Goal: Task Accomplishment & Management: Use online tool/utility

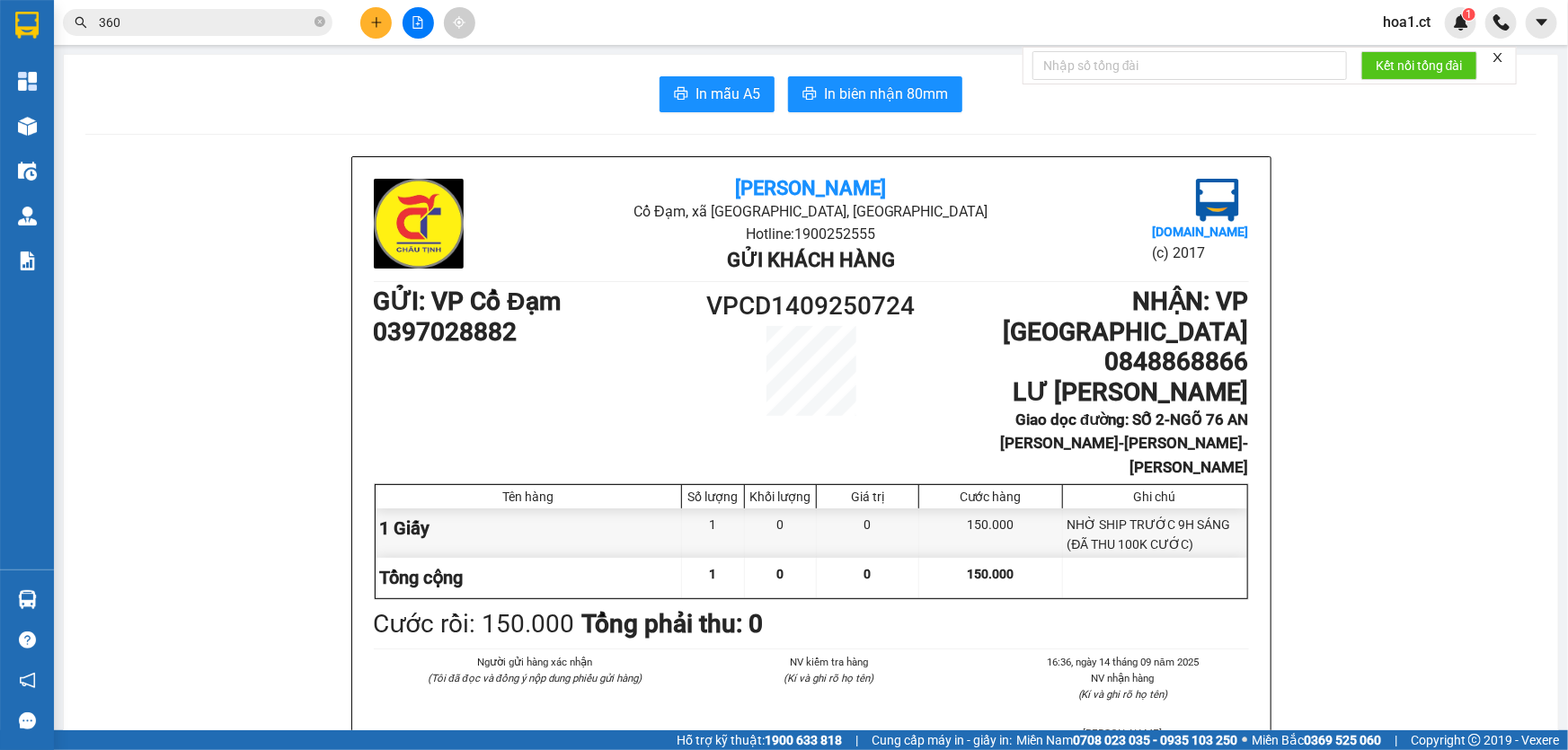
scroll to position [718, 0]
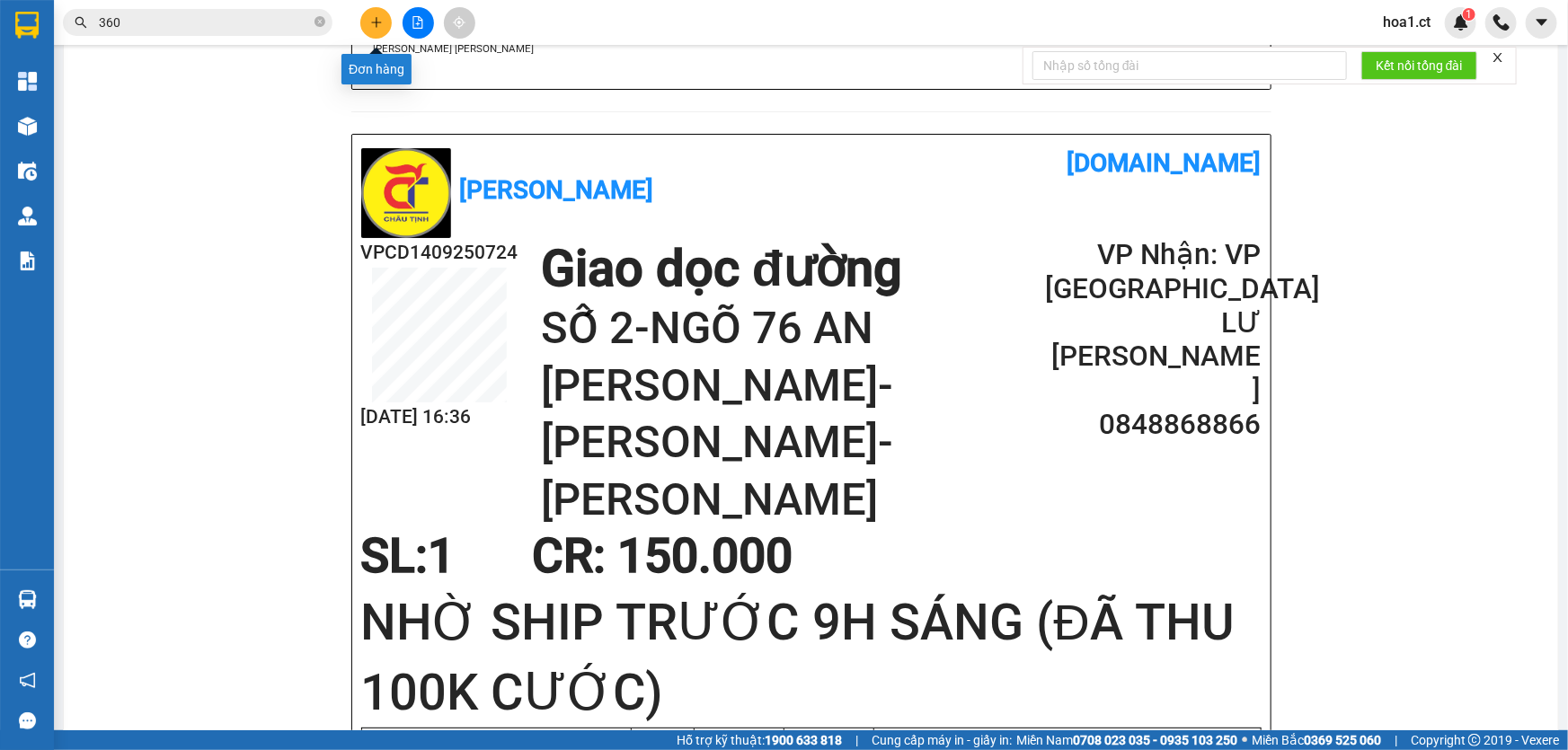
click at [376, 24] on icon "plus" at bounding box center [376, 22] width 1 height 10
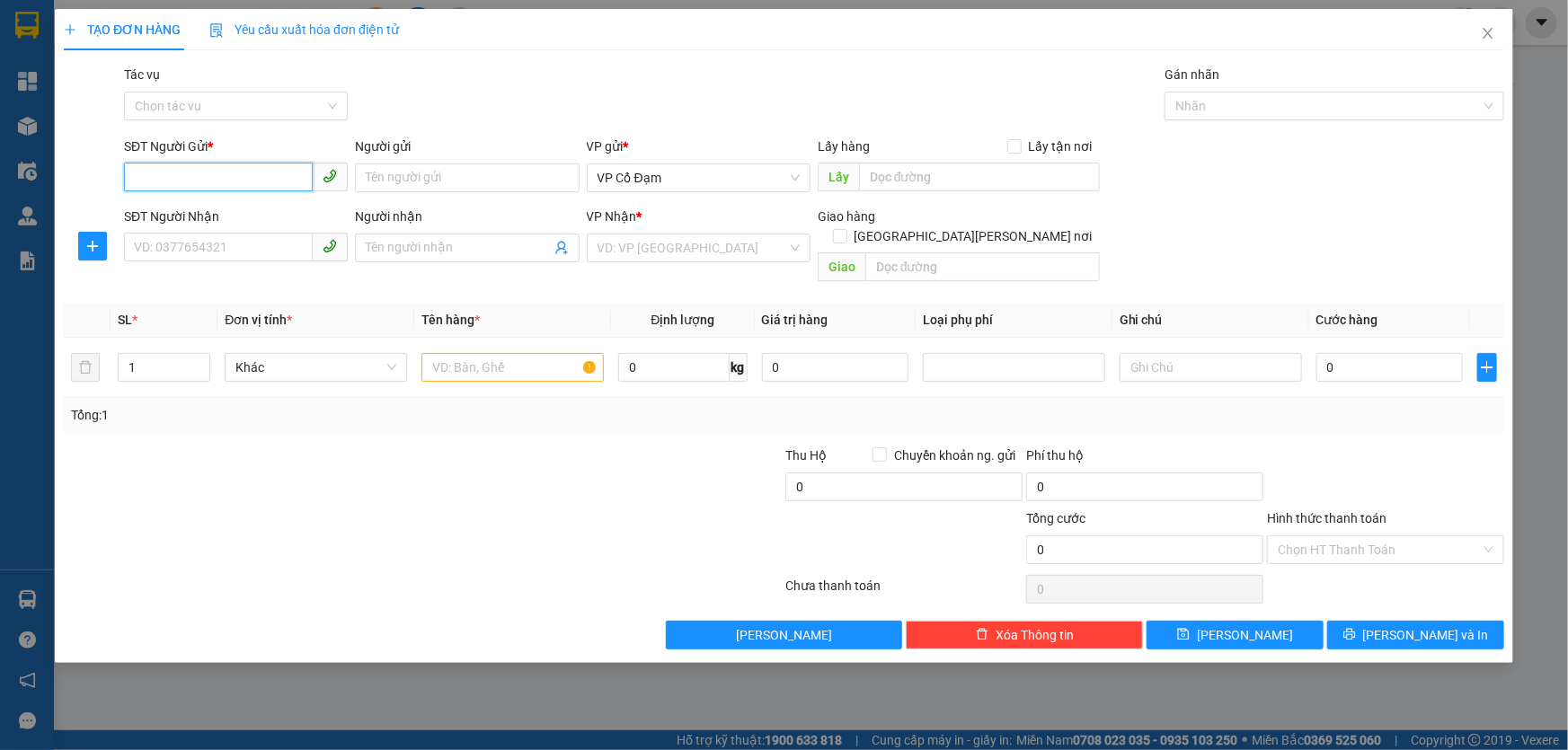
click at [247, 185] on input "SĐT Người Gửi *" at bounding box center [218, 177] width 189 height 29
type input "0989045292"
click at [296, 218] on div "0989045292 - A Đức" at bounding box center [236, 214] width 202 height 20
type input "A Đức"
type input "0988619863"
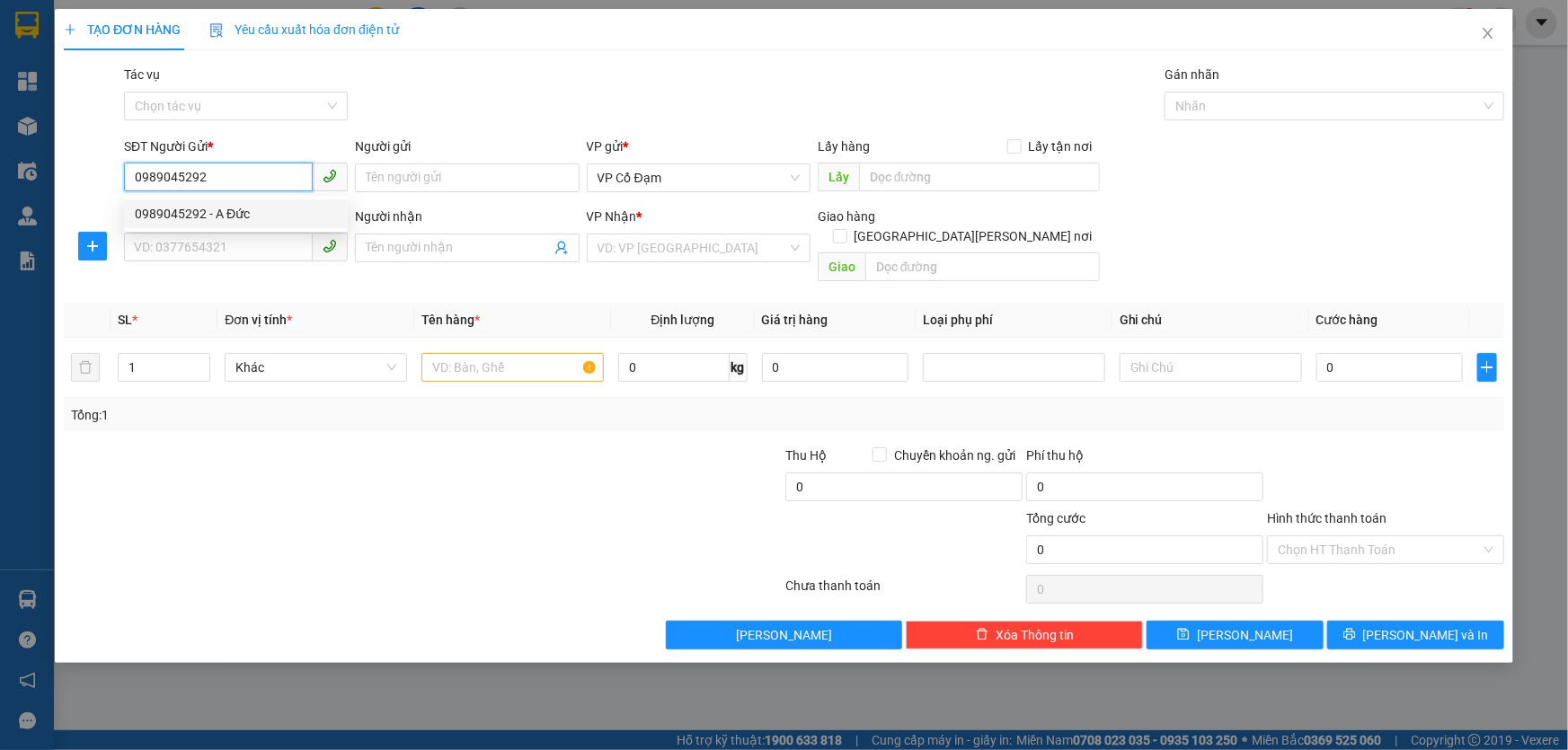
type input "TIẾN ANH"
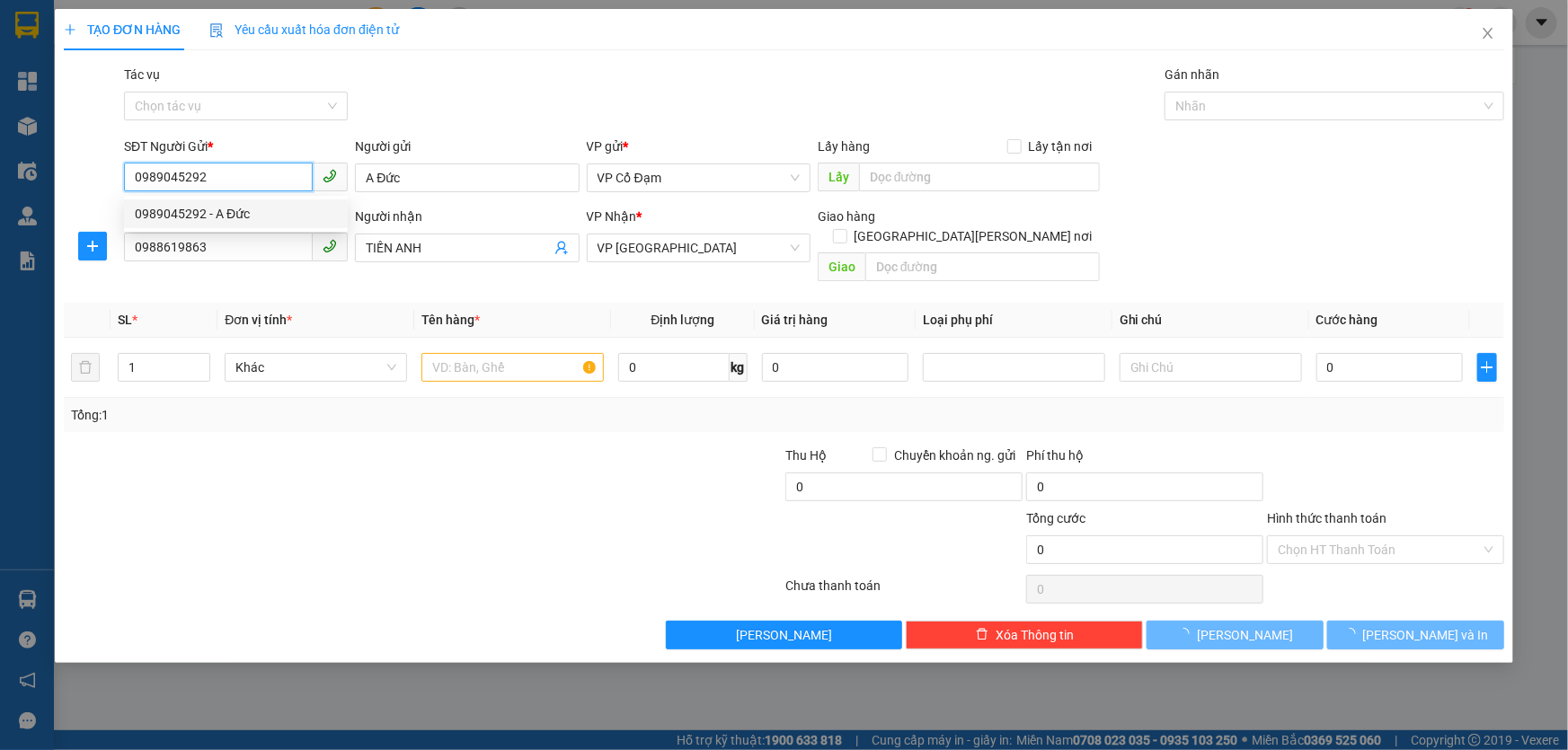
type input "40.000"
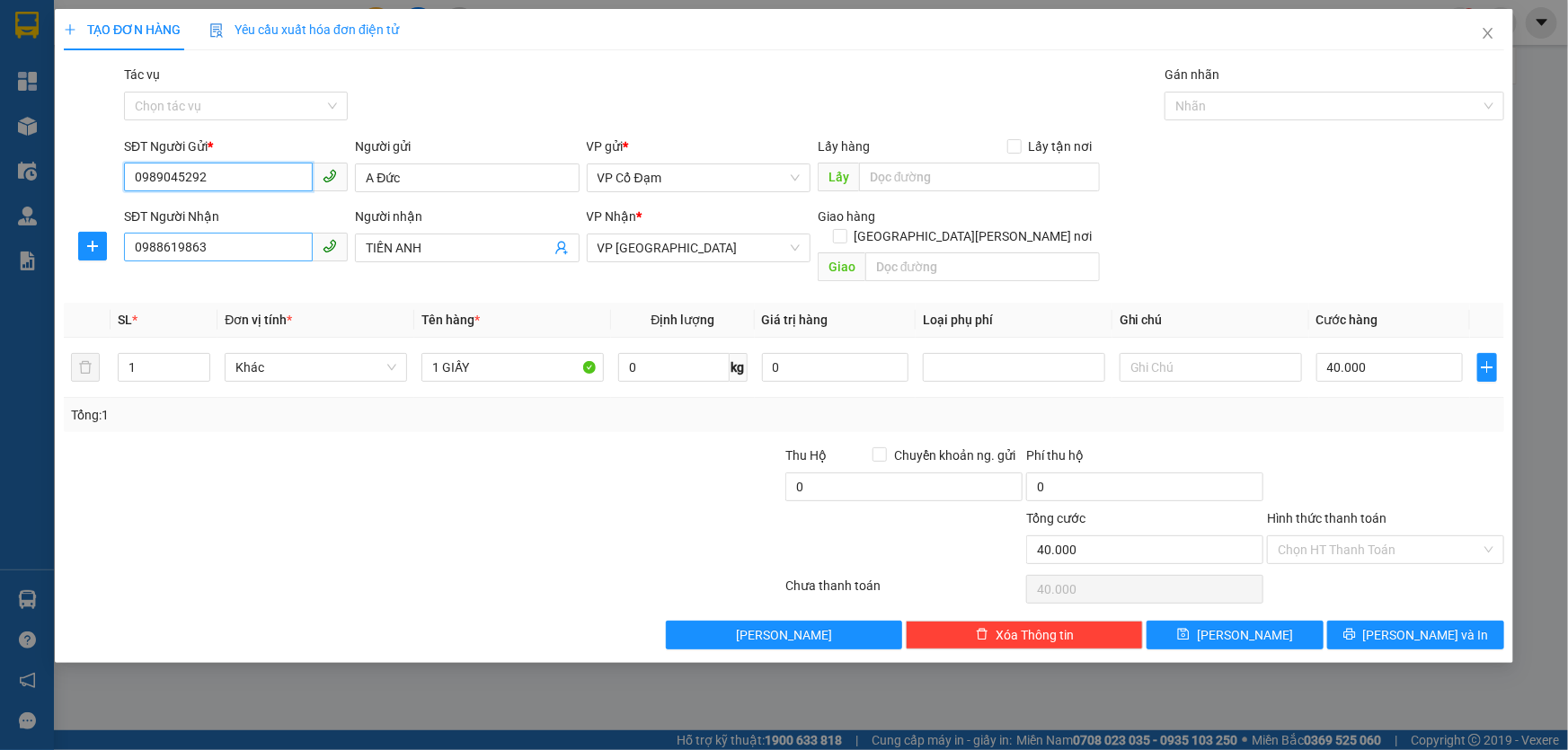
type input "0989045292"
click at [241, 255] on input "0988619863" at bounding box center [218, 247] width 189 height 29
drag, startPoint x: 241, startPoint y: 255, endPoint x: 73, endPoint y: 236, distance: 169.1
click at [73, 236] on div "SĐT Người [PERSON_NAME] 0988619863 Người [PERSON_NAME] [PERSON_NAME] [PERSON_NA…" at bounding box center [784, 248] width 1444 height 83
click at [184, 286] on div "0931304111 - ĐÃ THU PHÍ SHIP 50K" at bounding box center [237, 284] width 204 height 20
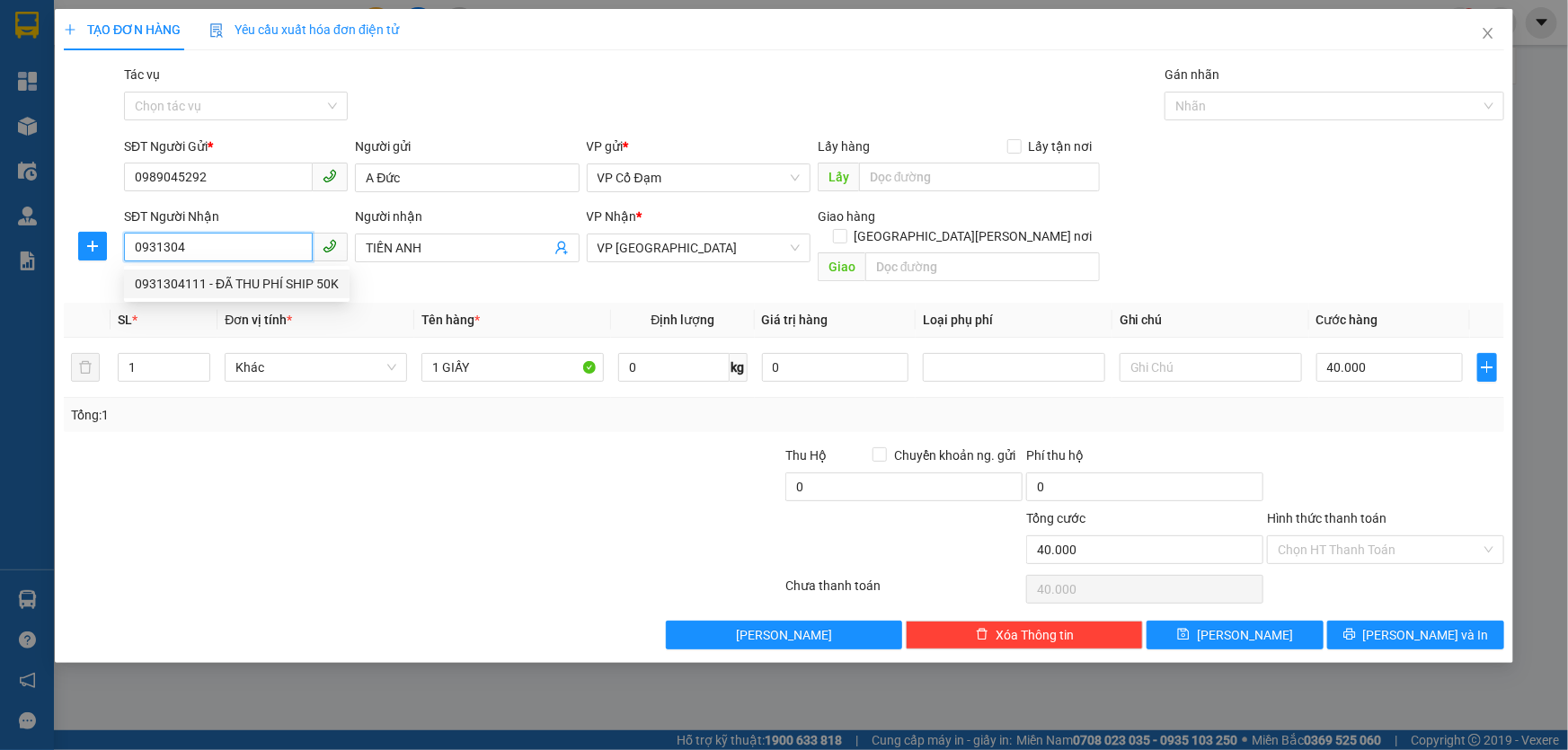
type input "0931304111"
type input "ĐÃ THU PHÍ SHIP 50K"
type input "Nhờ Ship Tầng 4 Tòa [GEOGRAPHIC_DATA] [PERSON_NAME][GEOGRAPHIC_DATA]"
type input "250.000"
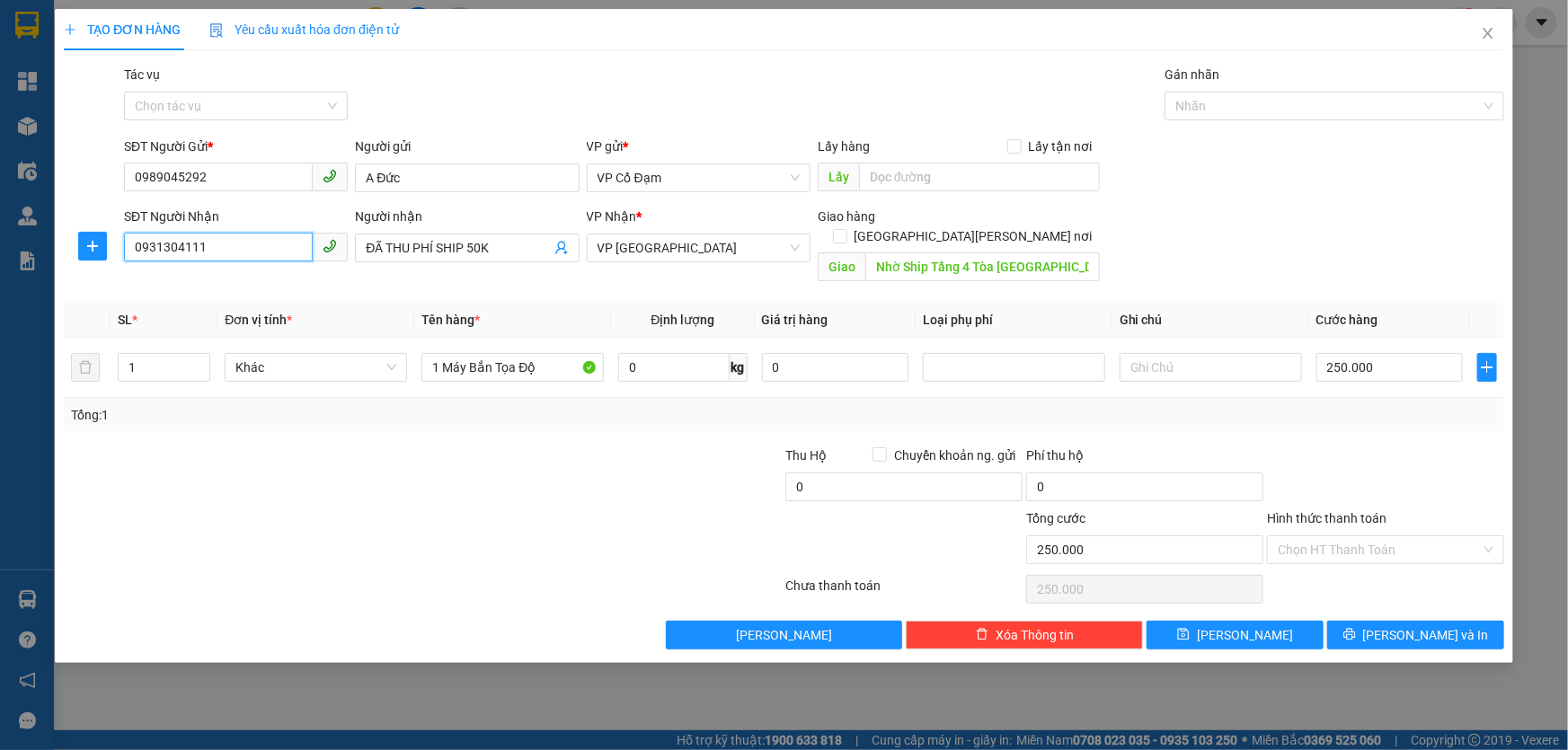
type input "0931304111"
click at [1142, 238] on div "SĐT Người [PERSON_NAME] 0931304111 Người [PERSON_NAME] ĐÃ THU PHÍ SHIP 50K [PER…" at bounding box center [814, 248] width 1387 height 83
type input "0"
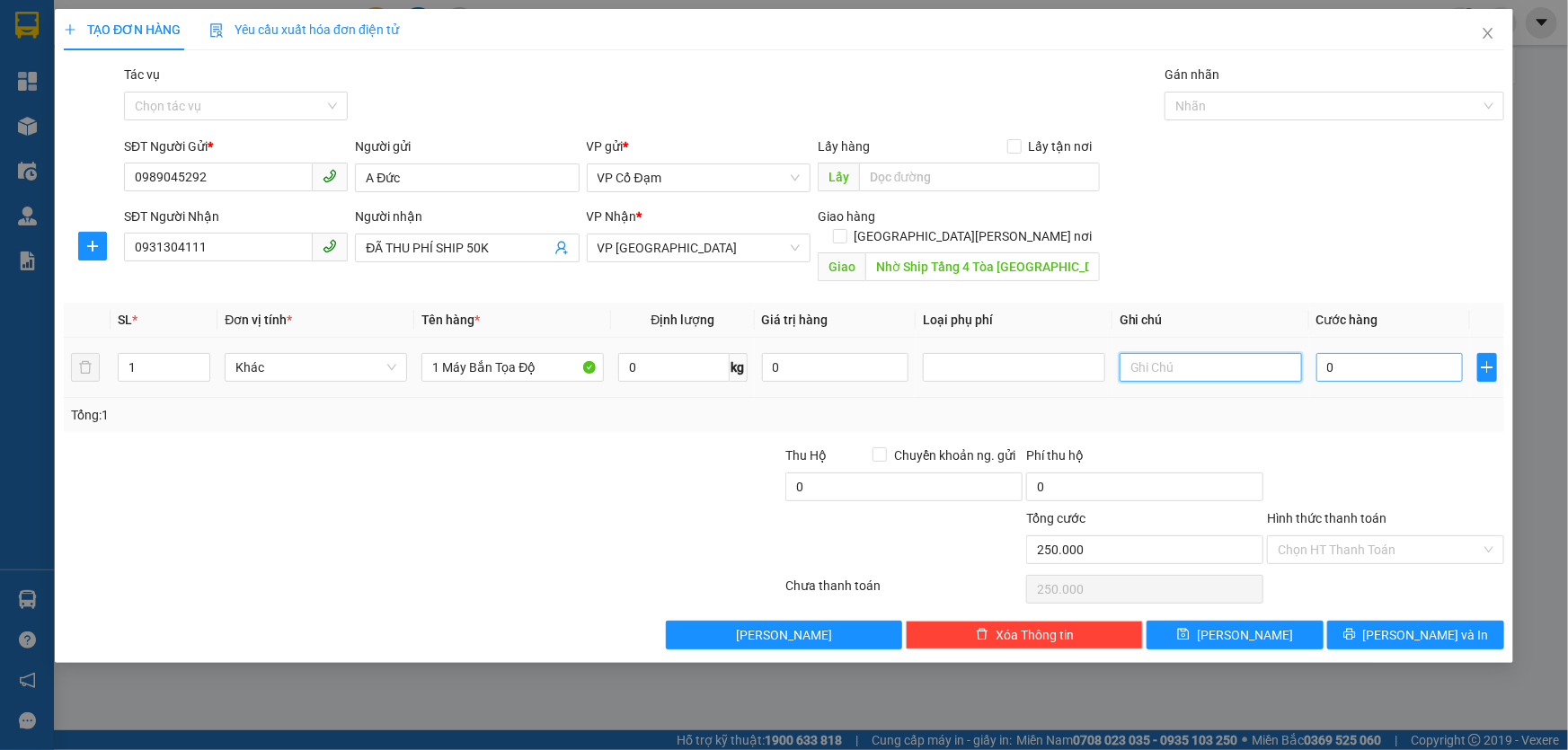
type input "0"
type input "250.000"
click at [1413, 354] on input "0" at bounding box center [1389, 368] width 147 height 29
type input "8"
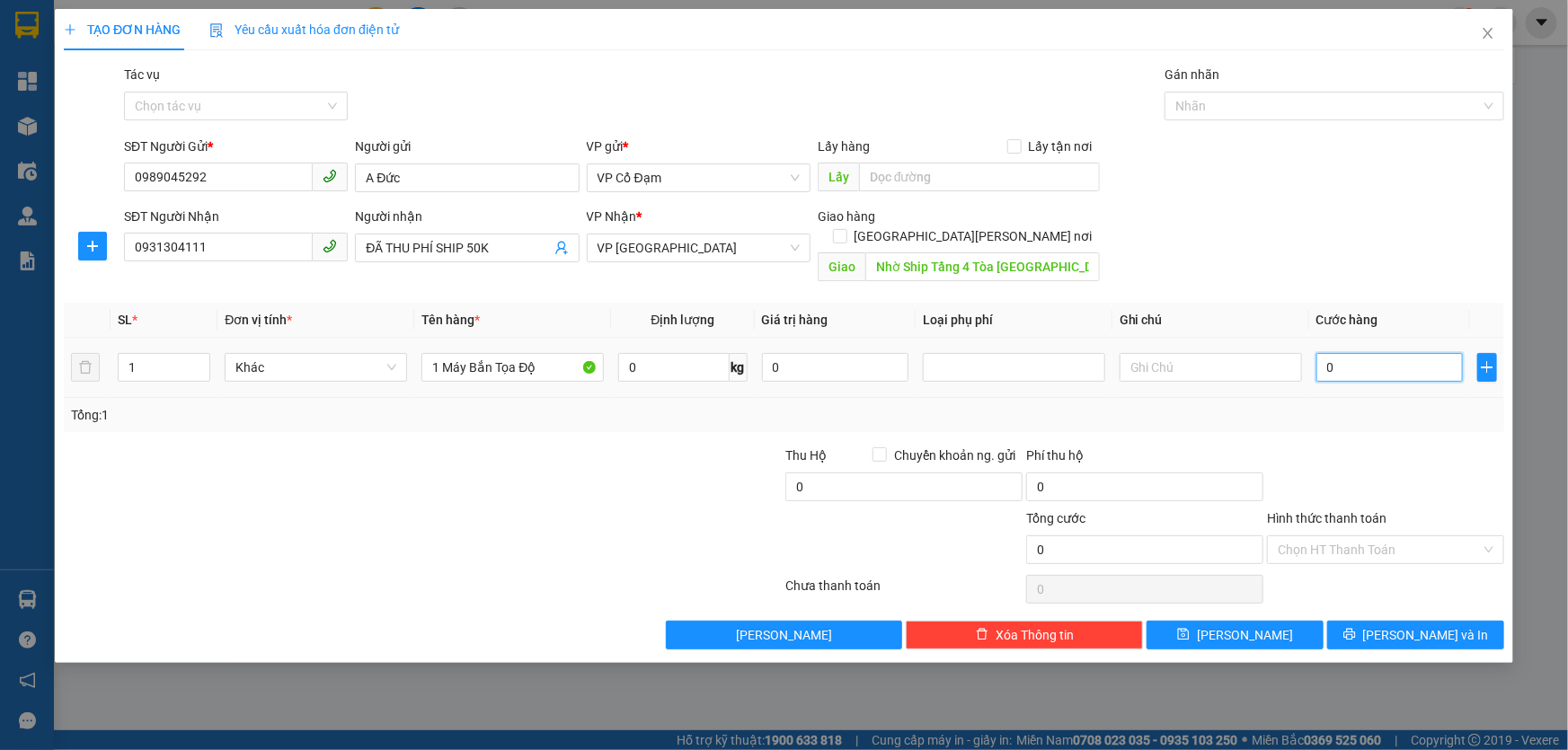
type input "8"
type input "80"
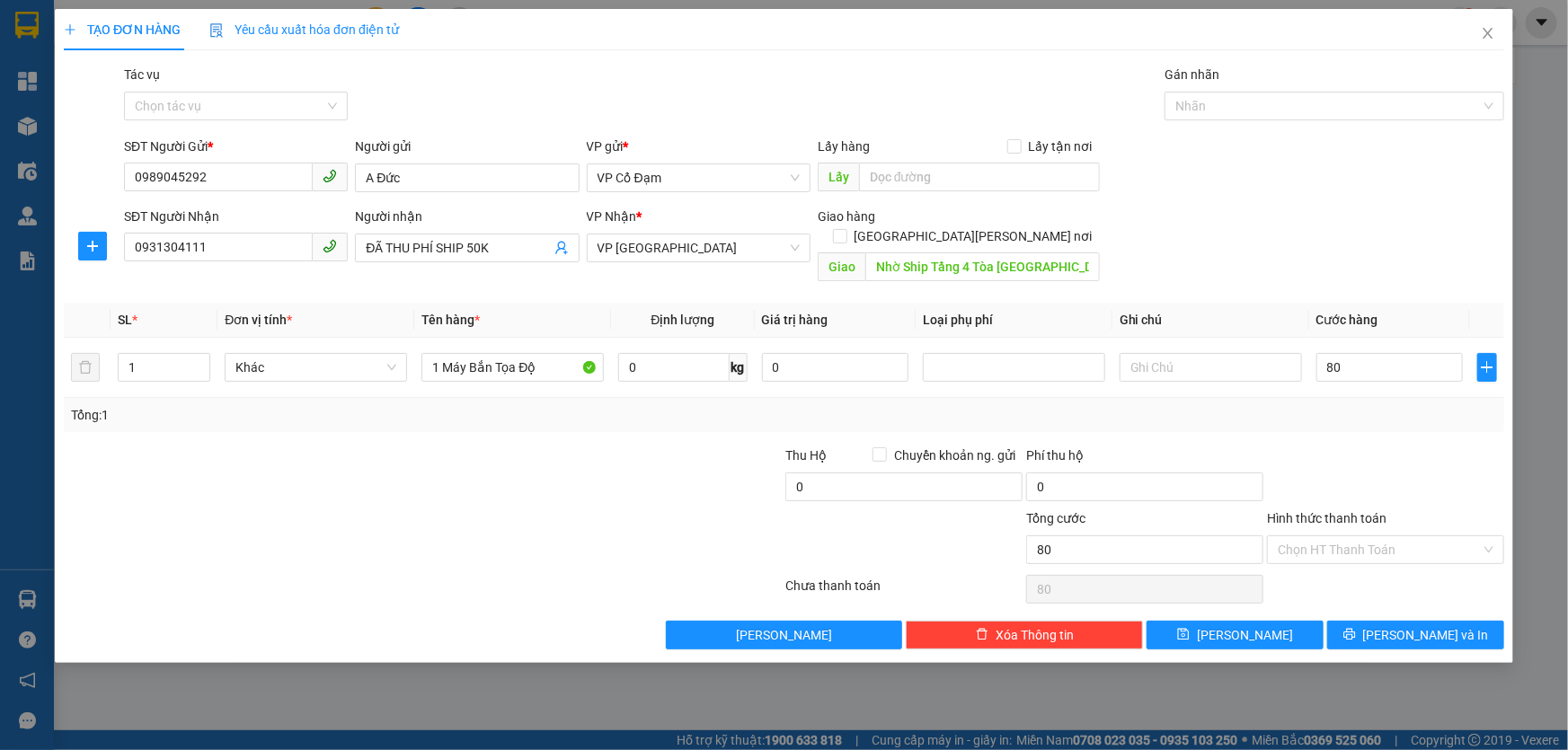
type input "80.000"
click at [1326, 181] on div "SĐT Người Gửi * 0989045292 Người gửi A Đức VP gửi * VP Cổ Đạm Lấy hàng Lấy tận …" at bounding box center [814, 168] width 1387 height 63
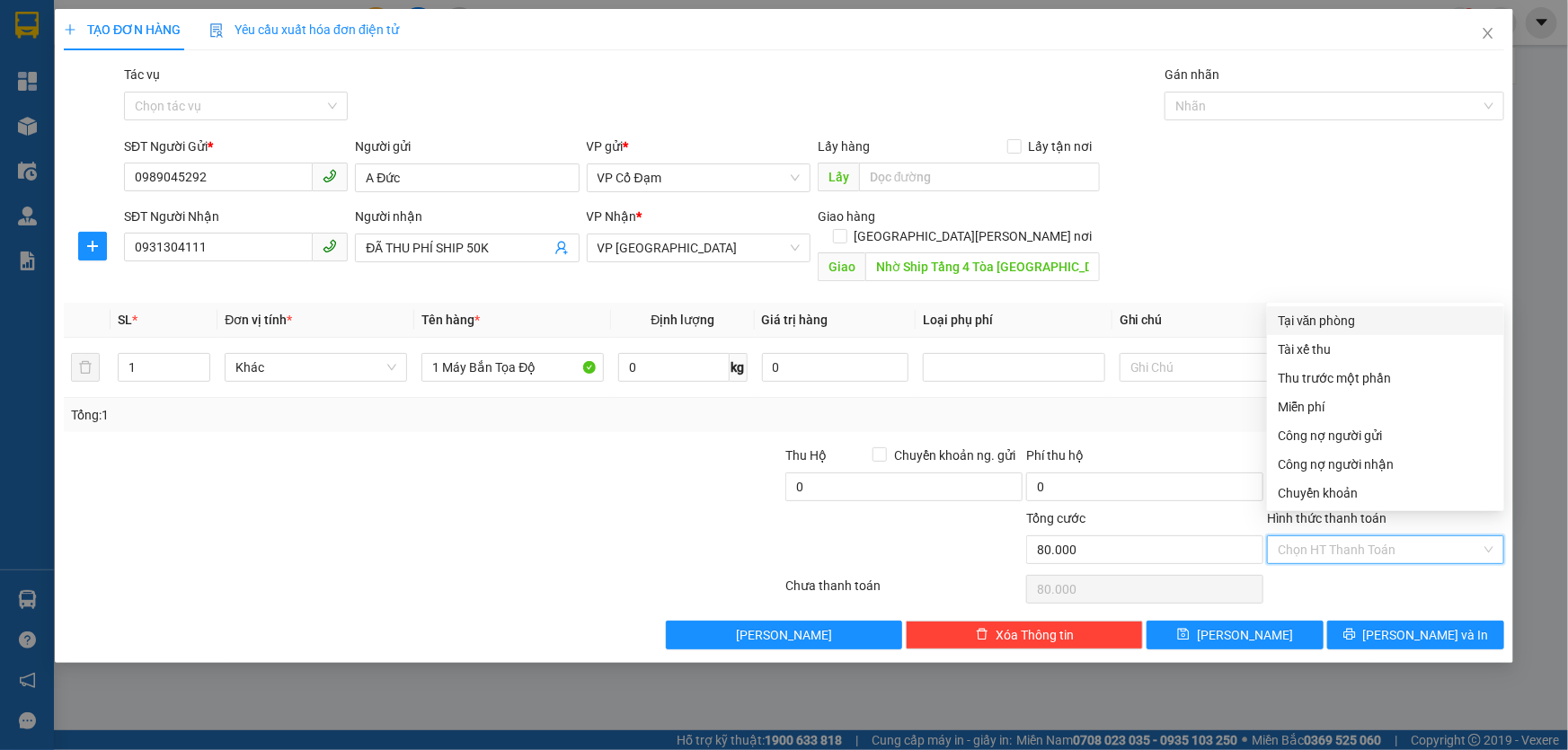
click at [1303, 536] on input "Hình thức thanh toán" at bounding box center [1378, 549] width 203 height 27
click at [1303, 494] on div "Chuyển khoản" at bounding box center [1385, 493] width 216 height 20
type input "0"
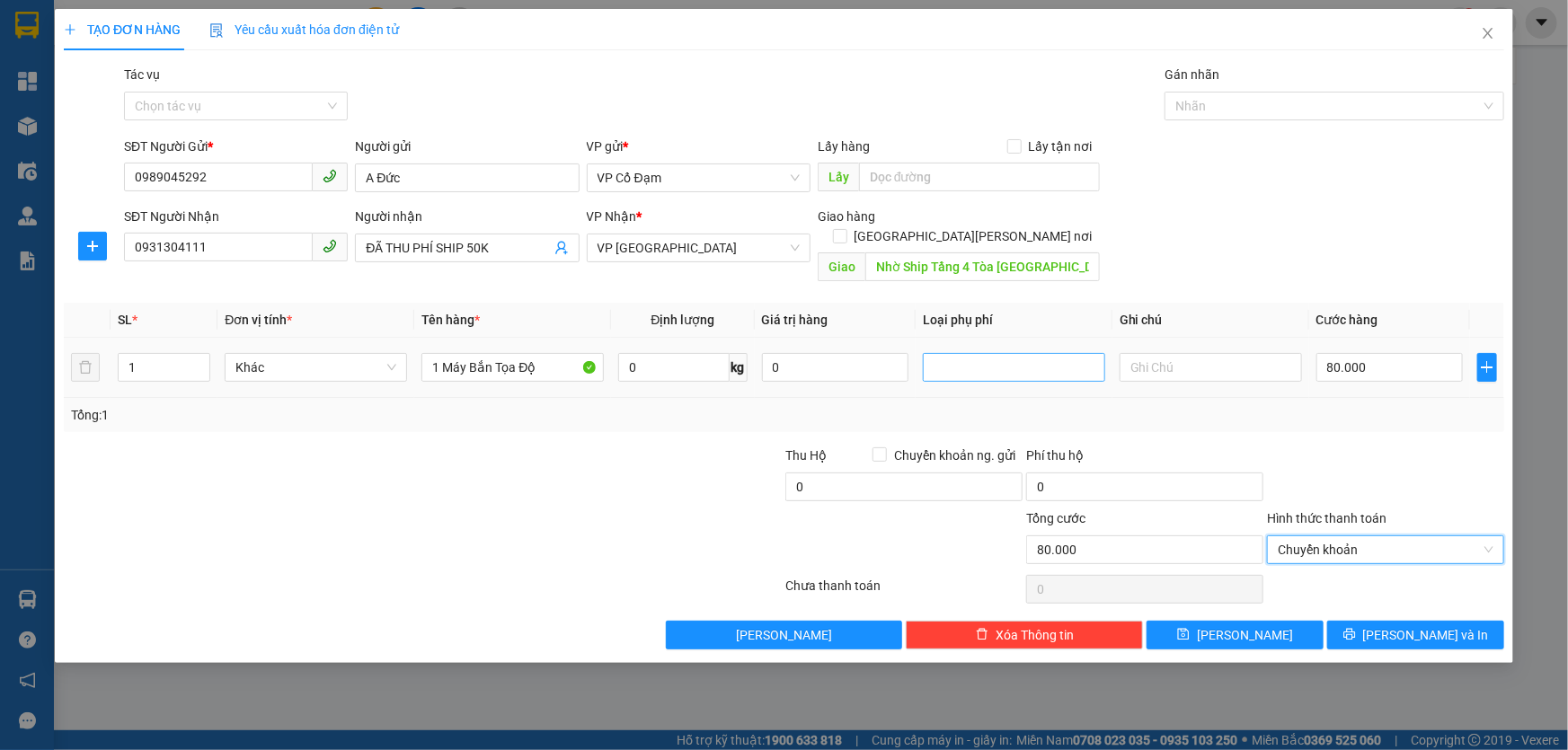
click at [1000, 357] on div at bounding box center [1014, 368] width 174 height 22
type input "30K+50K SIP"
click at [1189, 629] on icon "save" at bounding box center [1183, 635] width 12 height 12
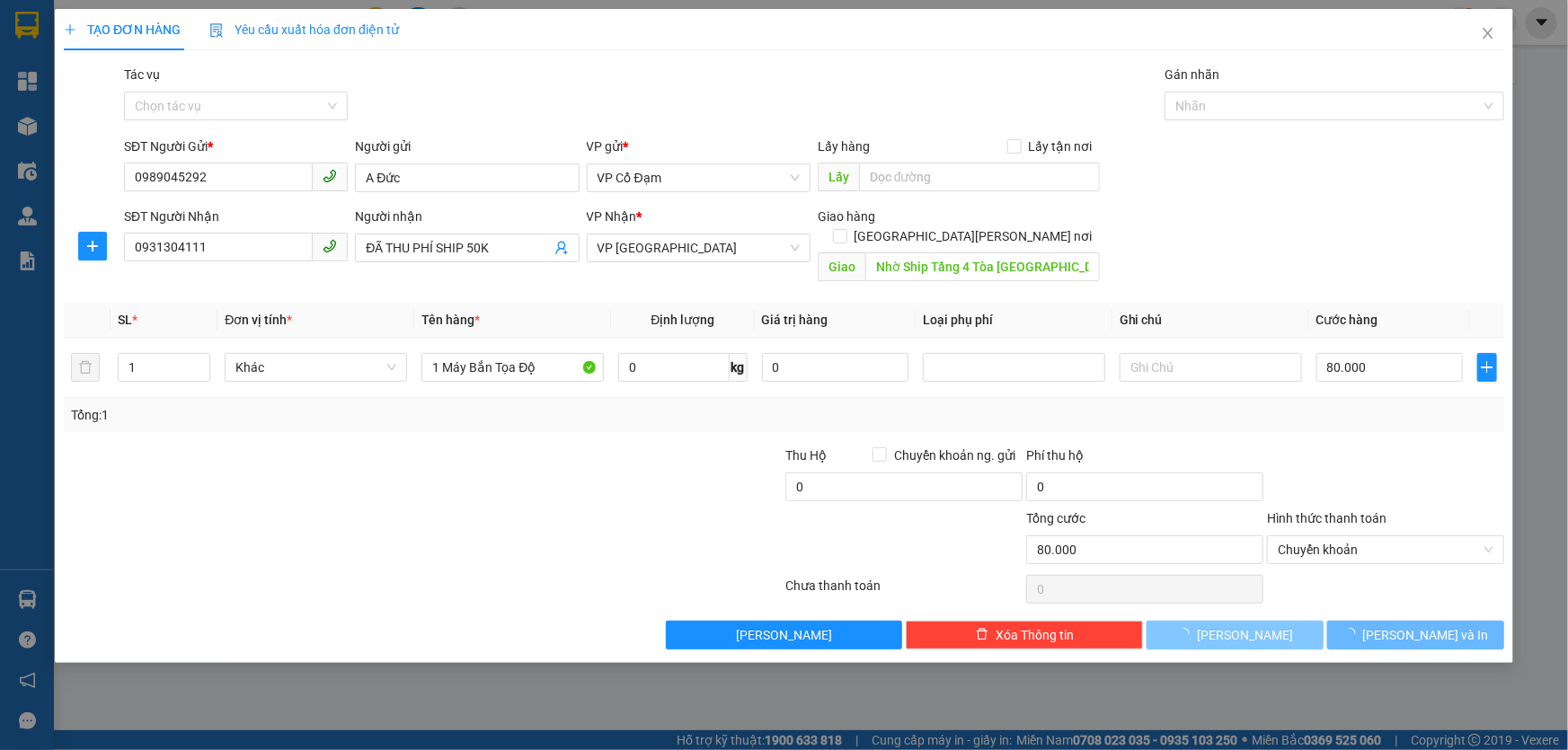
type input "0"
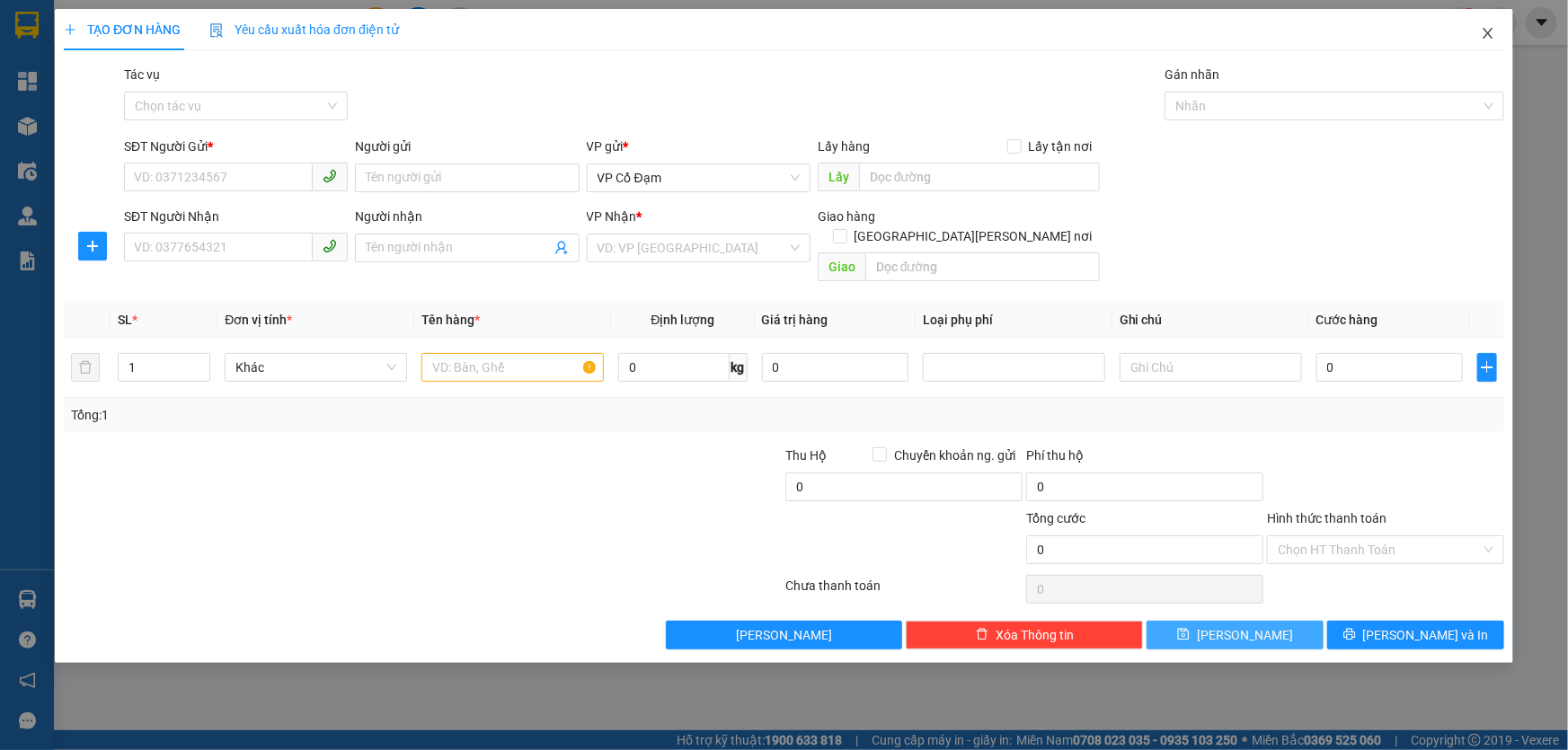
click at [1491, 34] on icon "close" at bounding box center [1488, 33] width 14 height 14
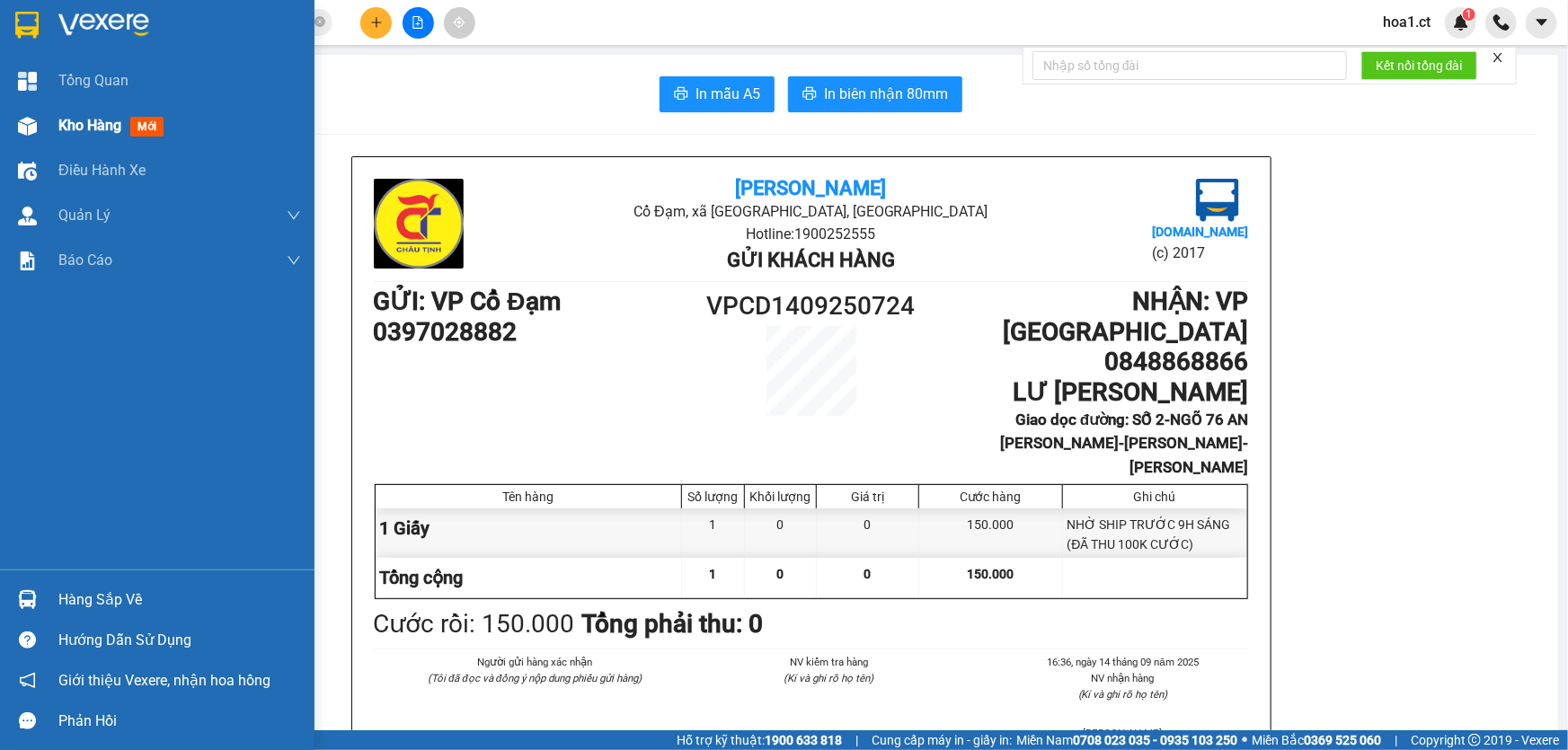
click at [107, 126] on span "Kho hàng" at bounding box center [89, 125] width 63 height 17
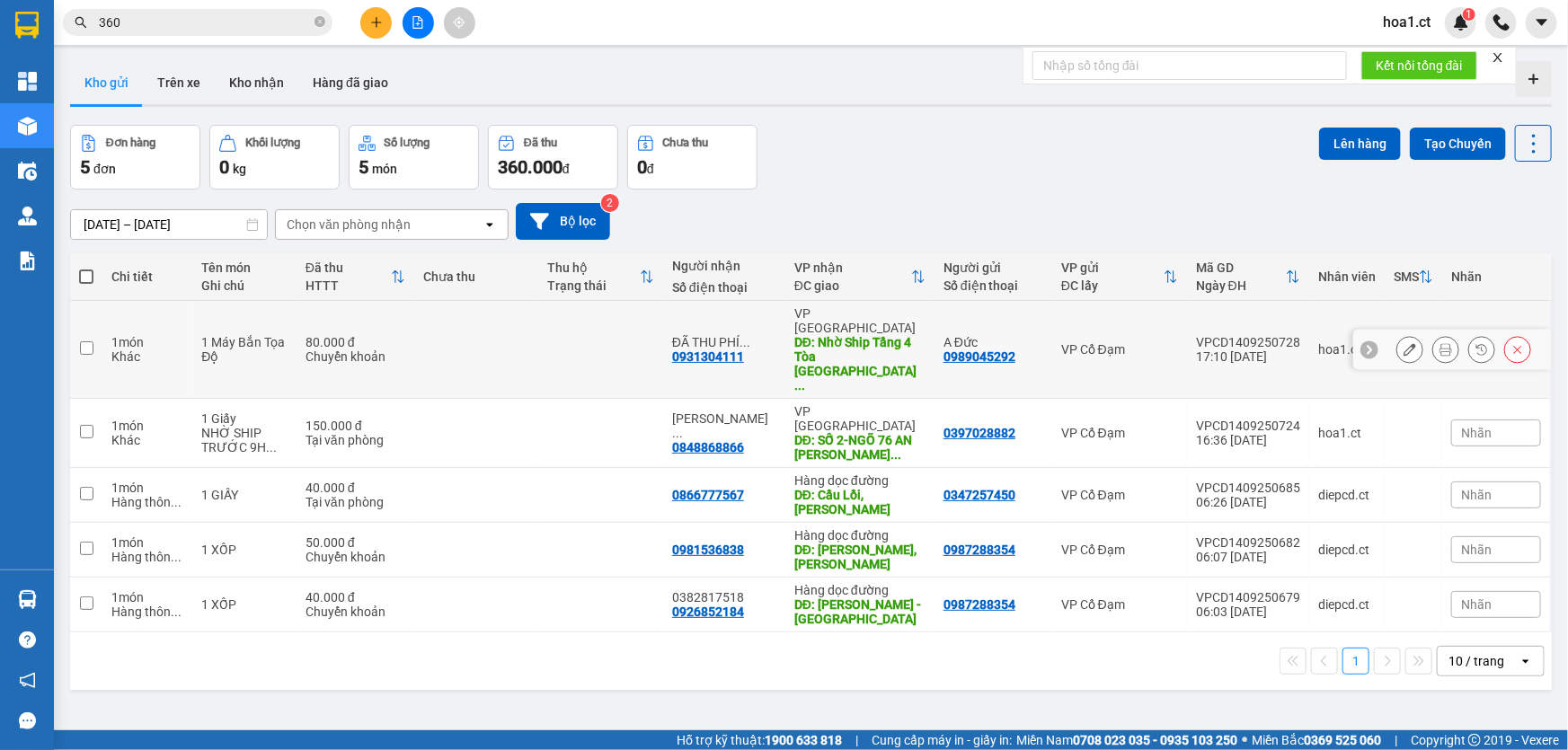
click at [569, 335] on td at bounding box center [600, 350] width 125 height 98
checkbox input "true"
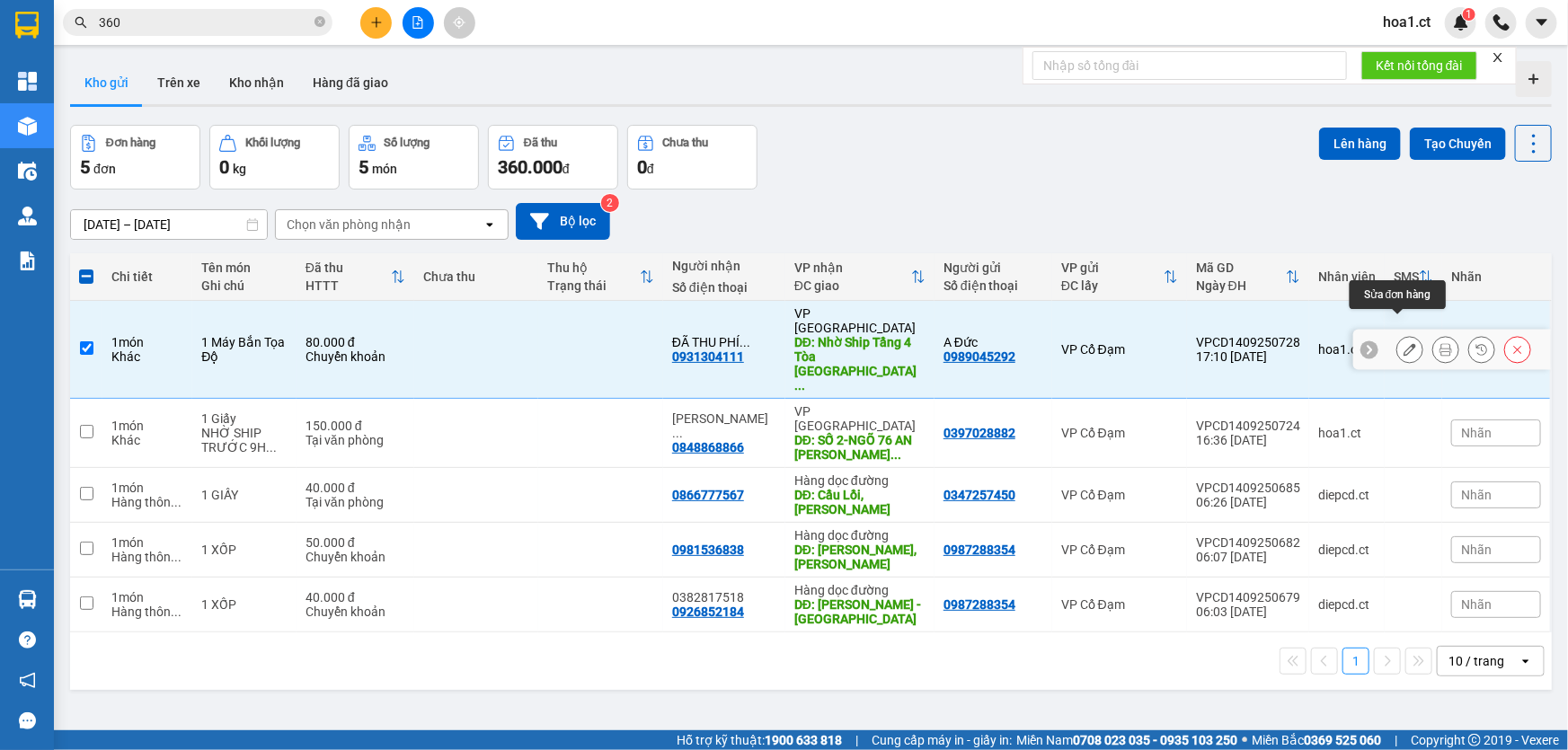
click at [1403, 344] on icon at bounding box center [1409, 350] width 13 height 13
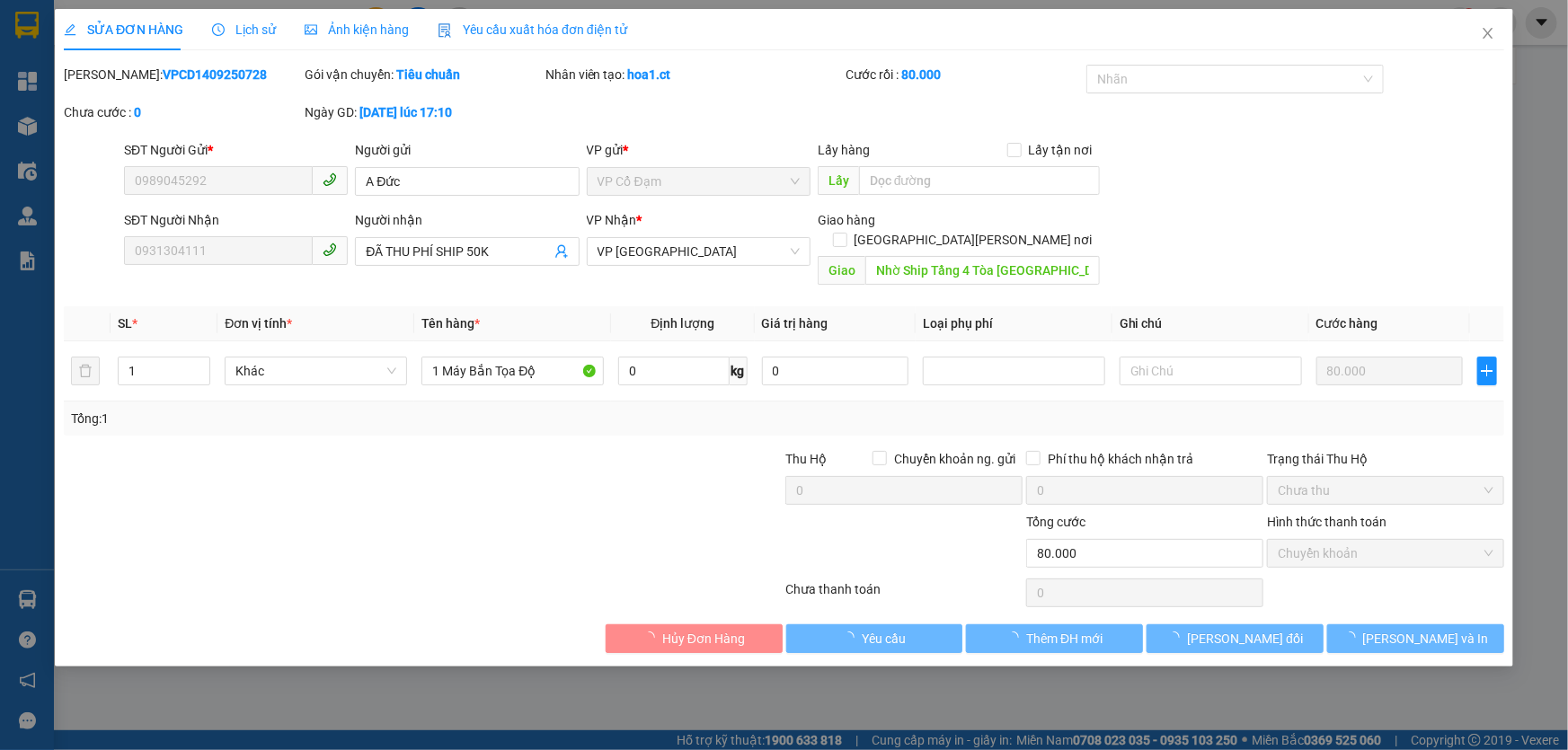
type input "0989045292"
type input "A Đức"
type input "0931304111"
type input "ĐÃ THU PHÍ SHIP 50K"
type input "Nhờ Ship Tầng 4 Tòa [GEOGRAPHIC_DATA] [PERSON_NAME][GEOGRAPHIC_DATA]"
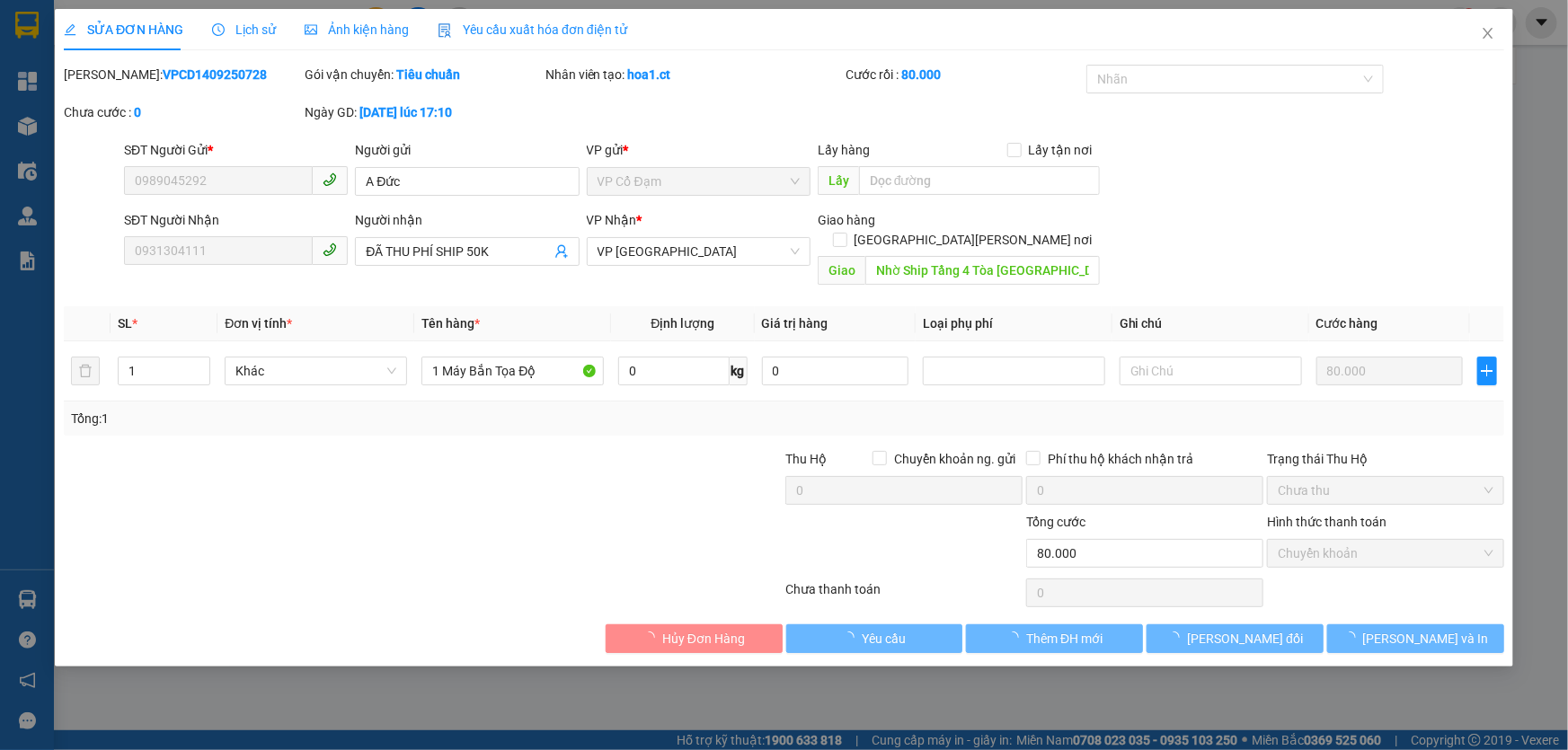
type input "80.000"
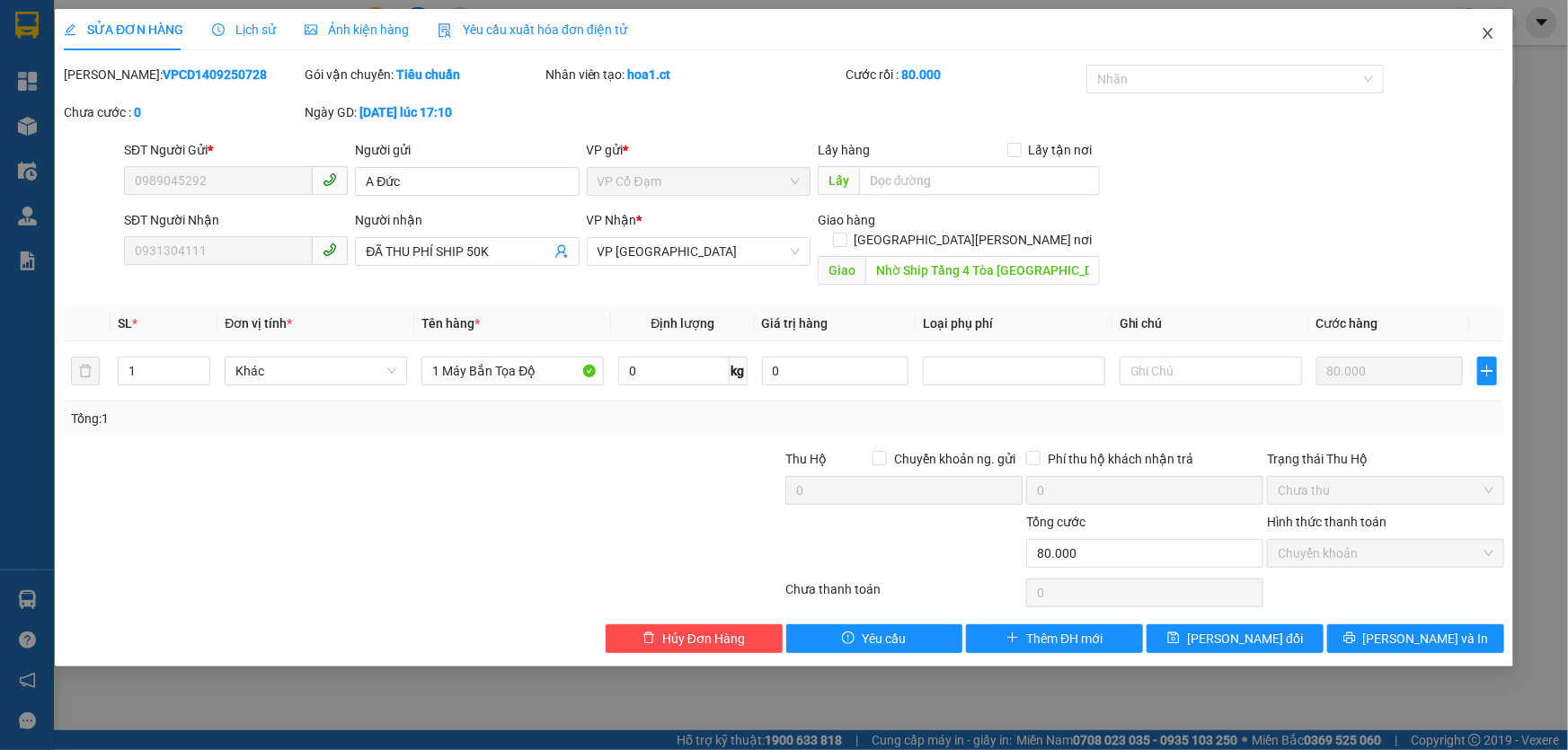
click at [1485, 37] on icon "close" at bounding box center [1487, 33] width 10 height 11
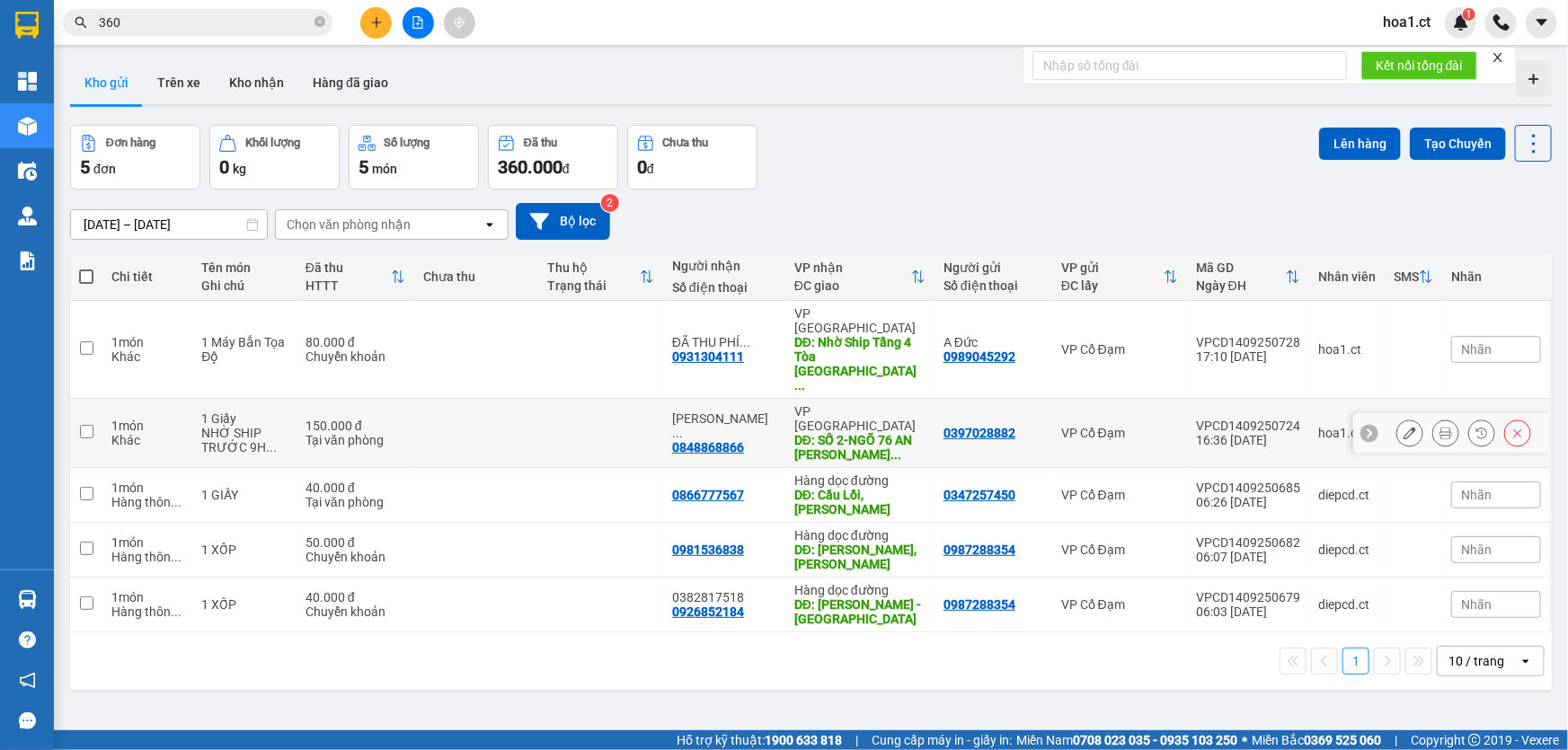
click at [283, 425] on div "NHỜ SHIP TRƯỚC 9H ..." at bounding box center [245, 439] width 86 height 29
checkbox input "true"
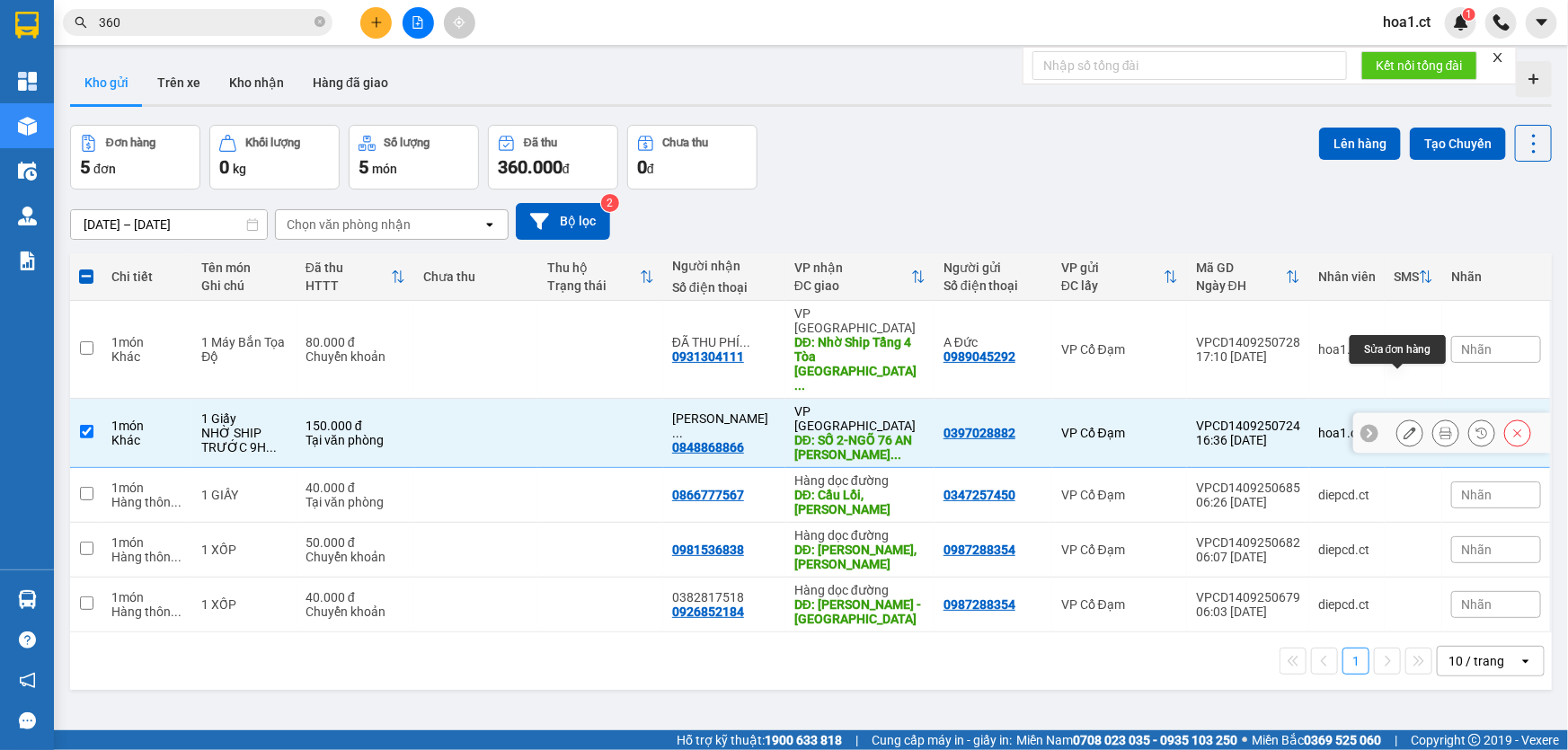
click at [1403, 426] on icon at bounding box center [1409, 432] width 13 height 13
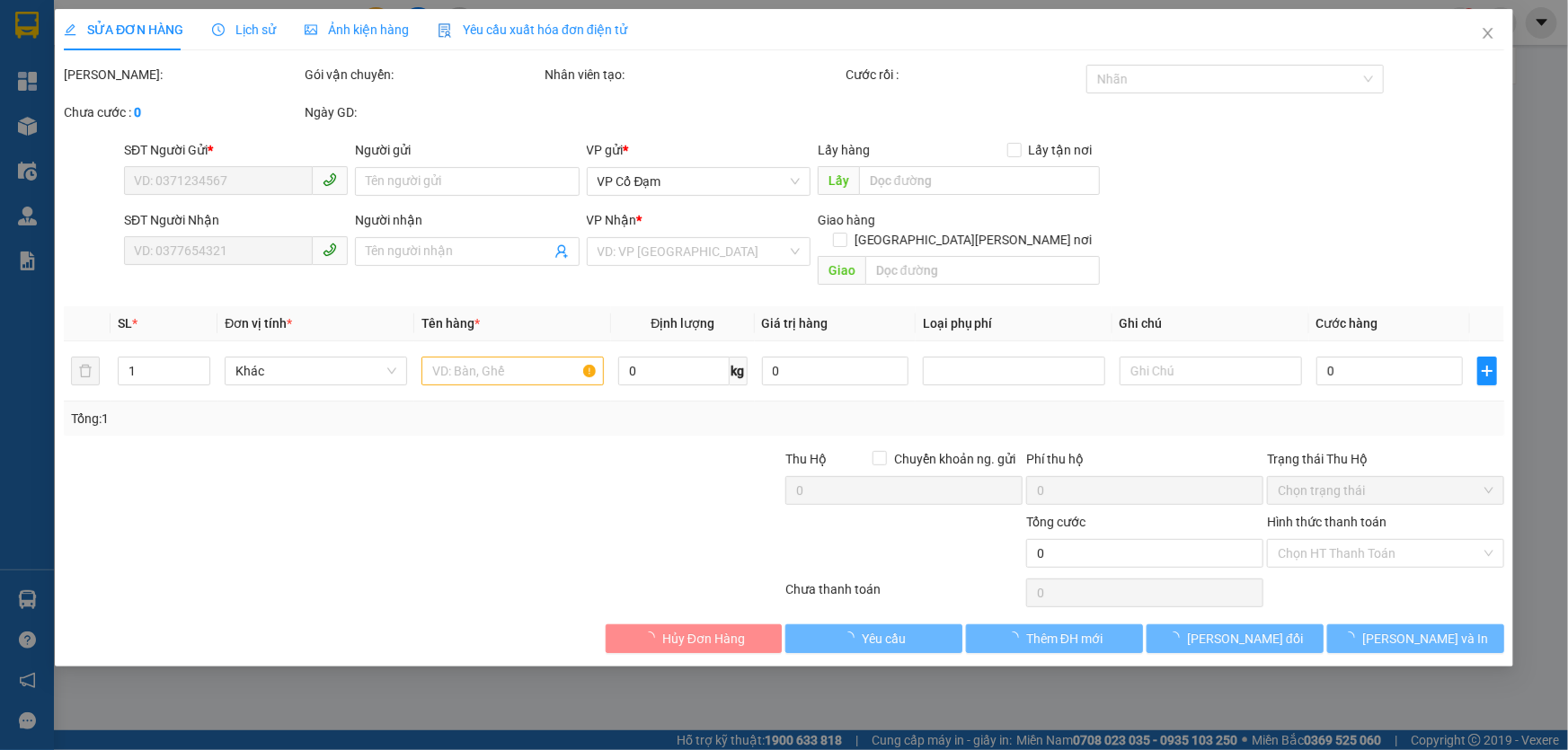
type input "0397028882"
type input "0848868866"
type input "LƯ [PERSON_NAME]"
type input "SỐ 2-NGÕ 76 AN [PERSON_NAME]-[PERSON_NAME]-[PERSON_NAME]"
type input "150.000"
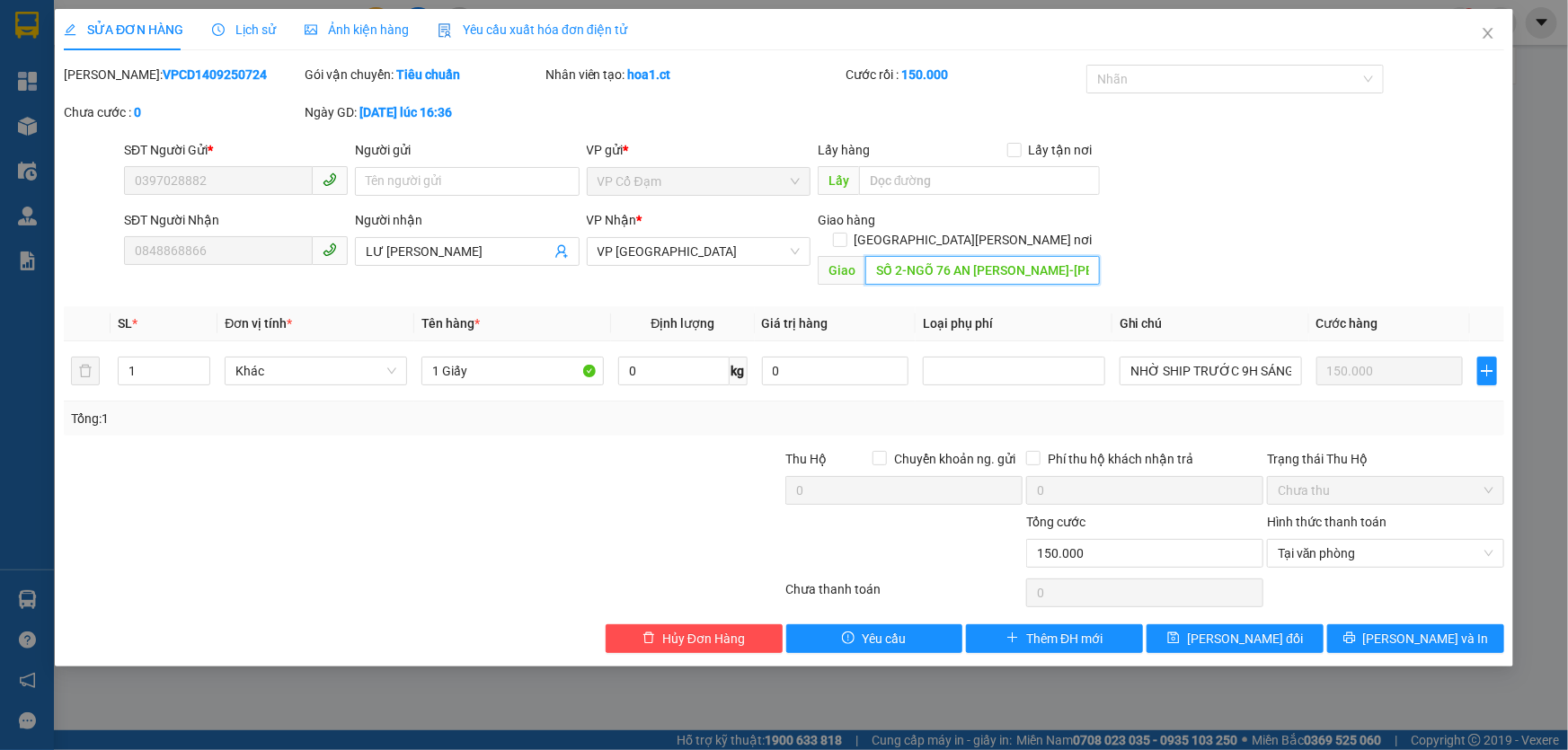
click at [1007, 256] on input "SỐ 2-NGÕ 76 AN [PERSON_NAME]-[PERSON_NAME]-[PERSON_NAME]" at bounding box center [982, 270] width 235 height 29
click at [1131, 234] on div "SĐT Người [PERSON_NAME] 0848868866 Người [PERSON_NAME] [PERSON_NAME] [PERSON_NA…" at bounding box center [814, 252] width 1387 height 83
click at [1008, 256] on input "SỐ 2-NGÕ 76 AN [PERSON_NAME]-[PERSON_NAME]-[PERSON_NAME]" at bounding box center [982, 270] width 235 height 29
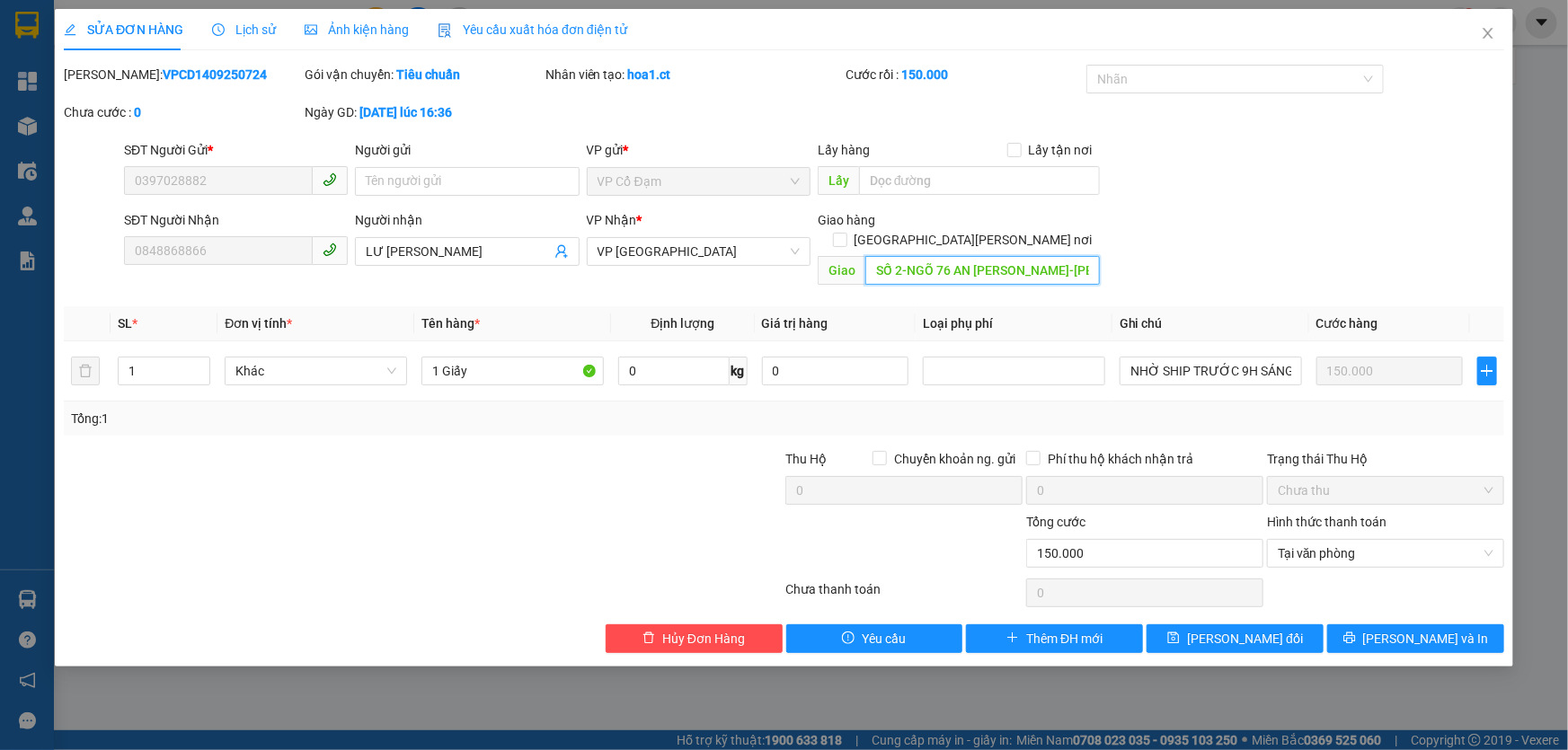
click at [1008, 256] on input "SỐ 2-NGÕ 76 AN [PERSON_NAME]-[PERSON_NAME]-[PERSON_NAME]" at bounding box center [982, 270] width 235 height 29
click at [501, 187] on input "Người gửi" at bounding box center [466, 181] width 224 height 29
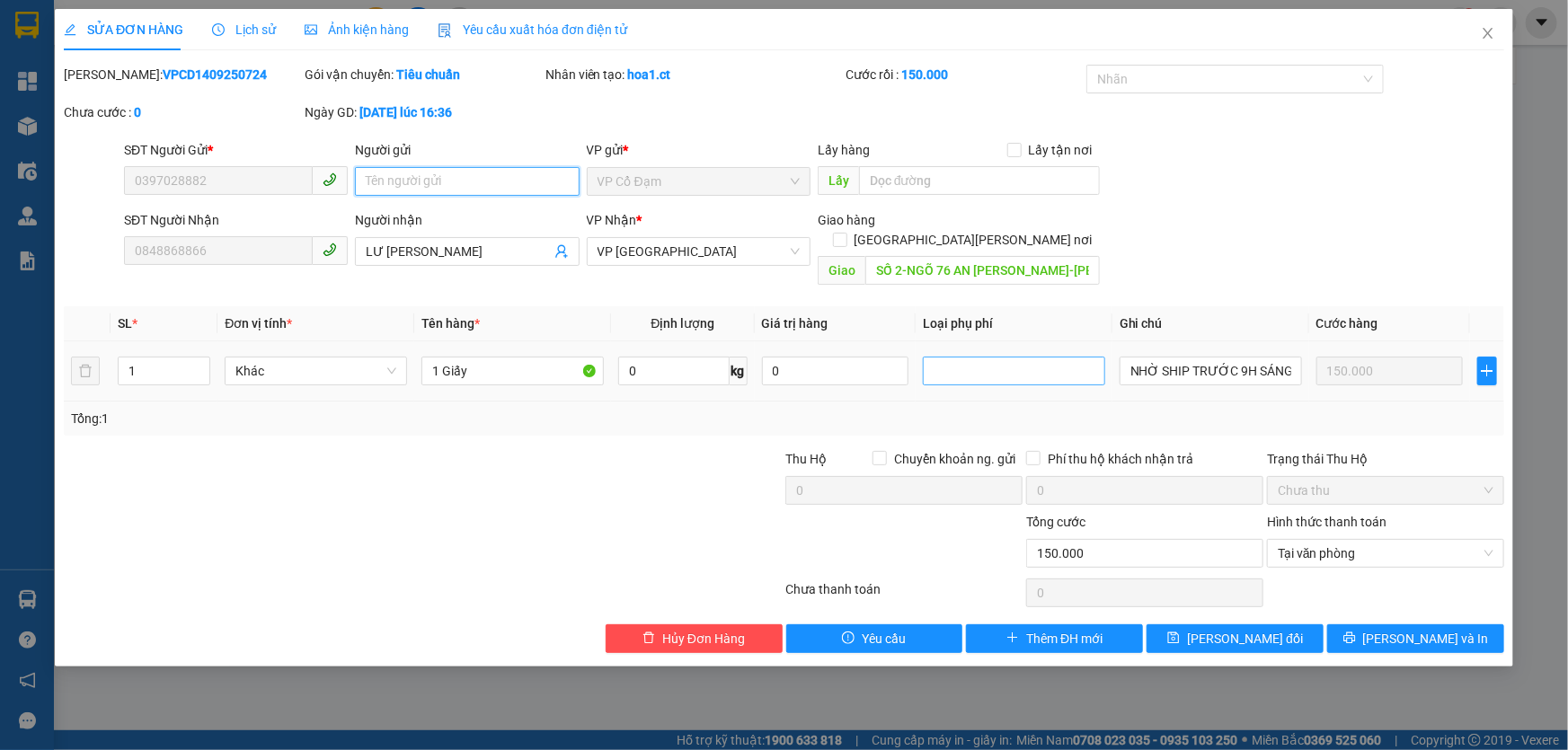
click at [979, 361] on div at bounding box center [1014, 372] width 174 height 22
paste input "SỐ 2-NGÕ 76 AN [PERSON_NAME]-[PERSON_NAME]-[PERSON_NAME]"
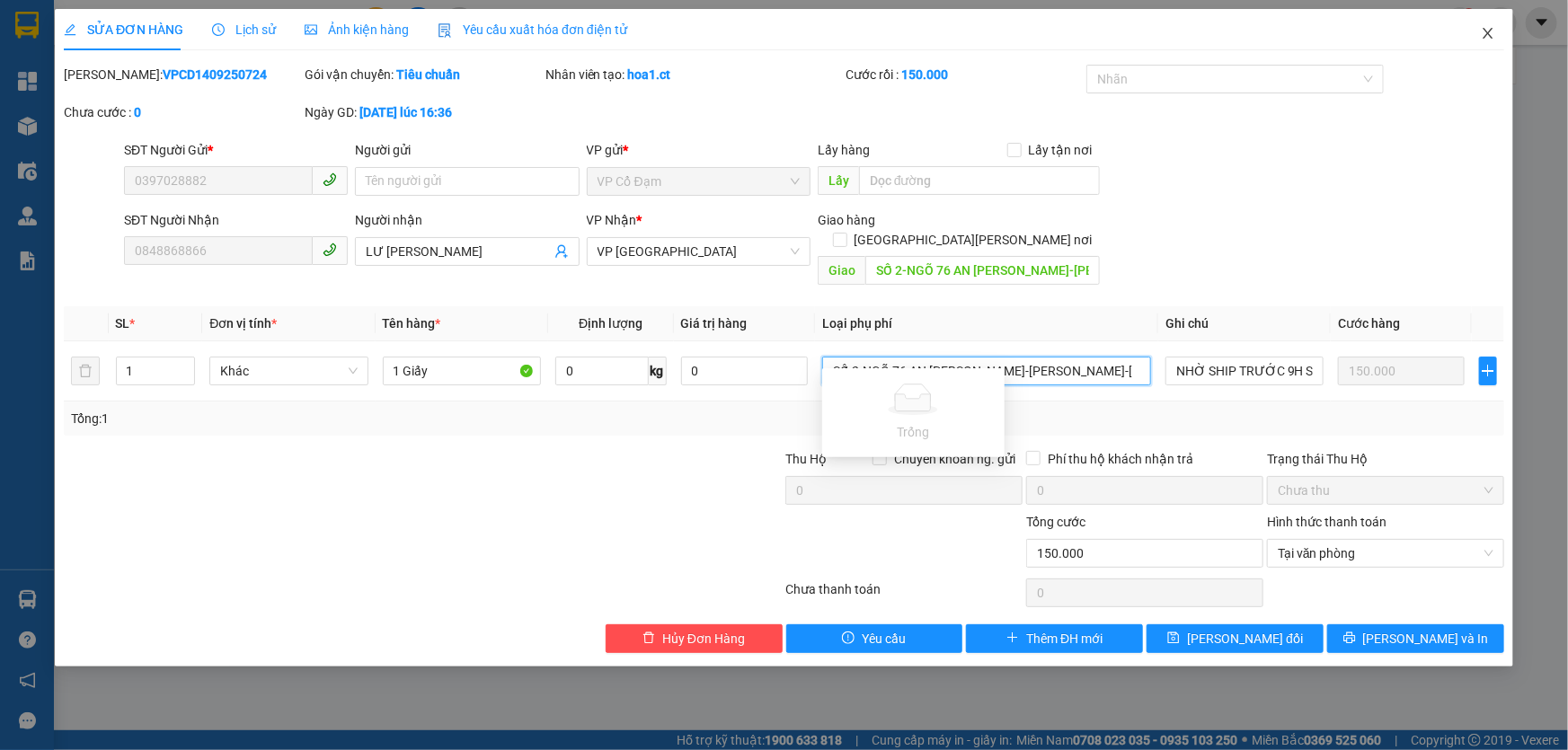
type input "SỐ 2-NGÕ 76 AN [PERSON_NAME]-[PERSON_NAME]-[PERSON_NAME]"
click at [1486, 32] on icon "close" at bounding box center [1487, 33] width 10 height 11
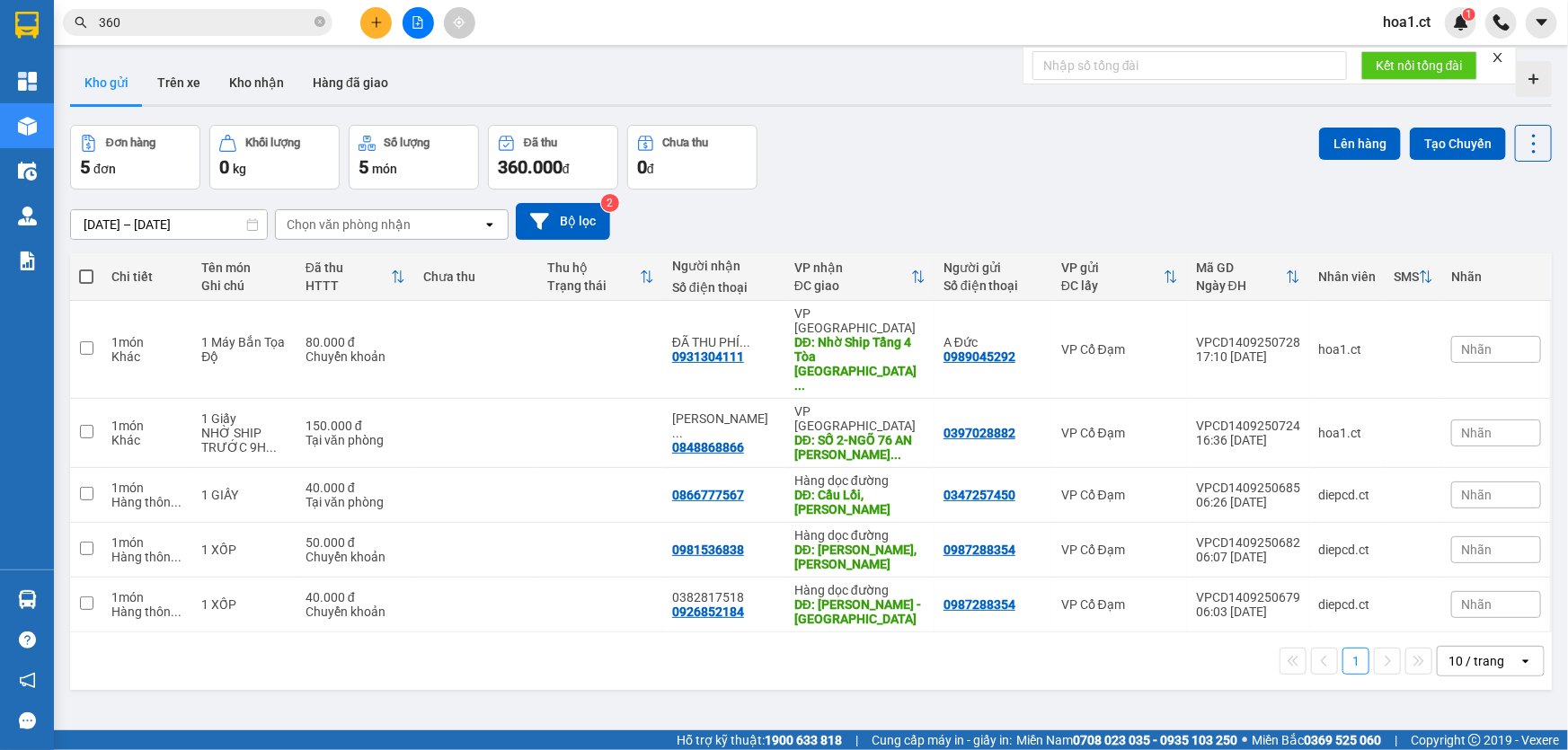
click at [813, 158] on div "Đơn hàng 5 đơn [PERSON_NAME] 0 kg Số [PERSON_NAME] 5 món Đã thu 360.000 [PERSON…" at bounding box center [811, 157] width 1482 height 65
click at [135, 14] on input "360" at bounding box center [205, 23] width 212 height 20
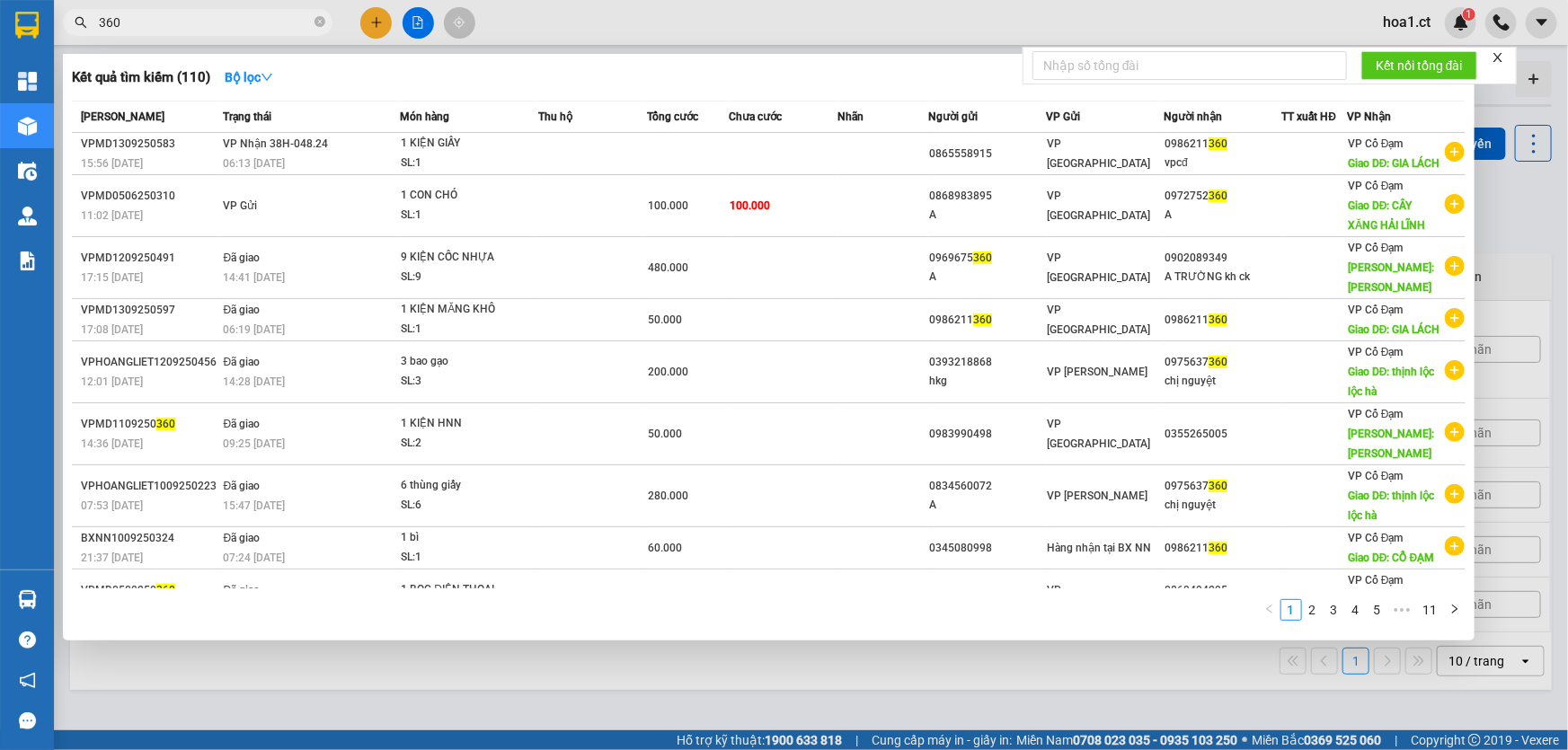
click at [135, 14] on input "360" at bounding box center [205, 23] width 212 height 20
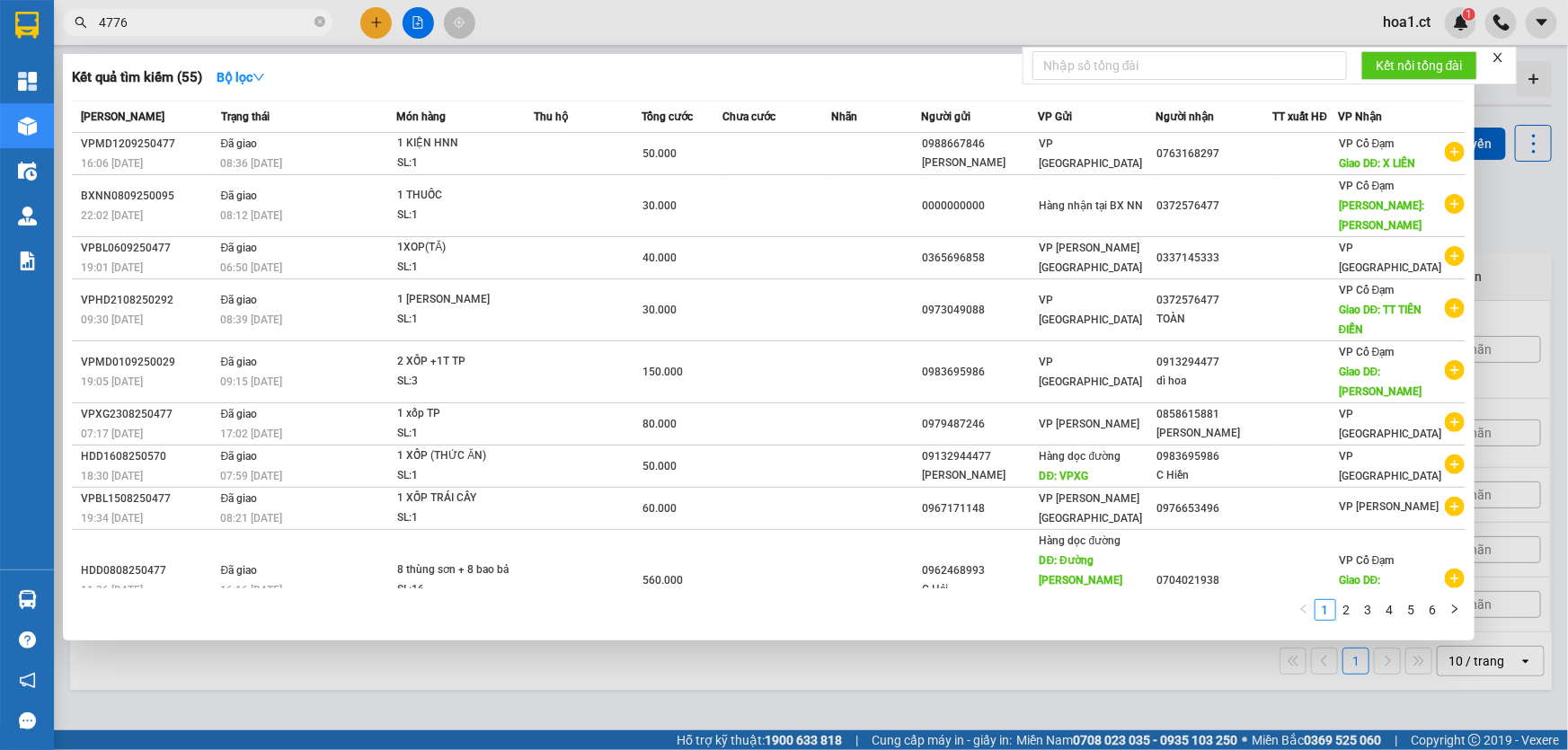
click at [243, 29] on input "4776" at bounding box center [205, 23] width 212 height 20
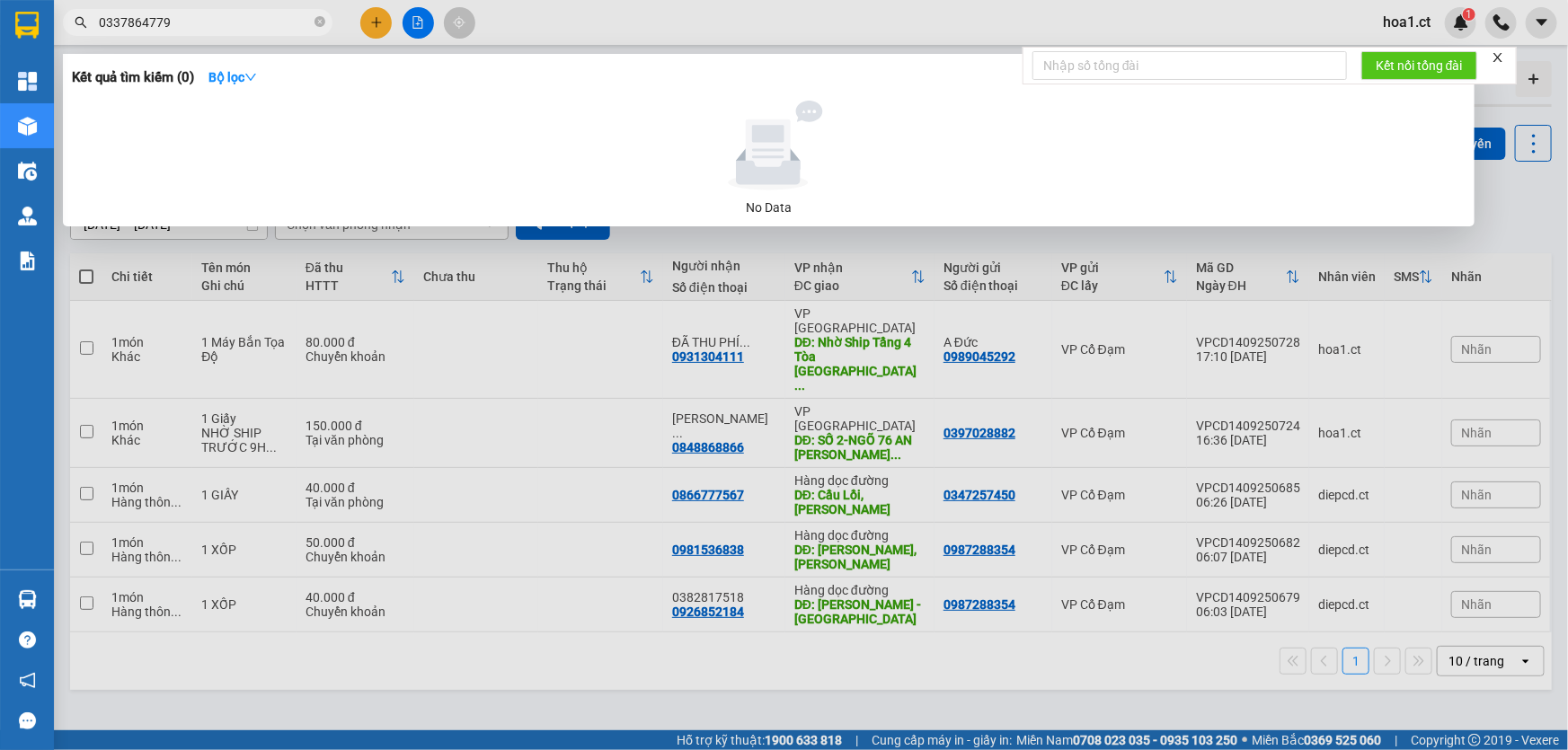
type input "0337864779"
click at [376, 14] on div at bounding box center [784, 375] width 1568 height 750
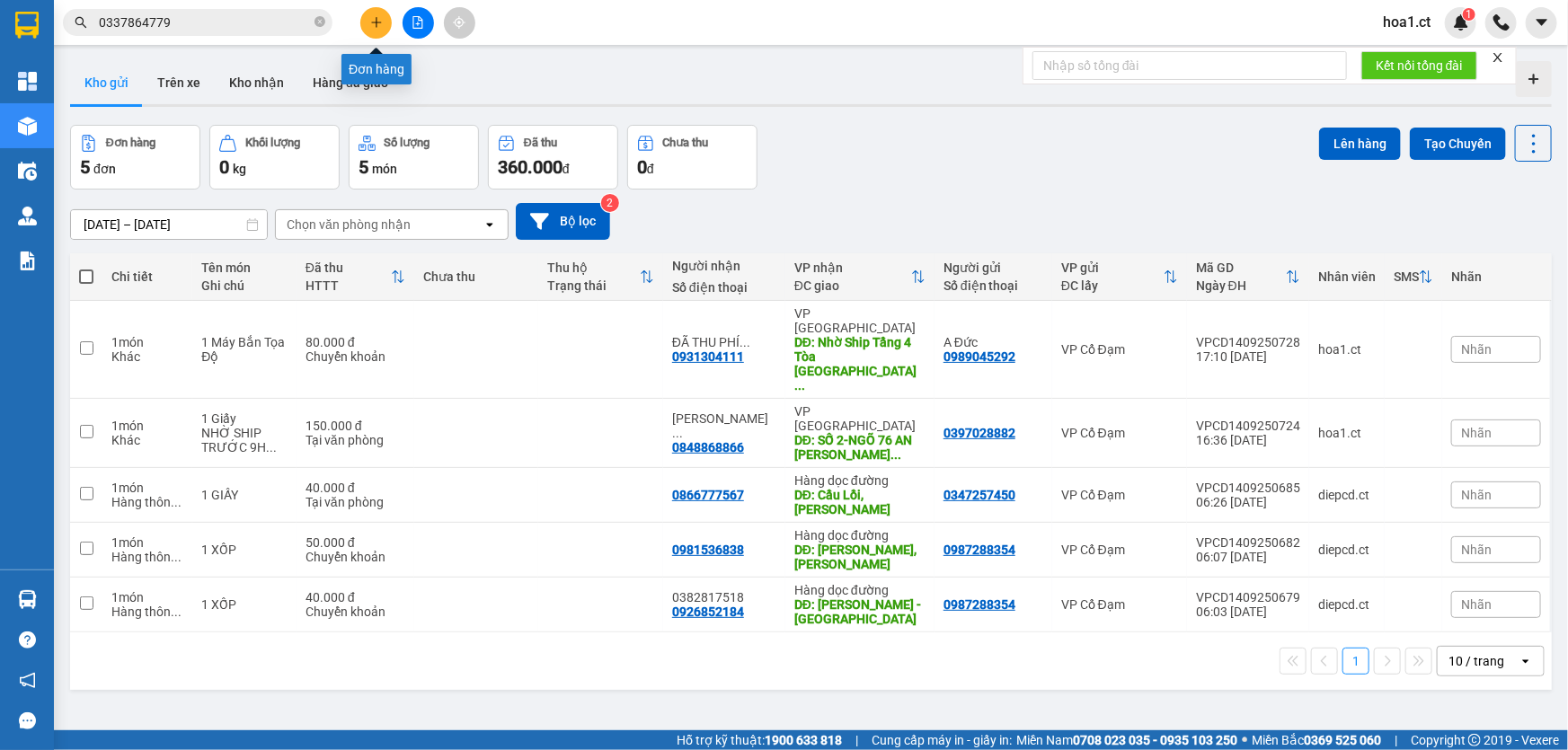
click at [372, 18] on icon "plus" at bounding box center [377, 22] width 13 height 13
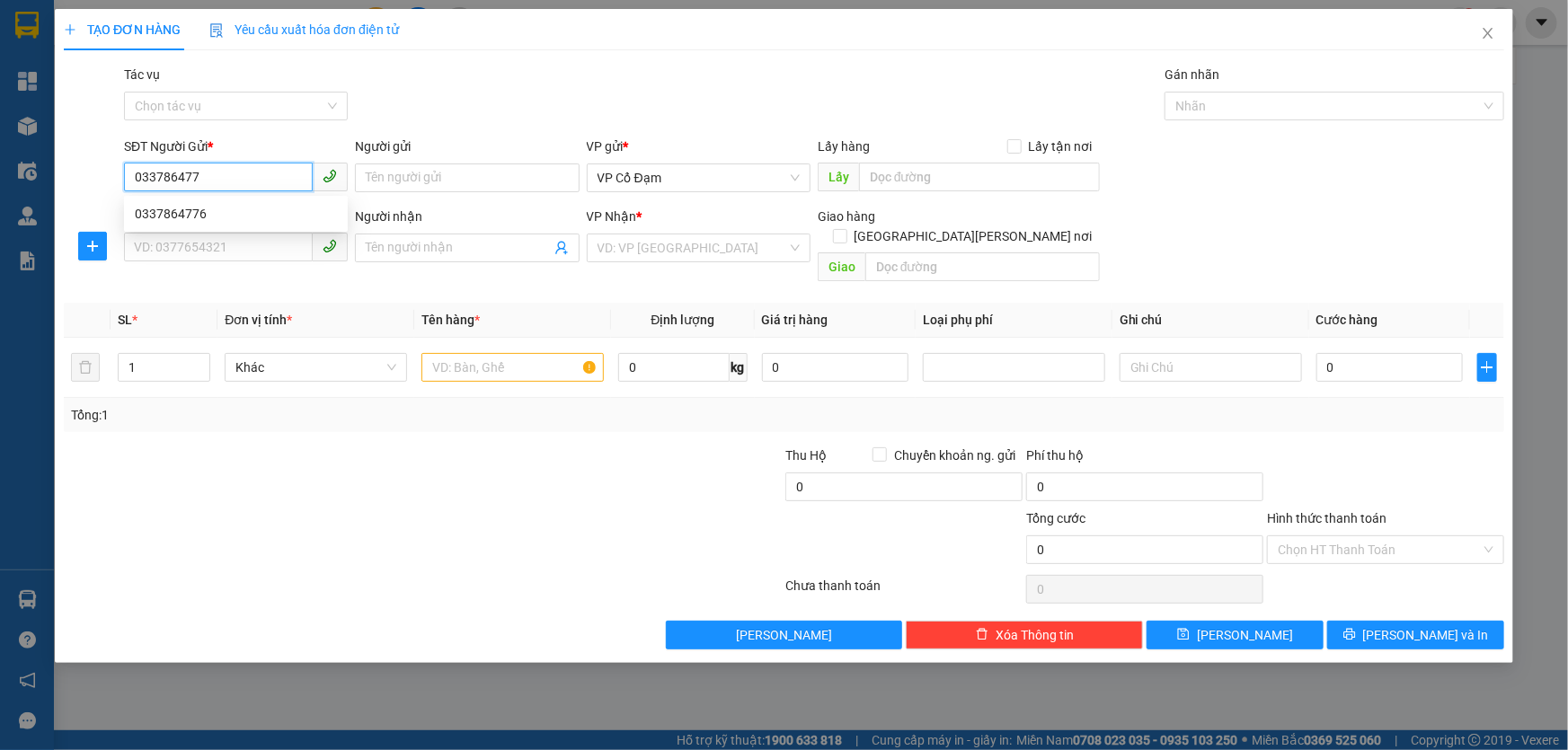
type input "0337864776"
click at [235, 206] on div "0337864776" at bounding box center [236, 214] width 202 height 20
type input "0985124020"
type input "A Toàn"
type input "VP [PERSON_NAME]"
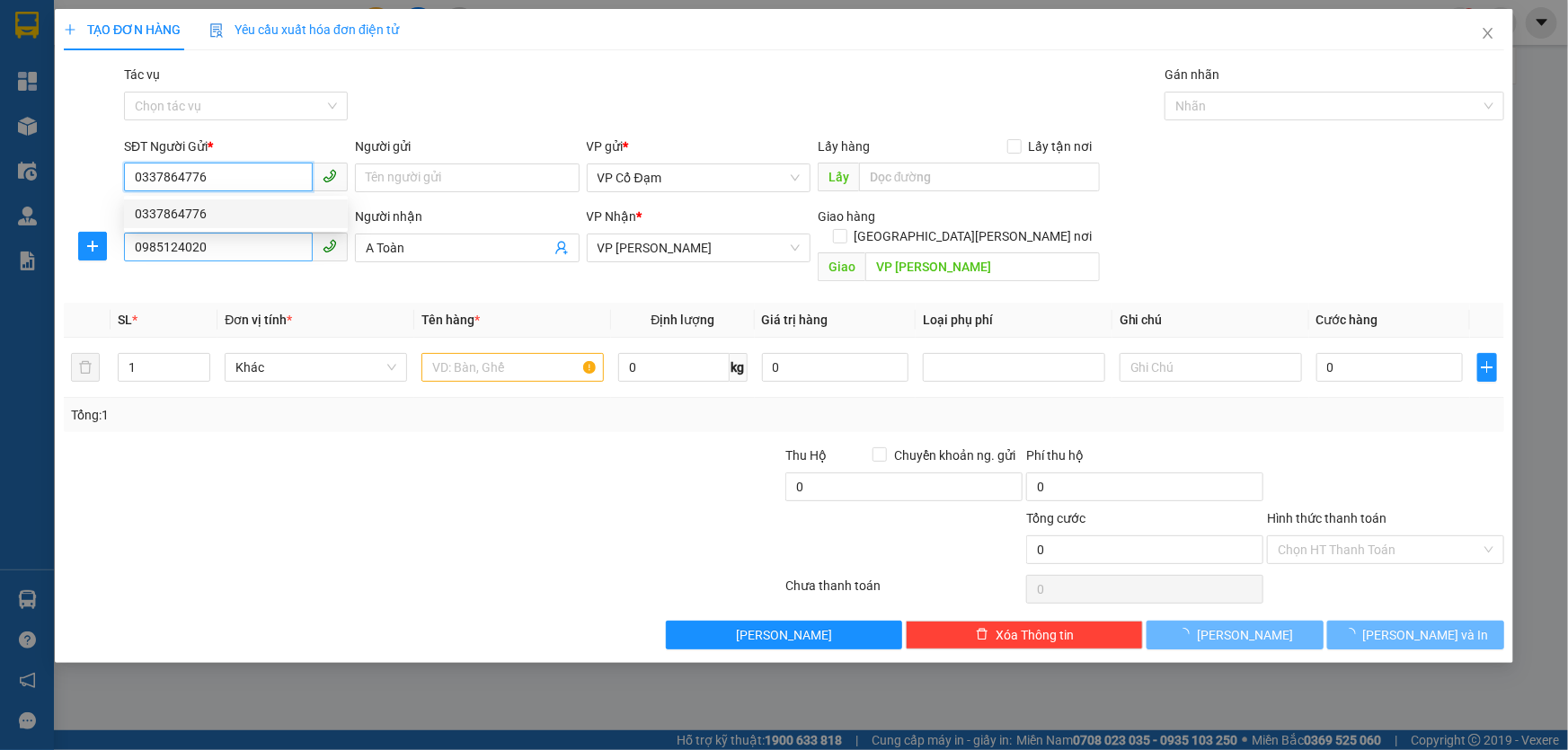
type input "40.000"
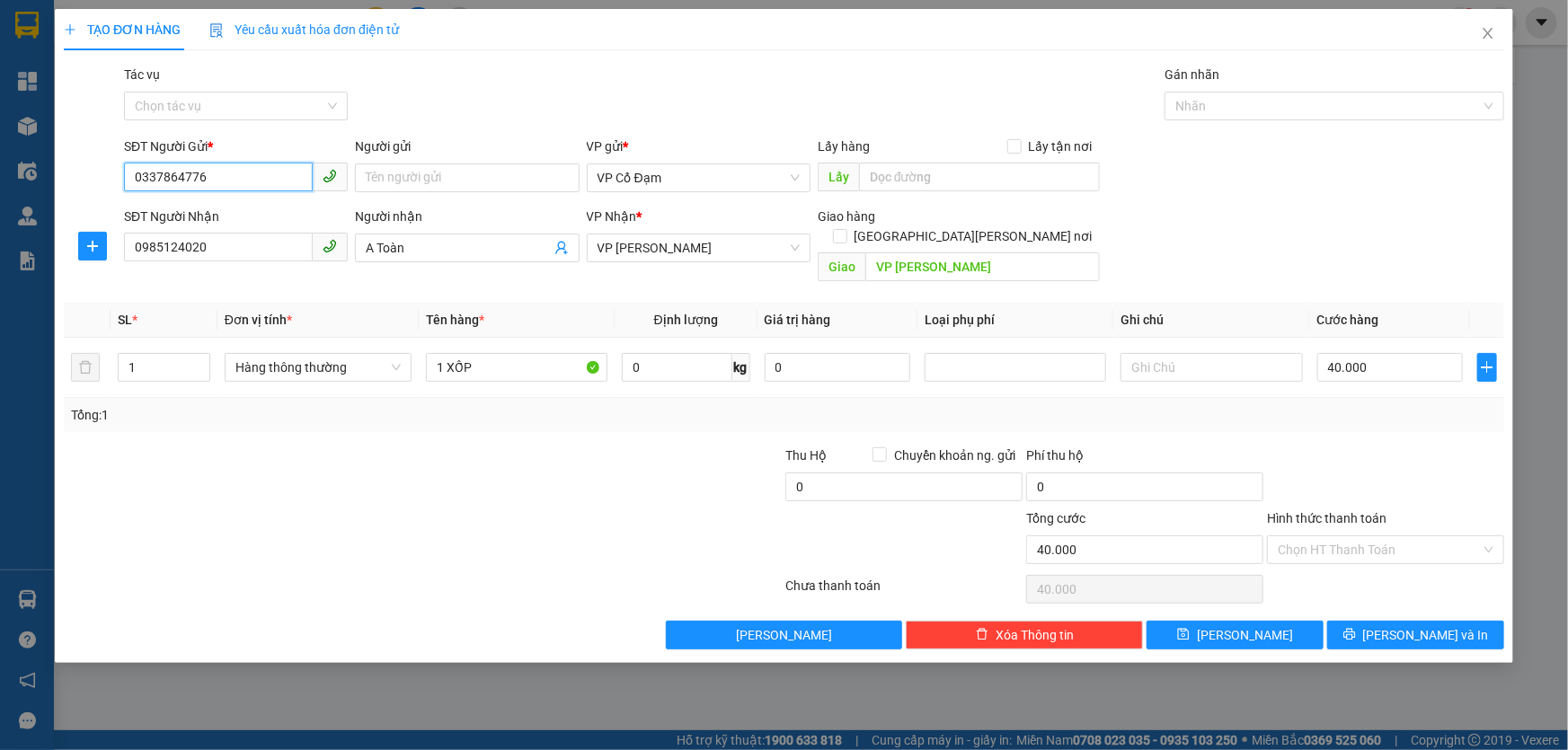
click at [193, 175] on input "0337864776" at bounding box center [218, 177] width 189 height 29
type input "0337864776"
click at [163, 252] on input "0985124020" at bounding box center [218, 247] width 189 height 29
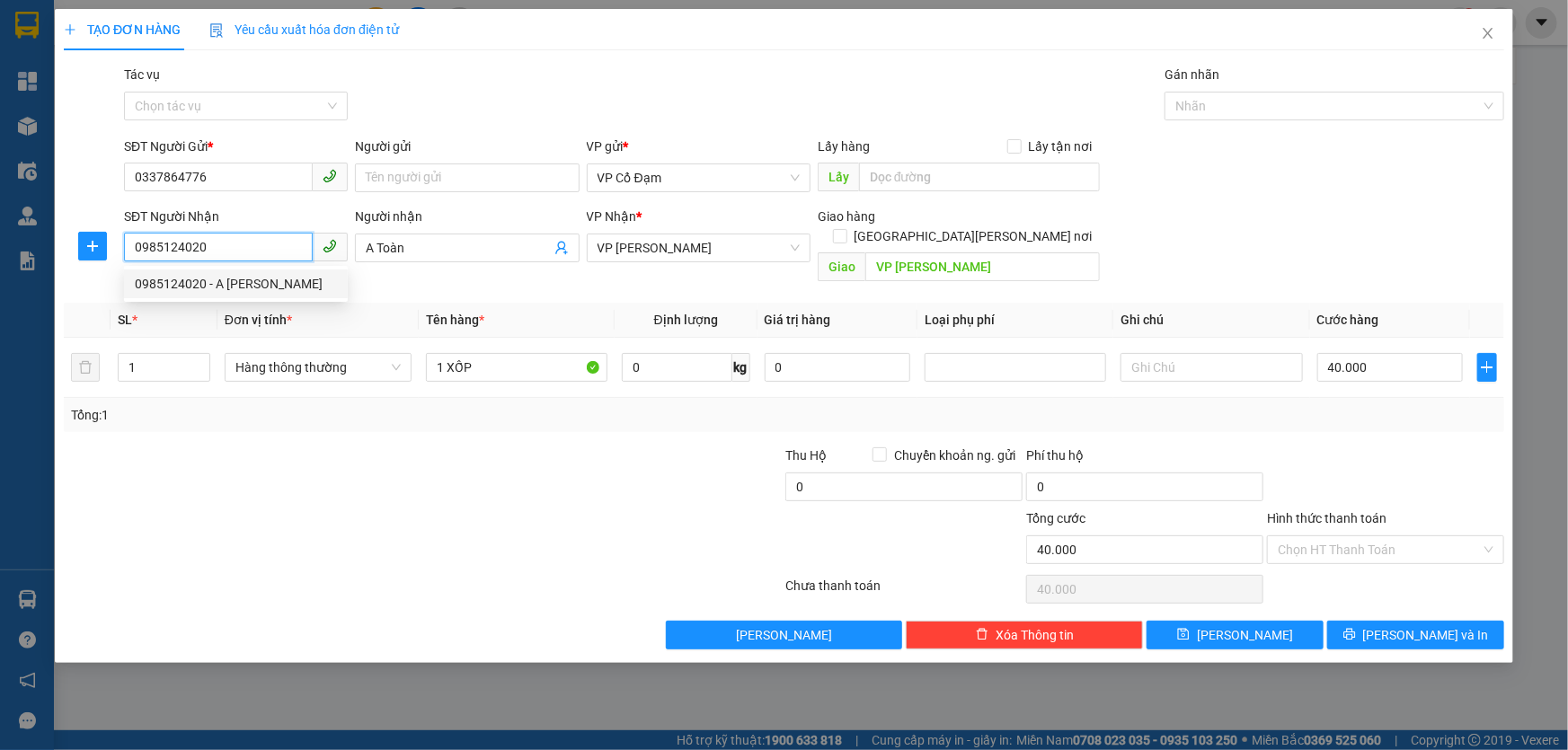
paste input "337864776"
type input "0337864776"
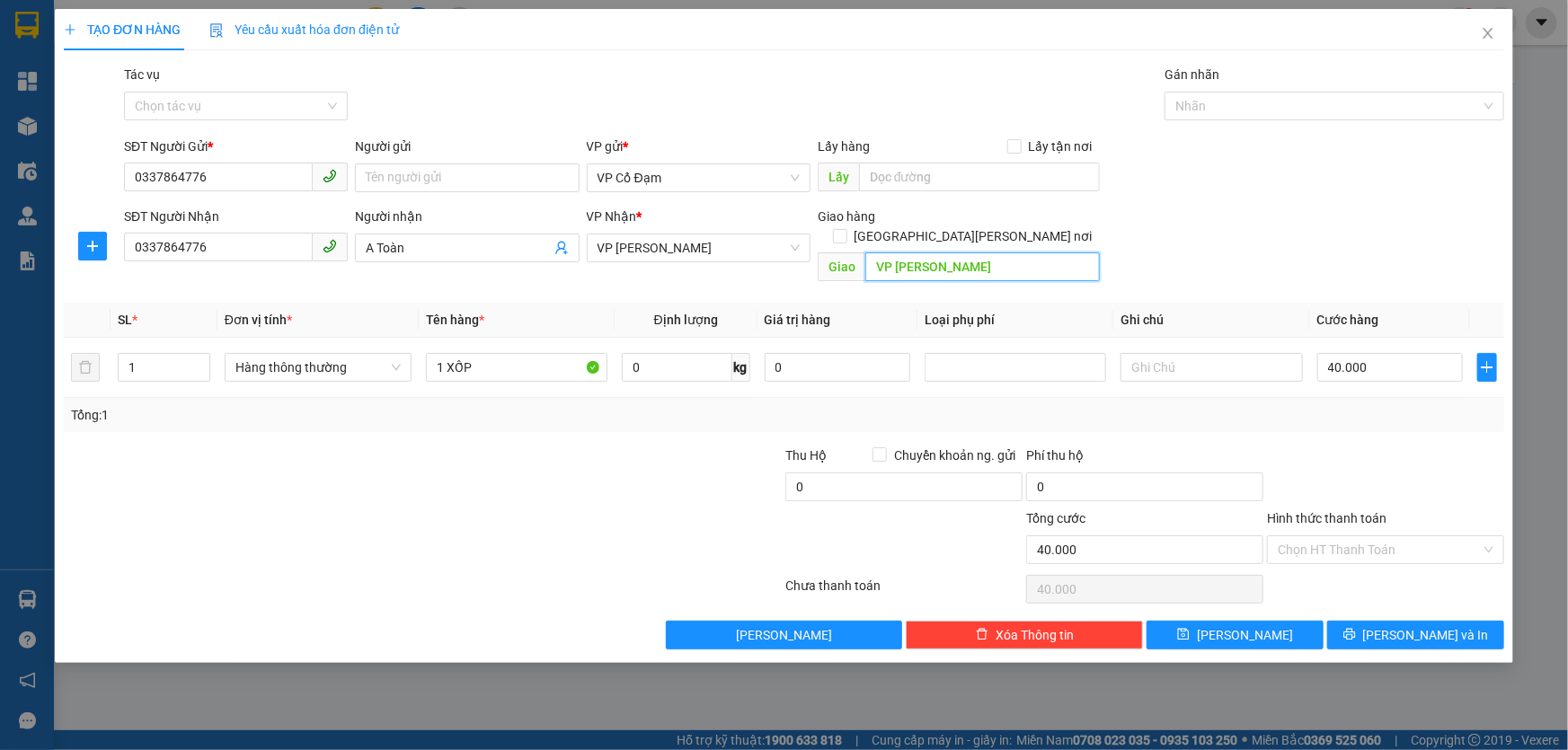
click at [908, 256] on input "VP [PERSON_NAME]" at bounding box center [982, 267] width 235 height 29
type input "X Liên"
click at [1192, 201] on form "SĐT Người Gửi * 0337864776 Người gửi Tên người gửi VP gửi * VP Cổ Đạm Lấy hàng …" at bounding box center [784, 213] width 1440 height 153
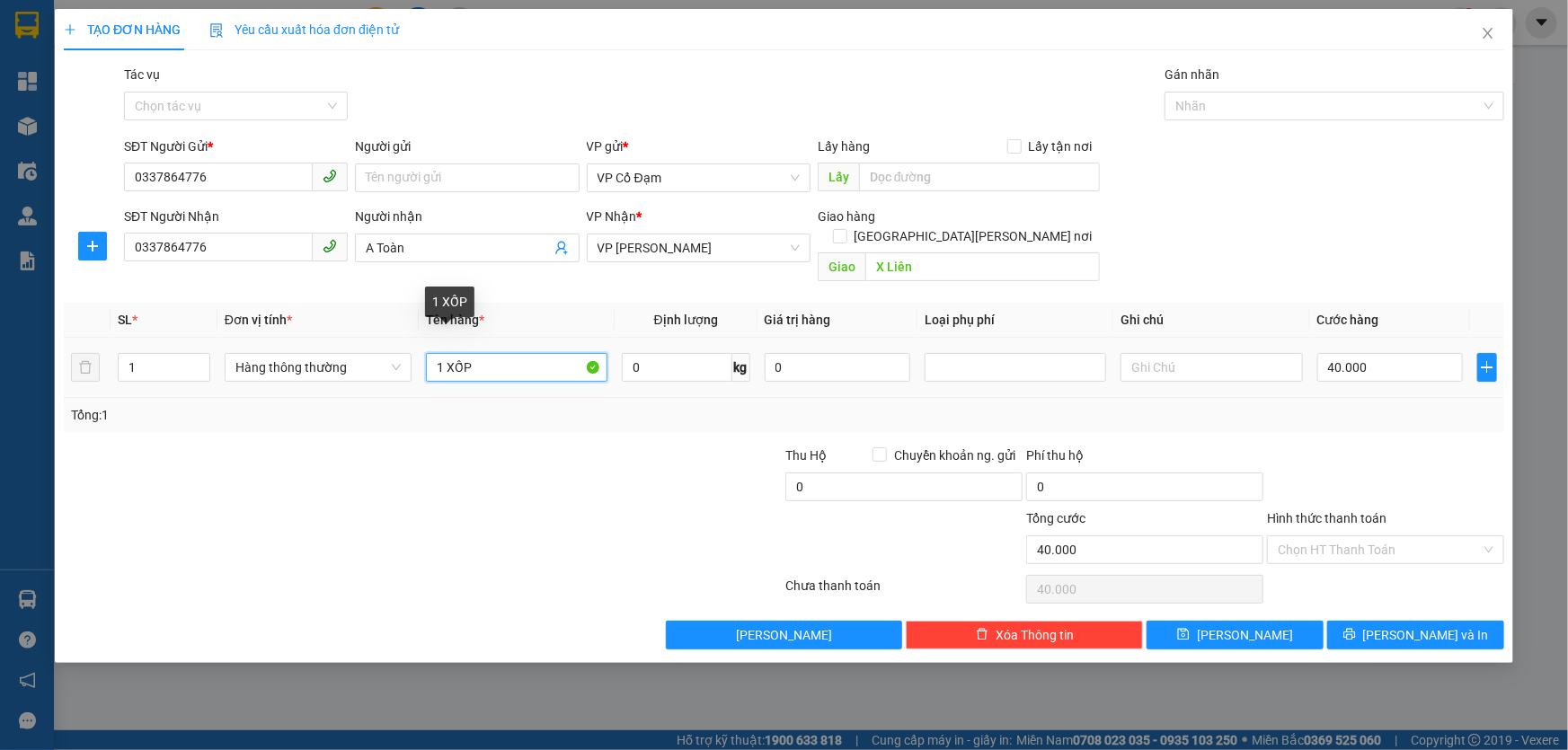
click at [491, 354] on input "1 XỐP" at bounding box center [516, 368] width 182 height 29
type input "1giấy"
click at [1371, 354] on input "40.000" at bounding box center [1390, 368] width 147 height 29
type input "0"
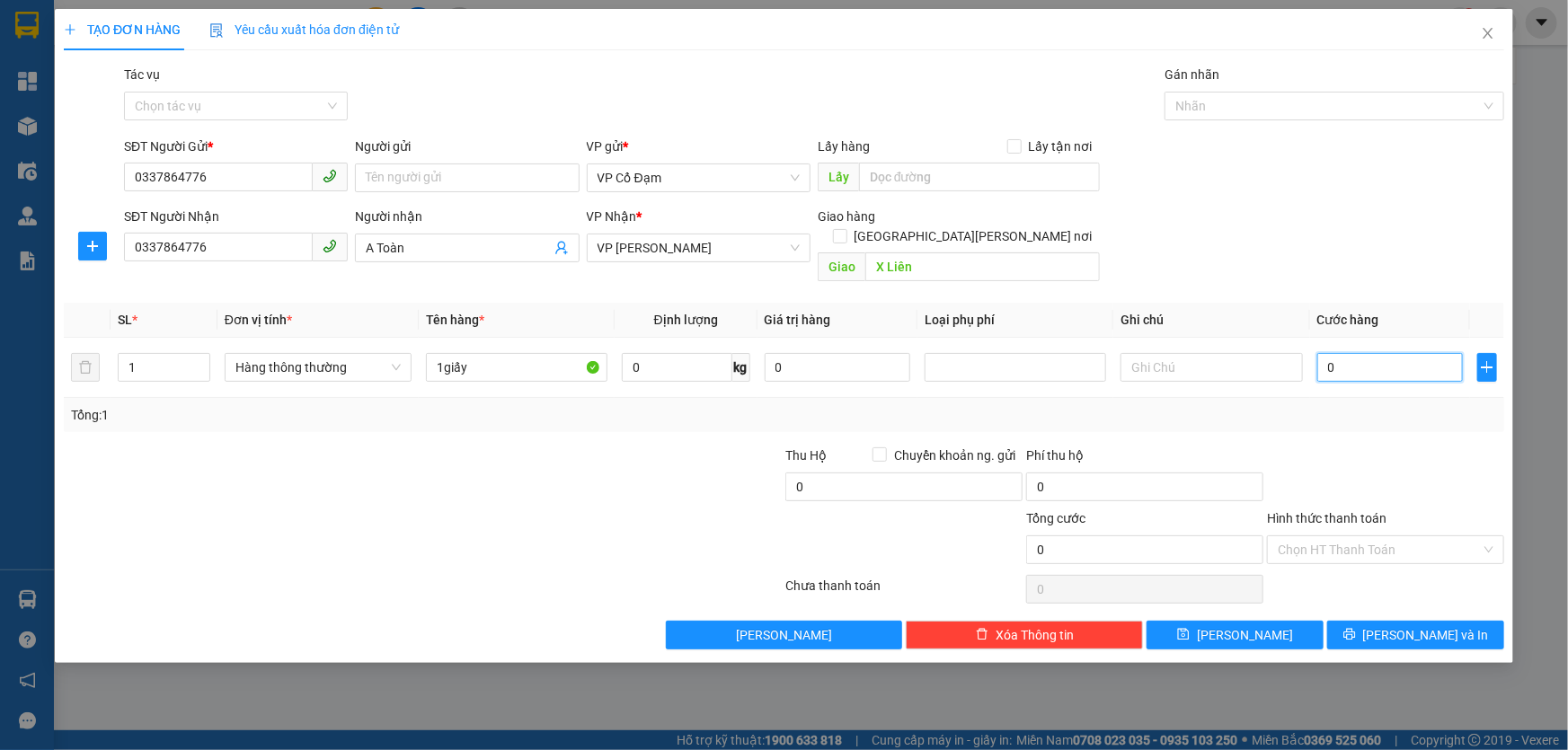
type input "0"
click at [1353, 218] on div "SĐT Người [PERSON_NAME] 0337864776 Người [PERSON_NAME] [PERSON_NAME] * [PERSON_…" at bounding box center [814, 248] width 1387 height 83
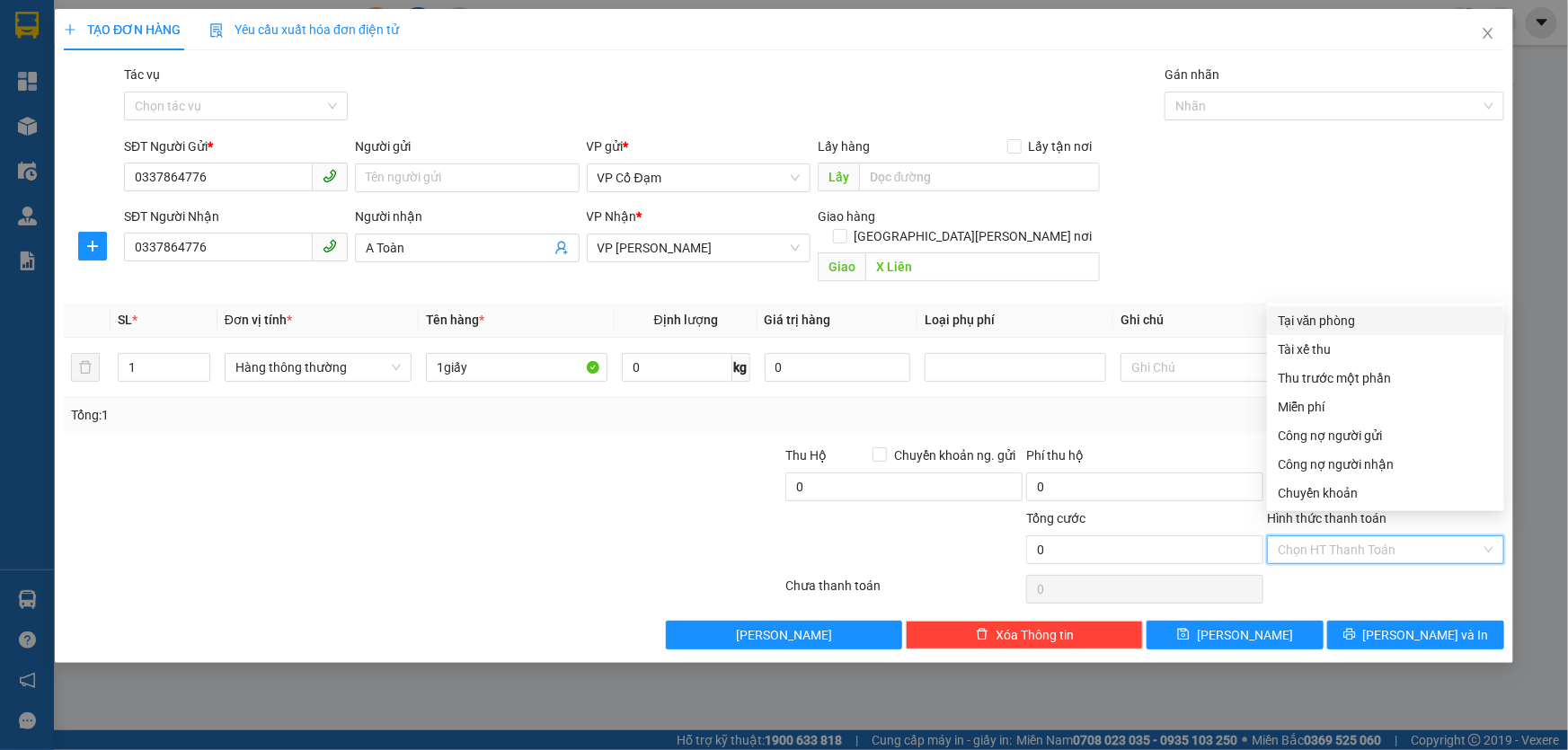
click at [1299, 536] on input "Hình thức thanh toán" at bounding box center [1378, 549] width 203 height 27
click at [1307, 350] on div "Tài xế thu" at bounding box center [1385, 350] width 216 height 20
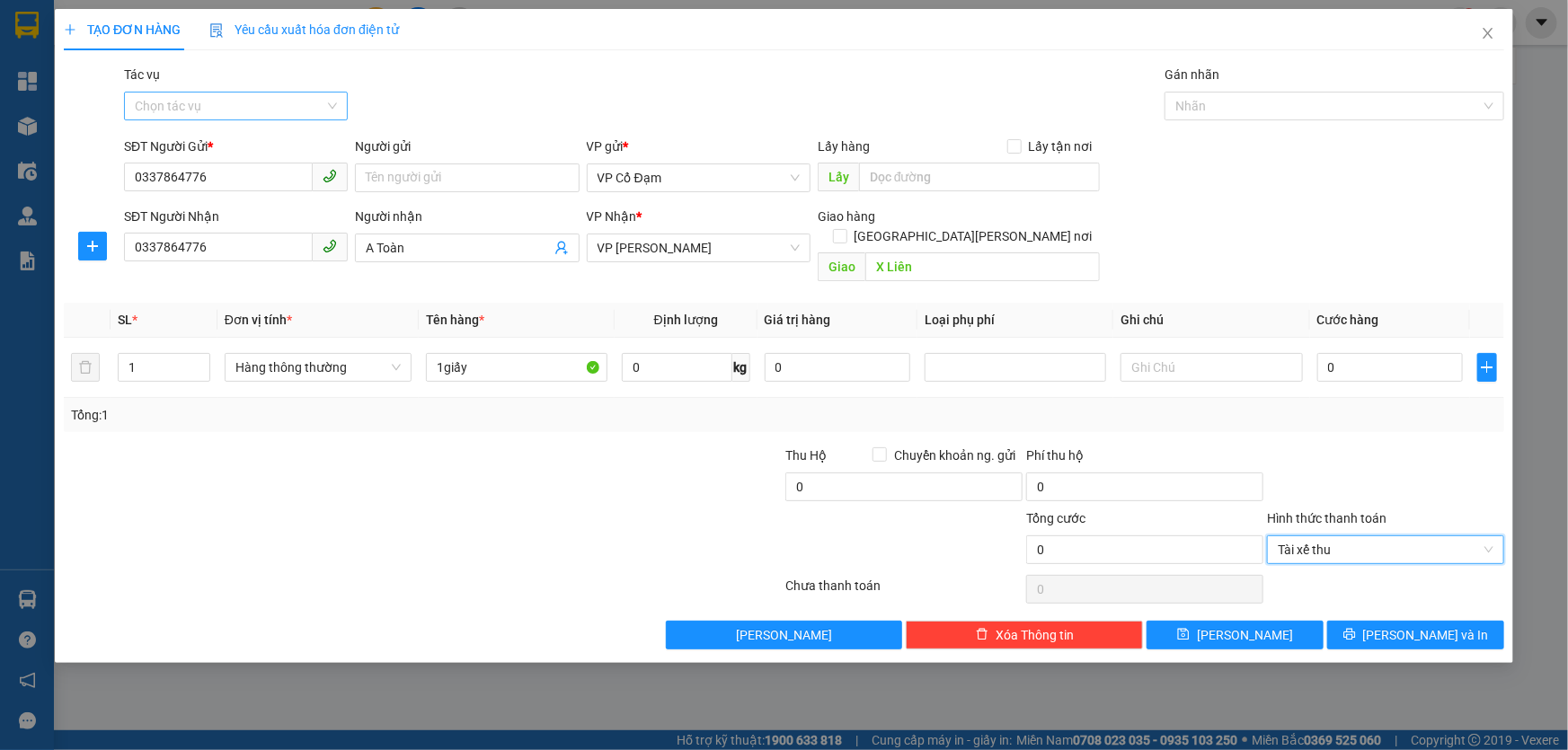
click at [229, 109] on input "Tác vụ" at bounding box center [230, 106] width 190 height 27
click at [452, 96] on div "Gói vận chuyển * Tiêu chuẩn Tác vụ Chọn tác vụ Gán nhãn Nhãn" at bounding box center [814, 96] width 1387 height 63
click at [223, 108] on input "Tác vụ" at bounding box center [230, 106] width 190 height 27
click at [229, 137] on div "Nhập hàng lên xe" at bounding box center [236, 142] width 202 height 20
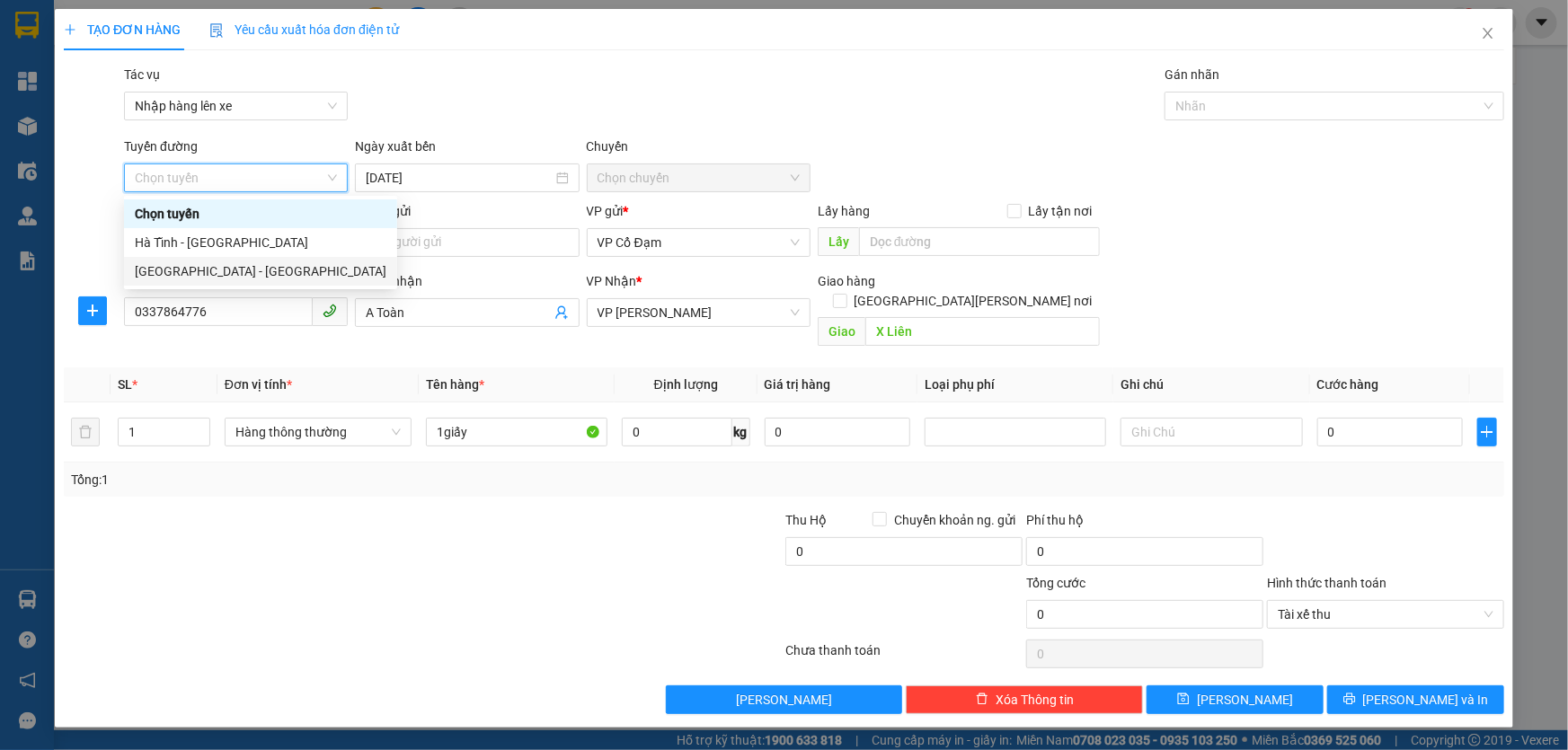
click at [179, 279] on div "[GEOGRAPHIC_DATA] - [GEOGRAPHIC_DATA]" at bounding box center [261, 272] width 252 height 20
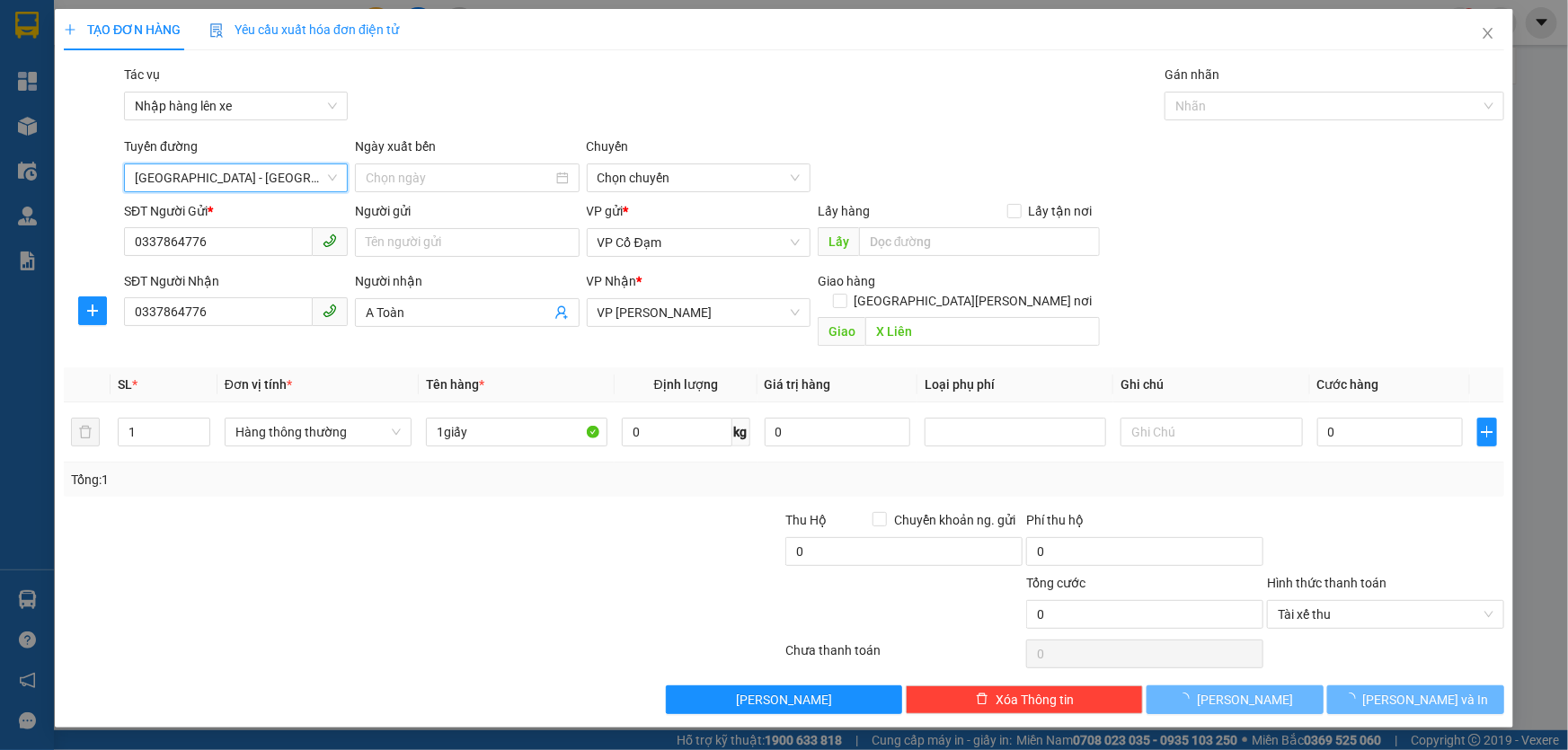
type input "[DATE]"
click at [1258, 685] on button "[PERSON_NAME]" at bounding box center [1234, 699] width 177 height 29
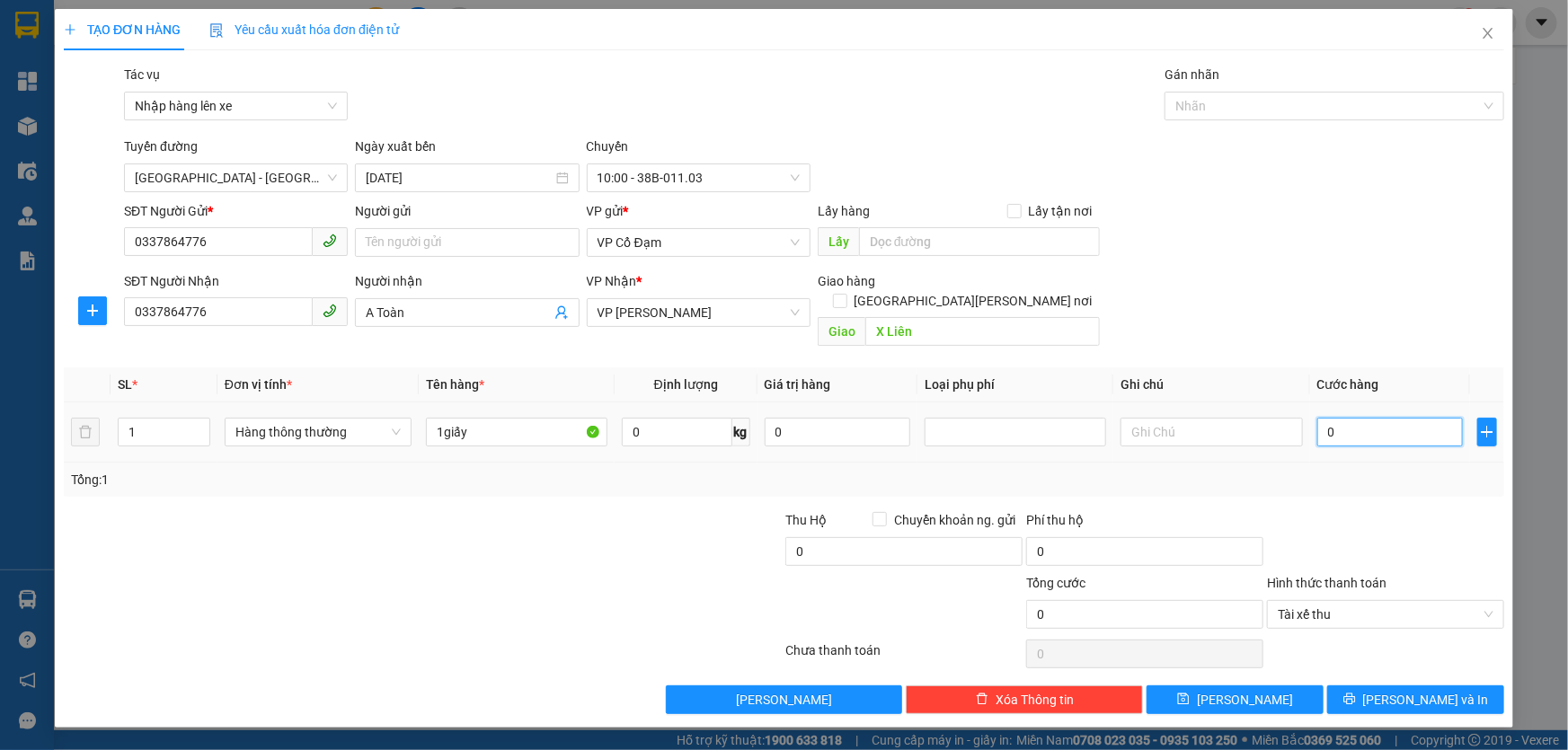
click at [1349, 417] on input "0" at bounding box center [1390, 431] width 147 height 29
type input "1"
type input "10"
type input "1"
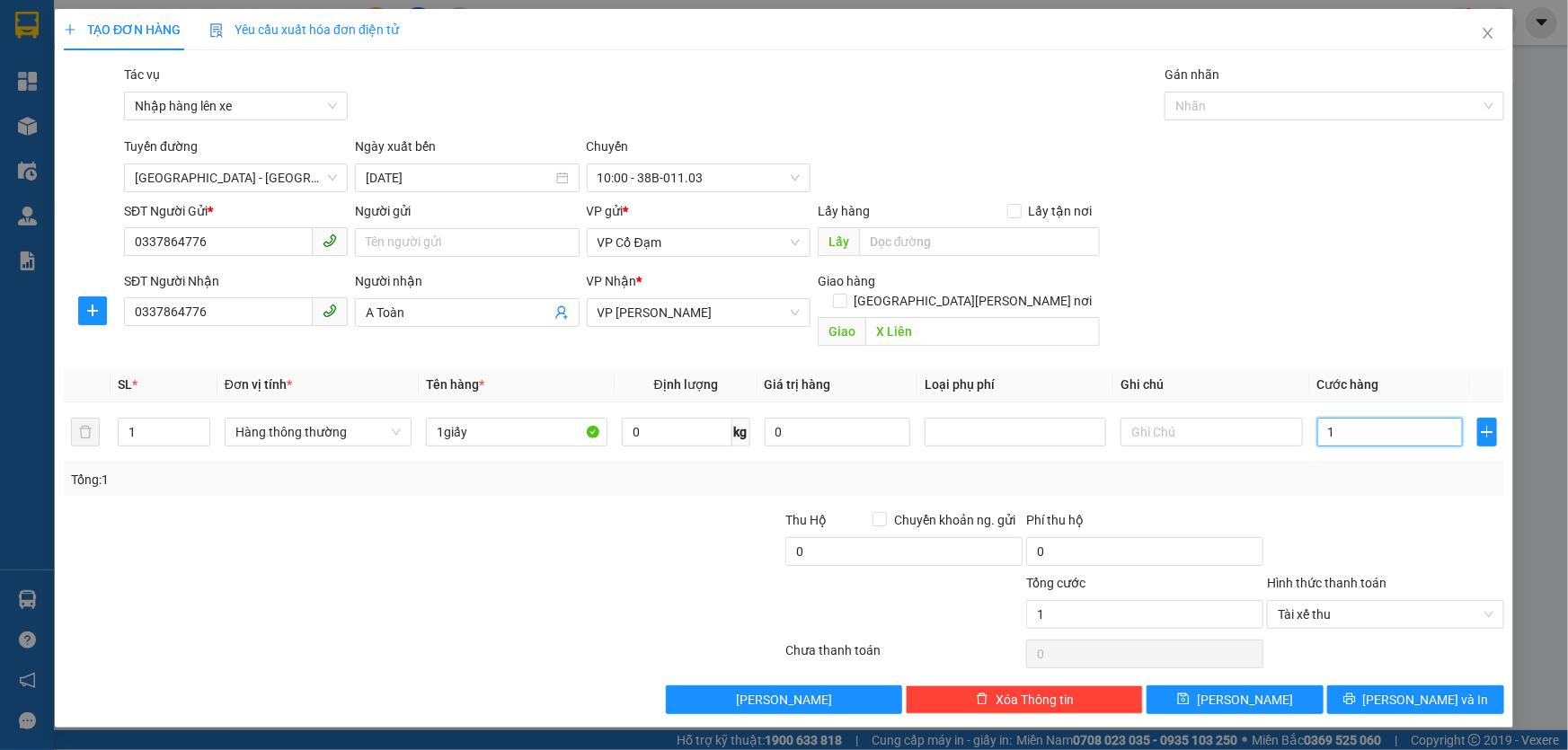
type input "1"
type input "1.000"
click at [1372, 197] on div "Transit Pickup Surcharge Ids Transit Deliver Surcharge Ids Transit Deliver Surc…" at bounding box center [784, 389] width 1440 height 649
click at [1231, 685] on button "[PERSON_NAME]" at bounding box center [1234, 699] width 177 height 29
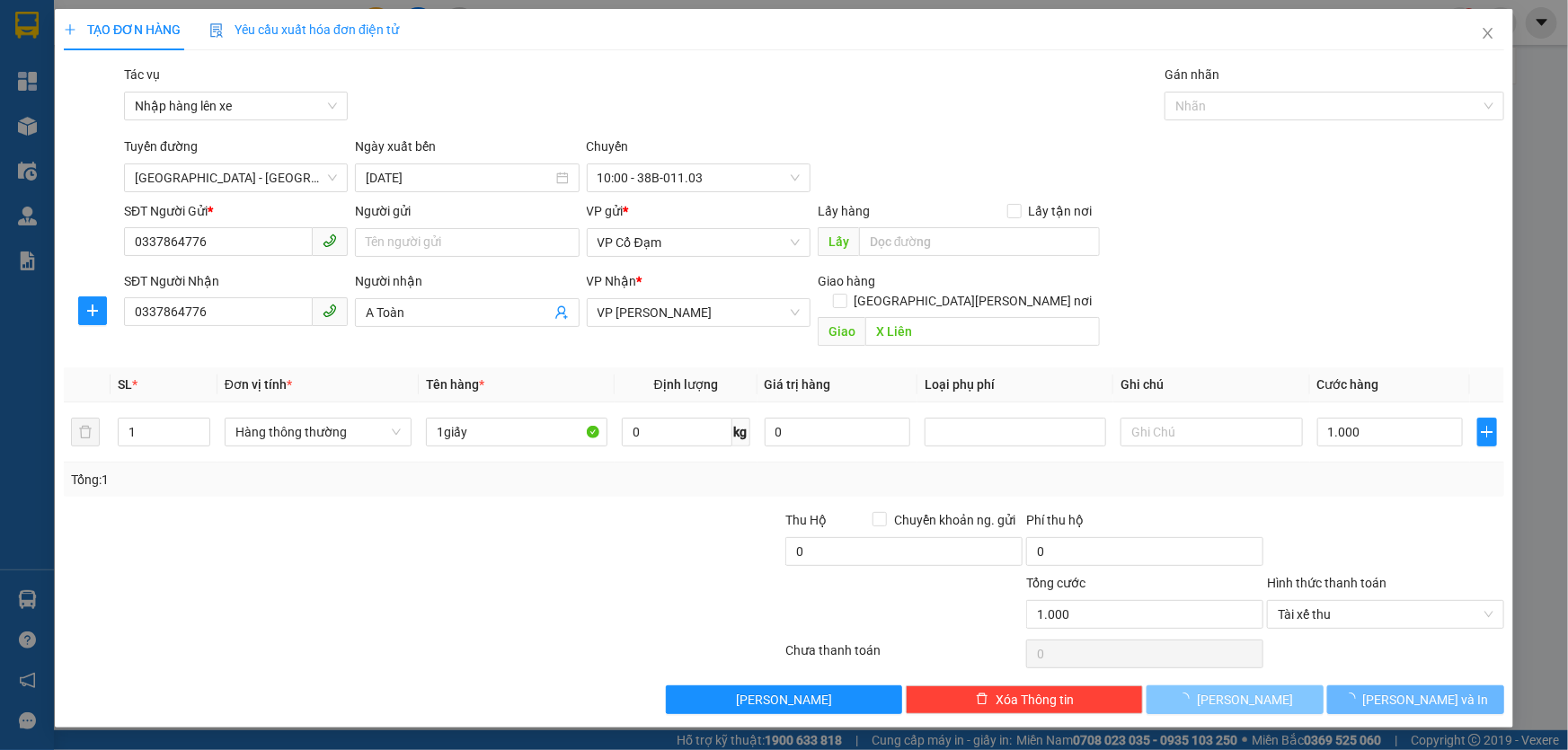
type input "0"
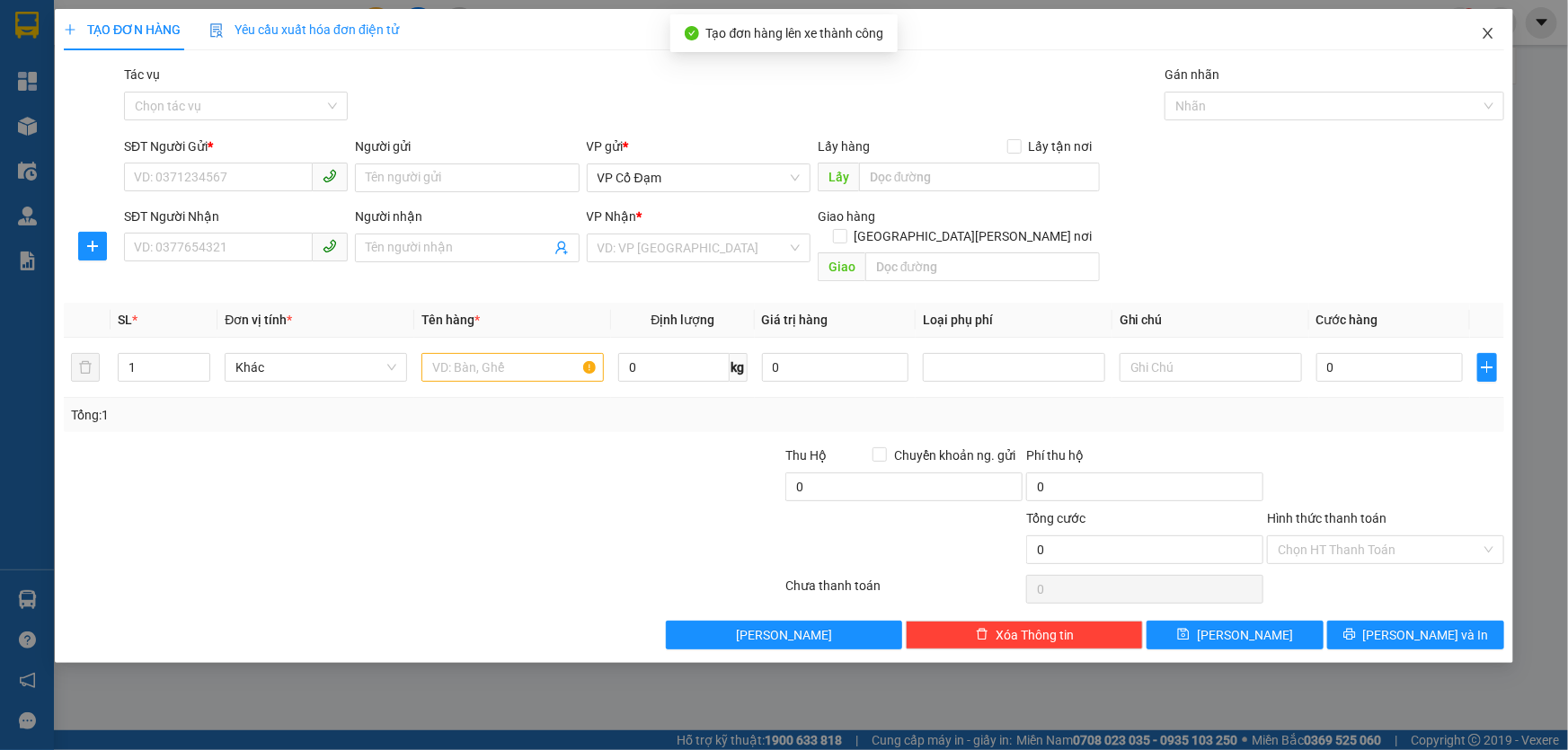
click at [1486, 31] on icon "close" at bounding box center [1488, 33] width 14 height 14
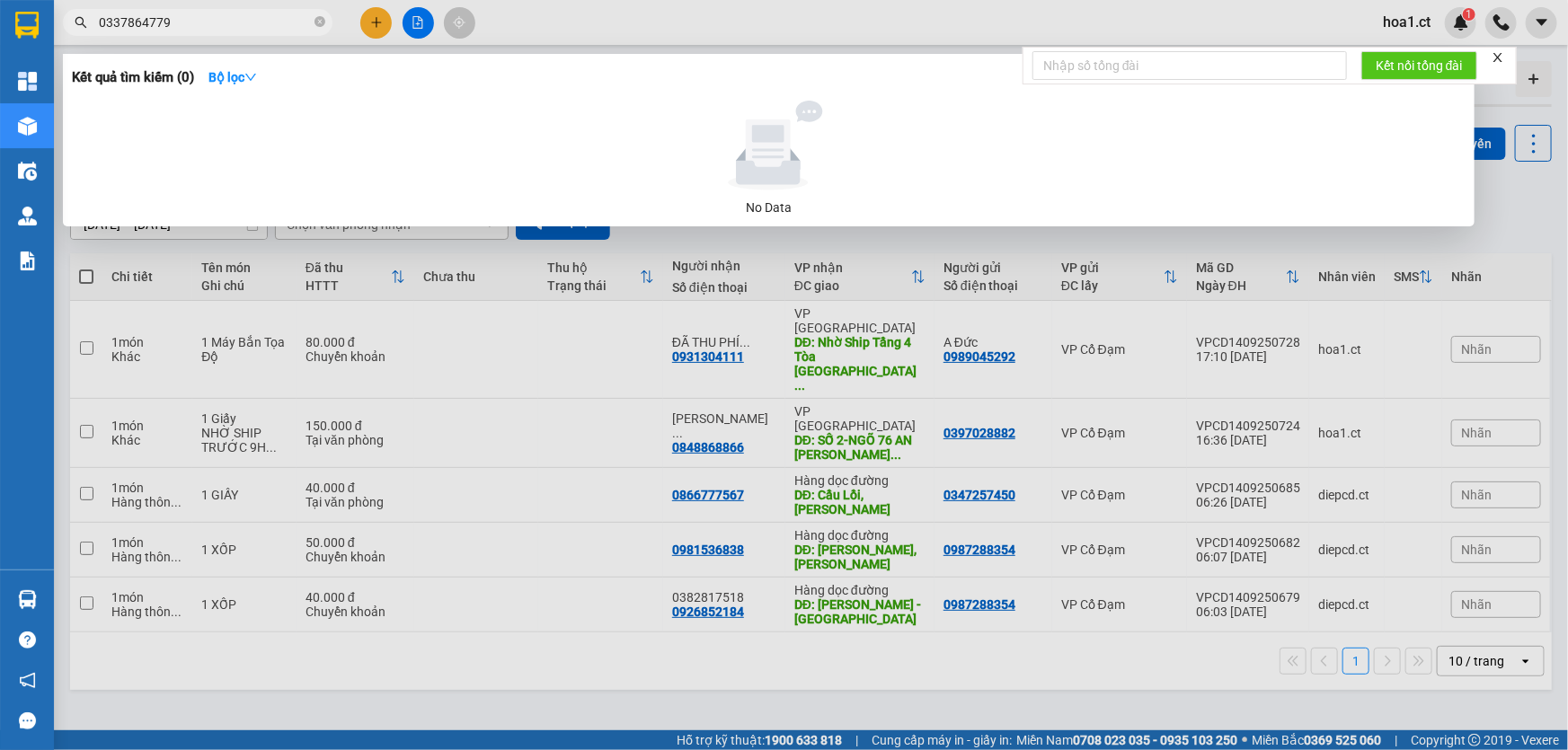
click at [213, 26] on input "0337864779" at bounding box center [205, 23] width 212 height 20
click at [219, 18] on input "0337864779" at bounding box center [205, 23] width 212 height 20
click at [220, 18] on input "0337864779" at bounding box center [205, 23] width 212 height 20
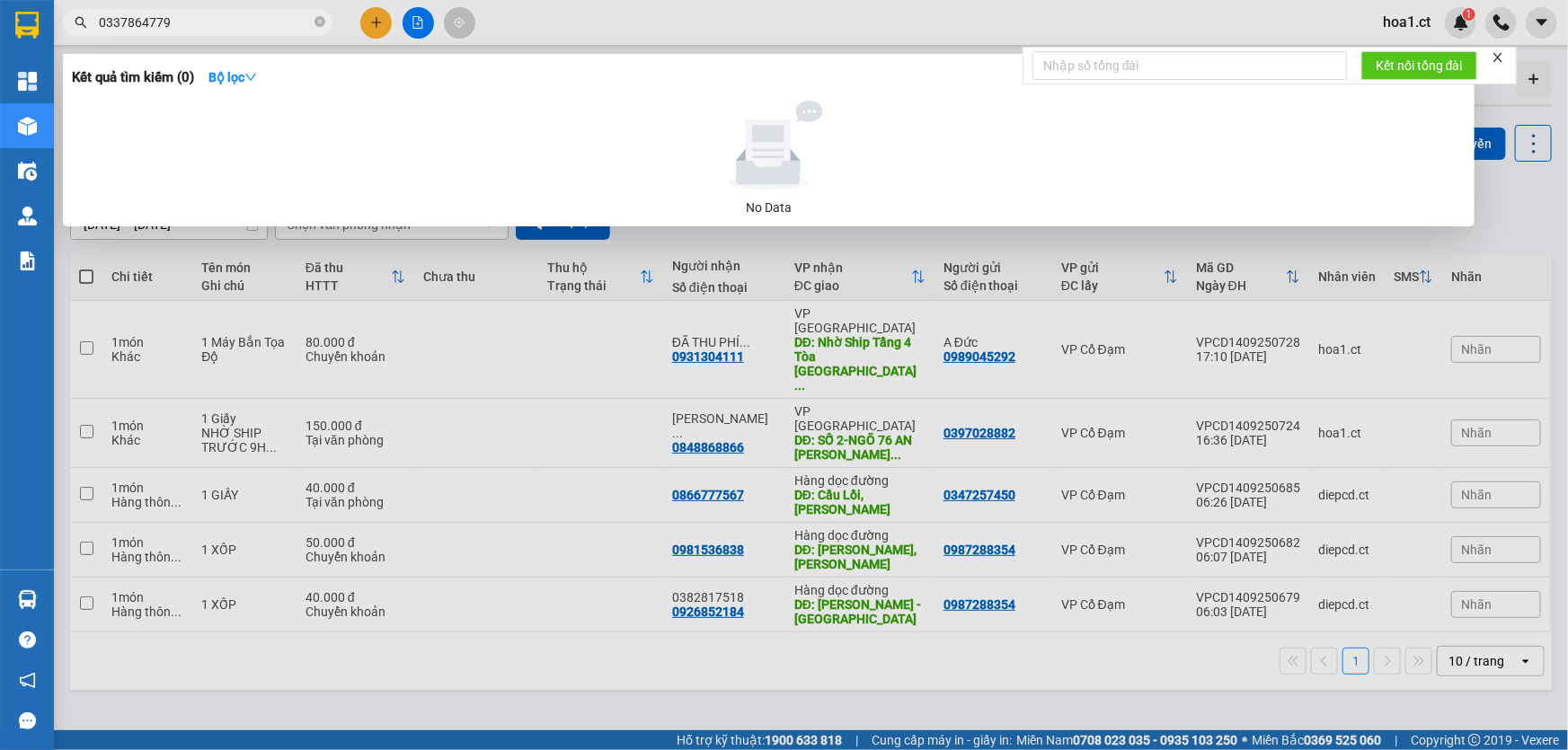
click at [220, 16] on input "0337864779" at bounding box center [205, 23] width 212 height 20
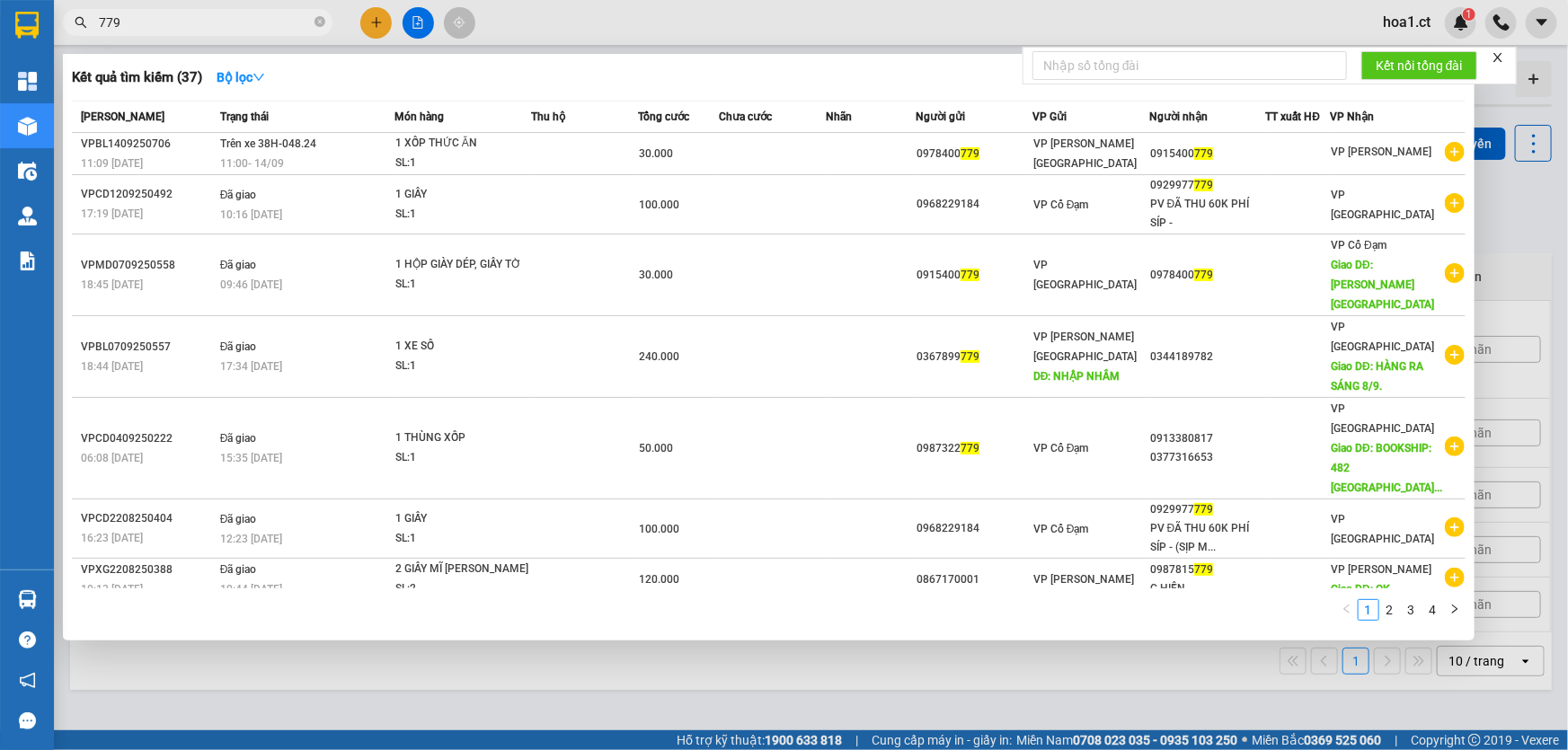
click at [259, 21] on input "779" at bounding box center [205, 23] width 212 height 20
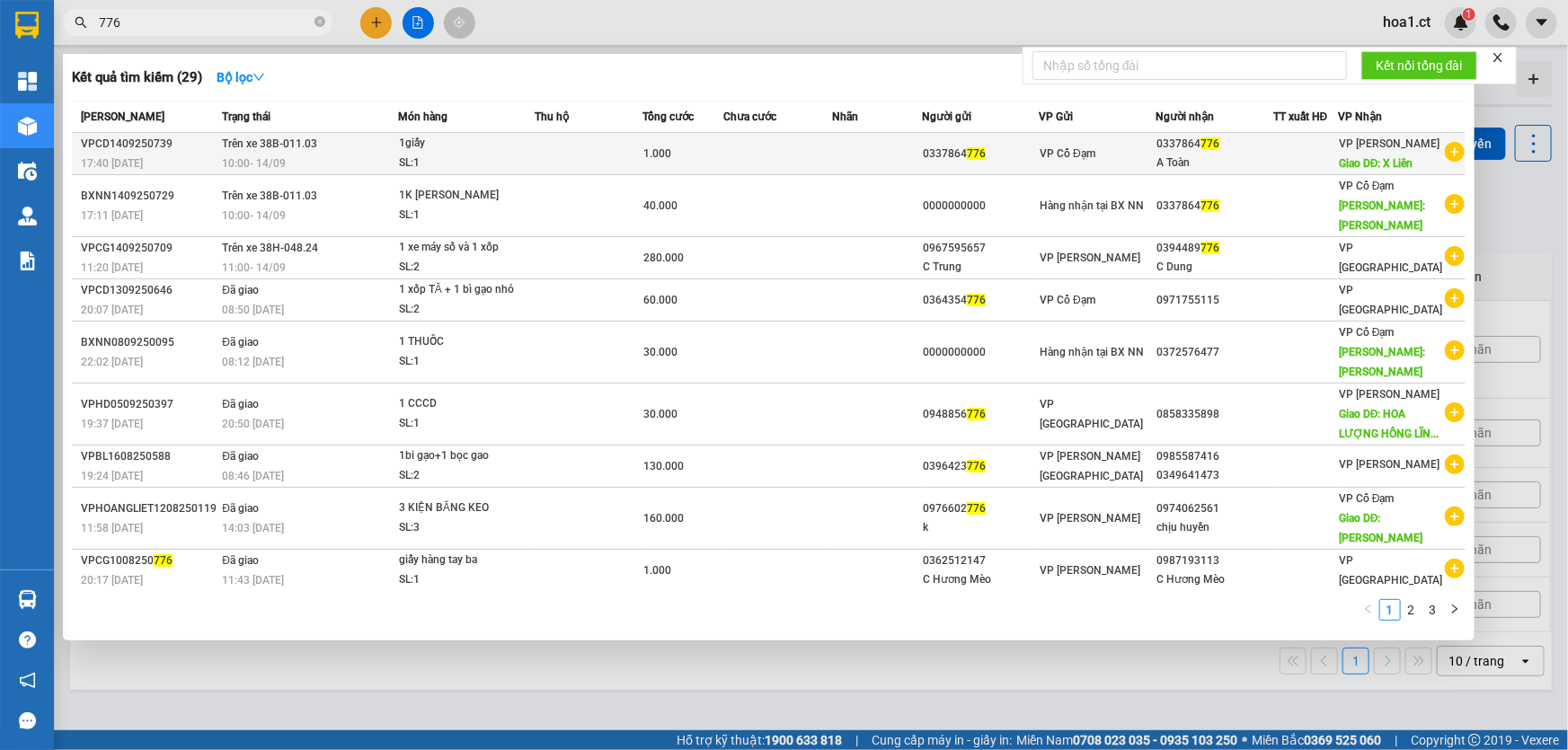
type input "776"
click at [319, 155] on div "10:00 [DATE]" at bounding box center [309, 164] width 175 height 20
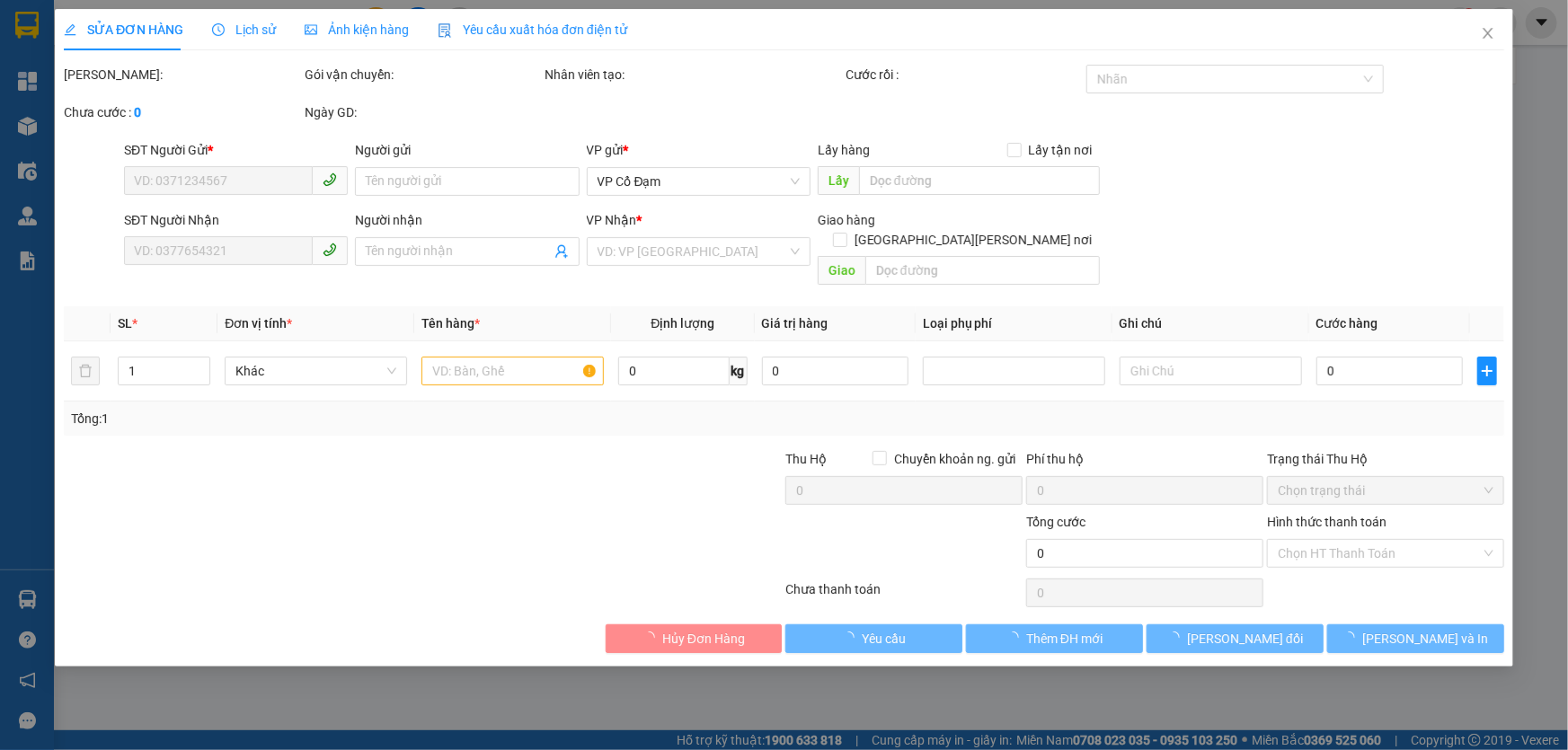
type input "0337864776"
type input "A Toàn"
type input "X Liên"
type input "1.000"
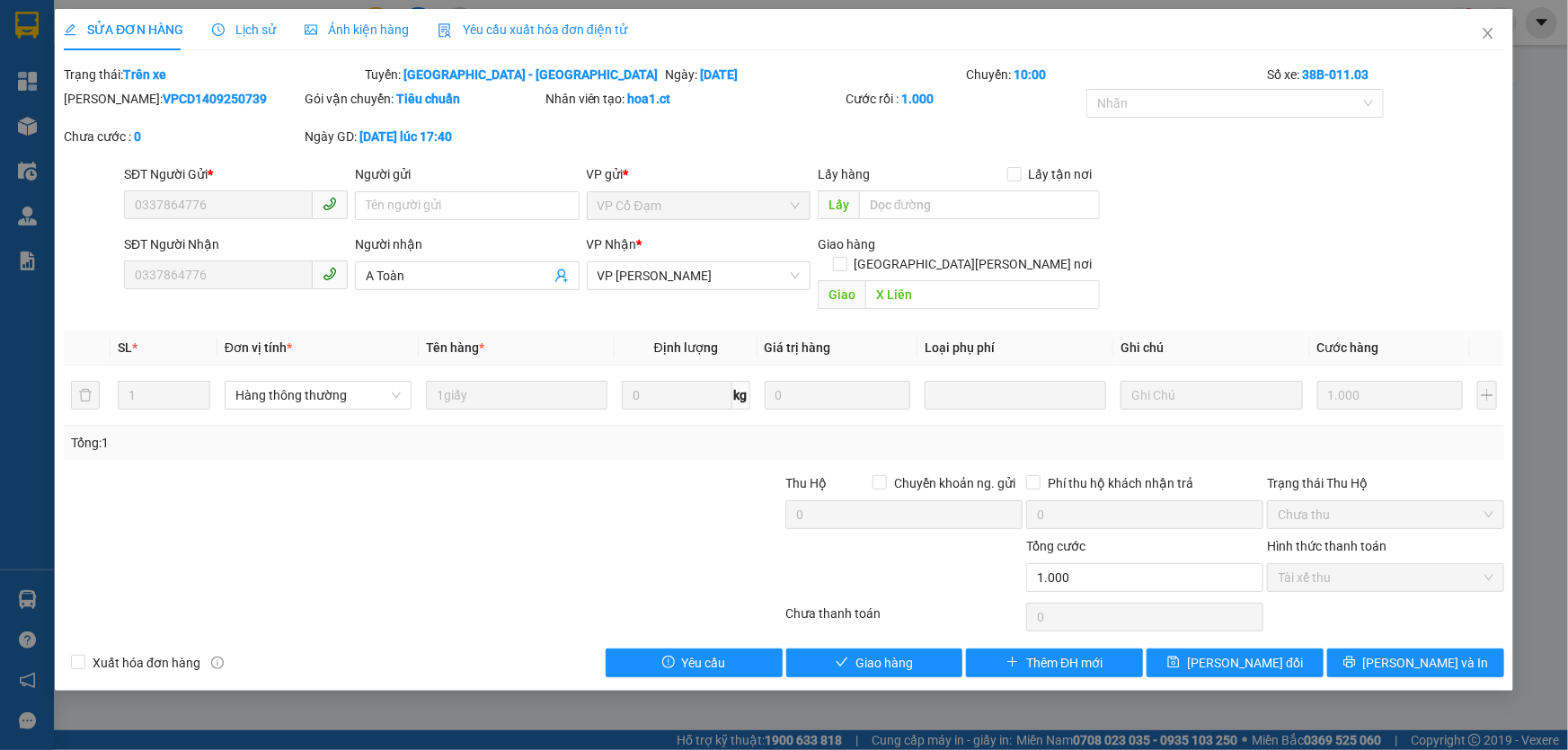
click at [538, 473] on div at bounding box center [303, 504] width 481 height 63
click at [875, 653] on span "Giao hàng" at bounding box center [884, 663] width 58 height 20
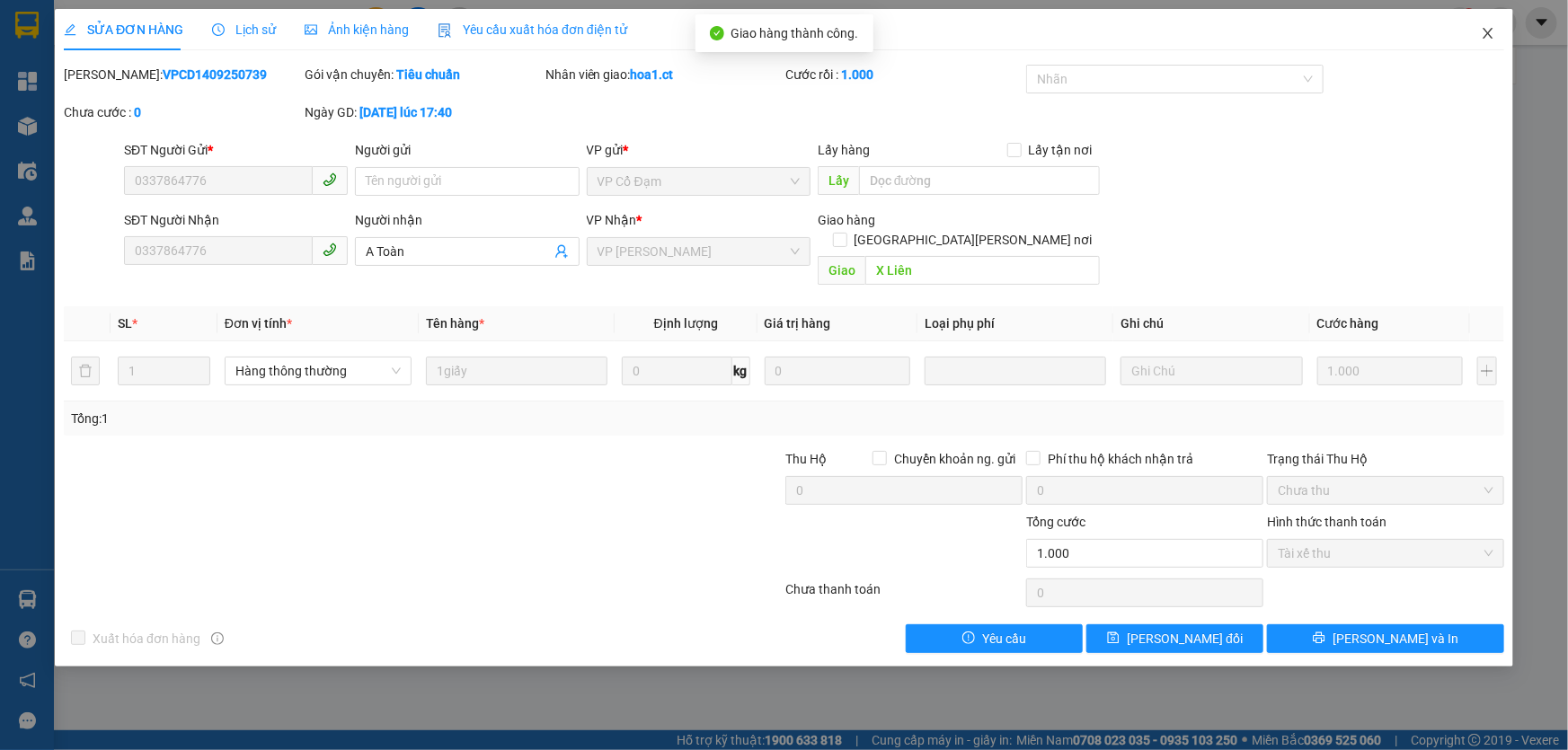
click at [1491, 33] on icon "close" at bounding box center [1488, 33] width 14 height 14
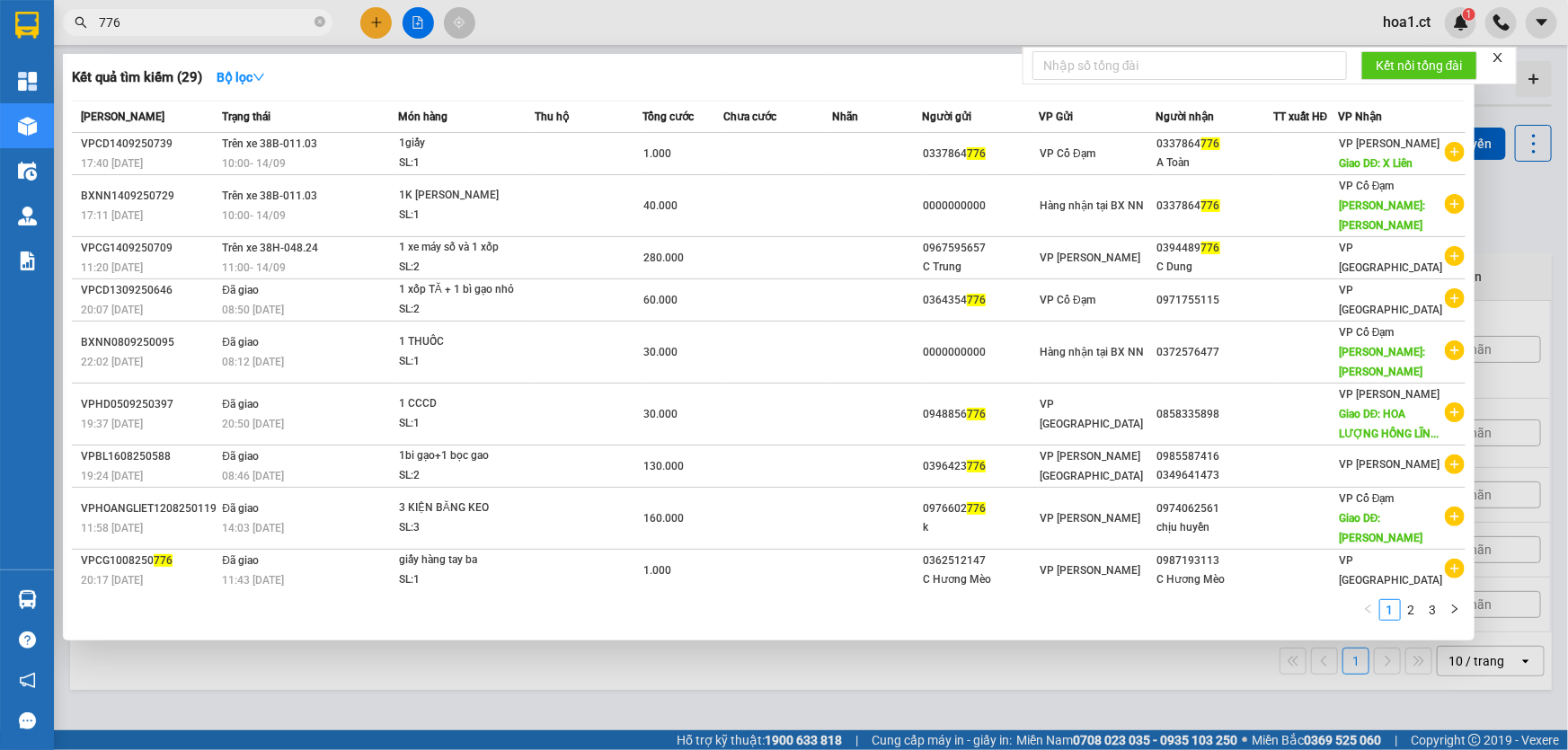
click at [256, 20] on input "776" at bounding box center [205, 23] width 212 height 20
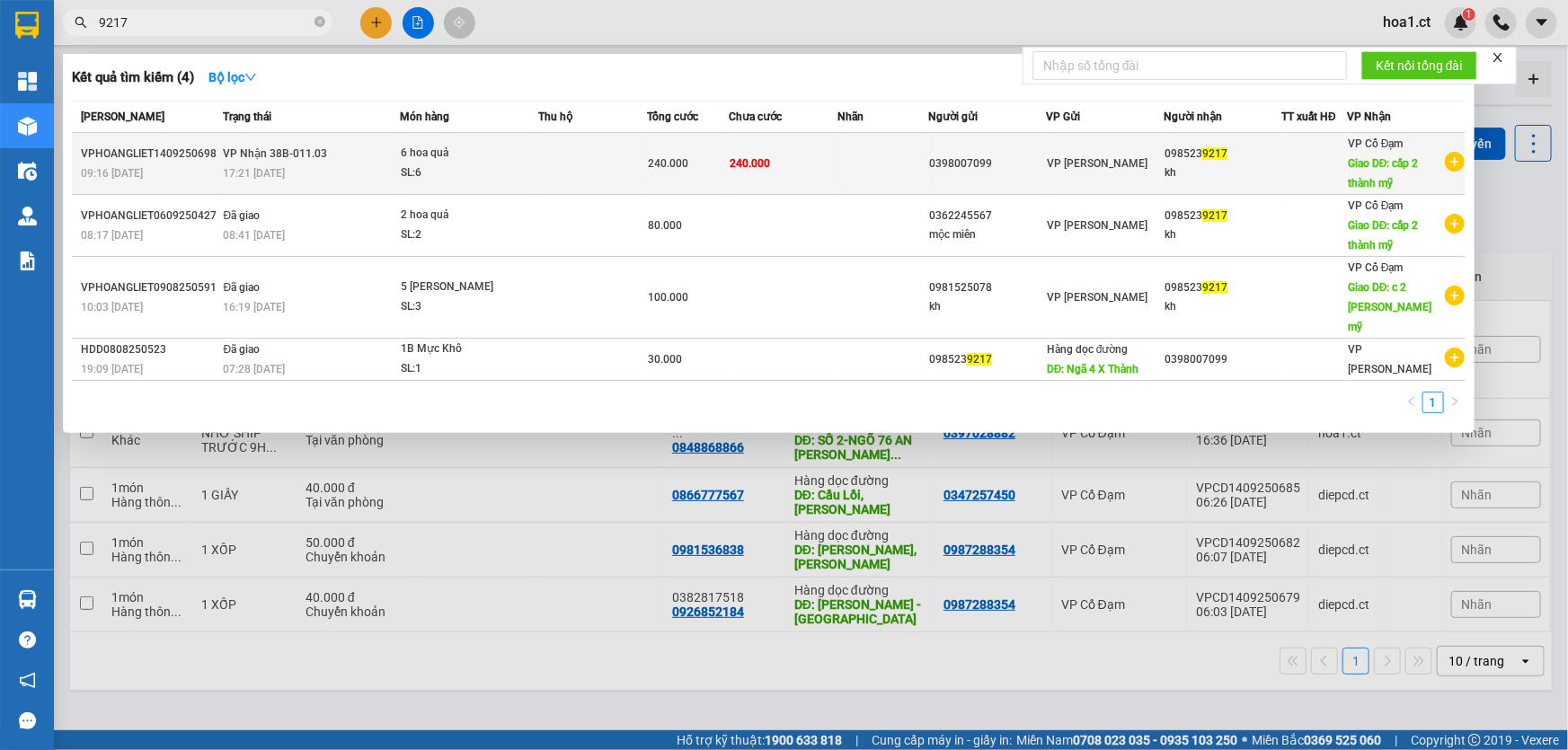
type input "9217"
click at [515, 164] on div "SL: 6" at bounding box center [467, 174] width 135 height 20
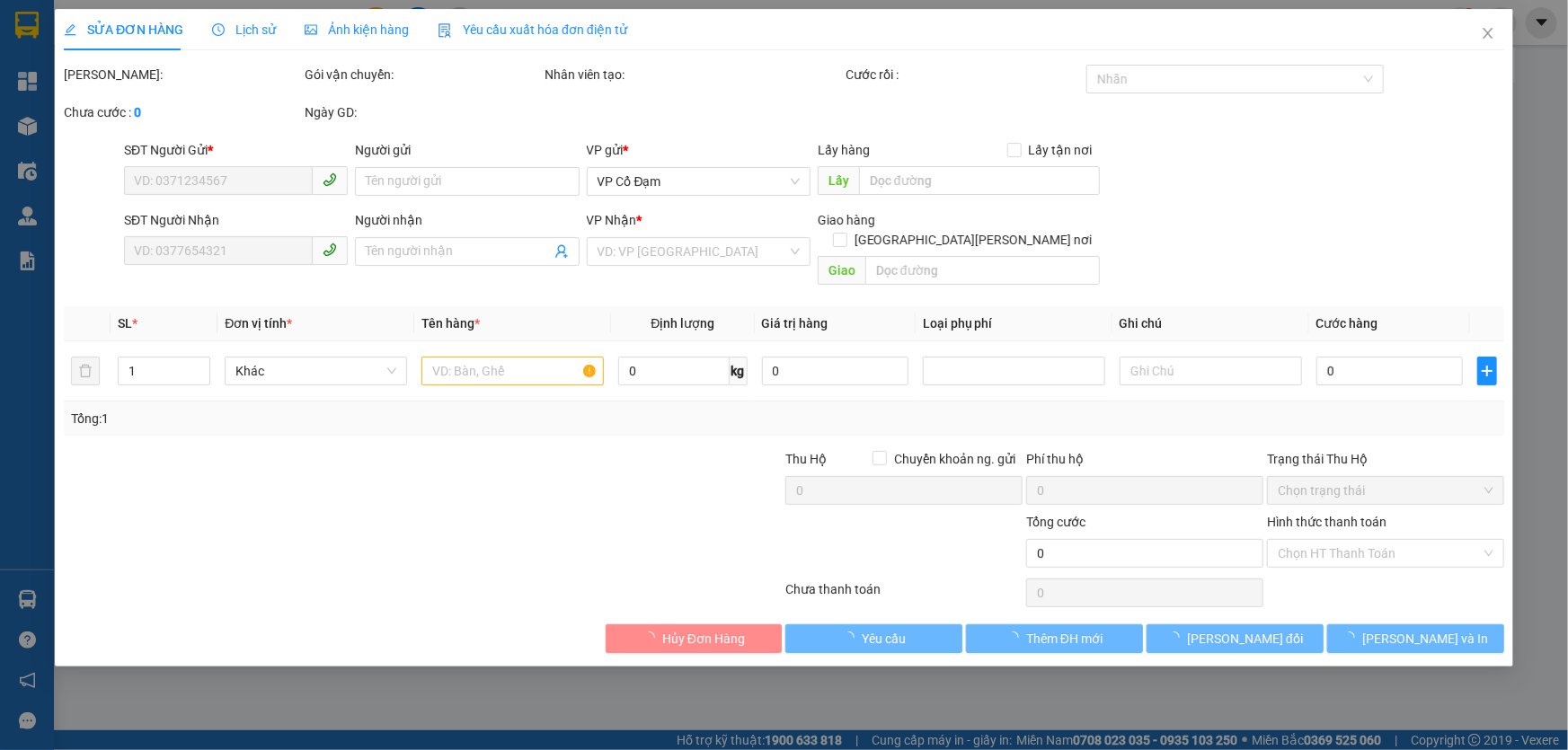
type input "0398007099"
type input "0985239217"
type input "kh"
type input "cấp 2 [PERSON_NAME] [GEOGRAPHIC_DATA]"
type input "240.000"
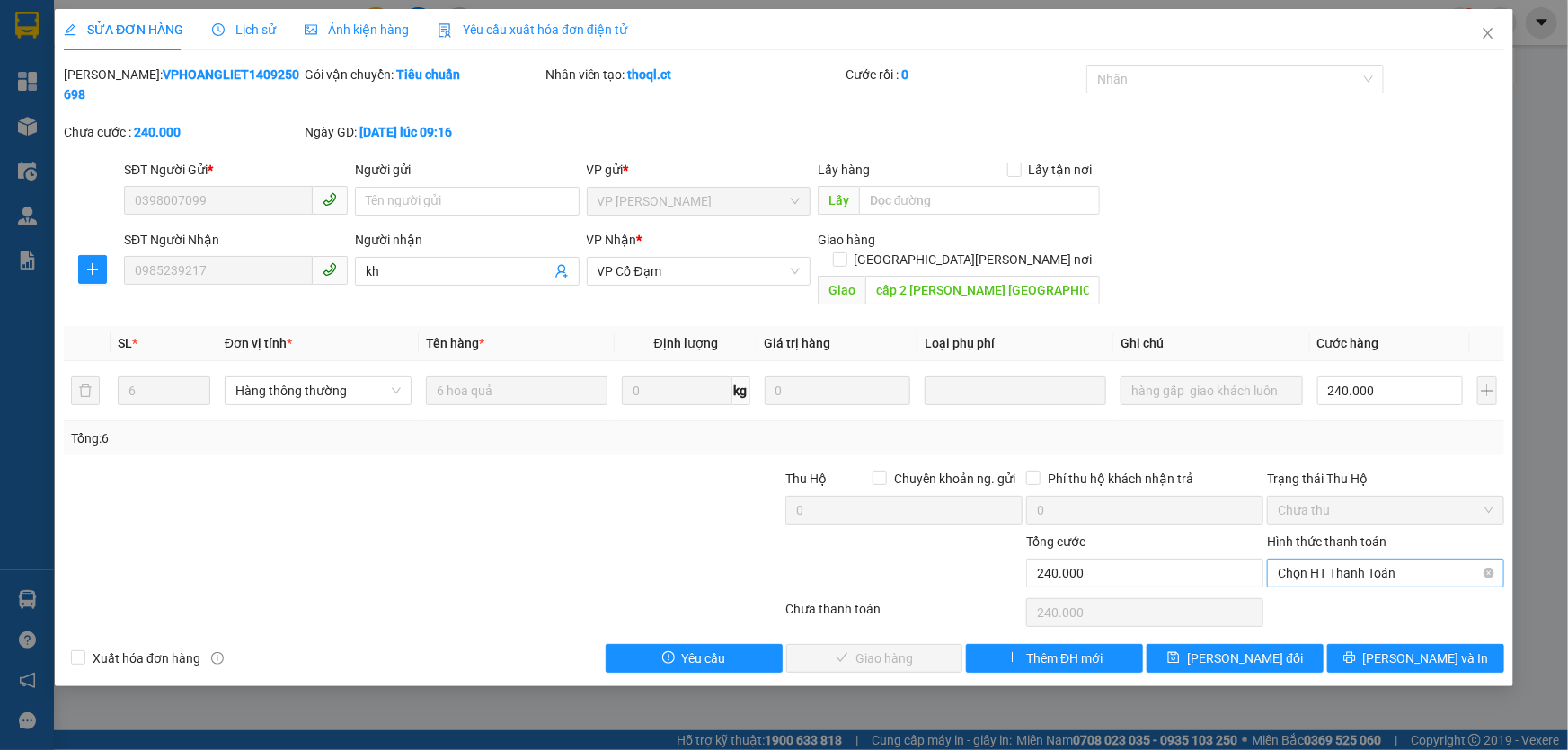
click at [1360, 560] on span "Chọn HT Thanh Toán" at bounding box center [1385, 573] width 216 height 27
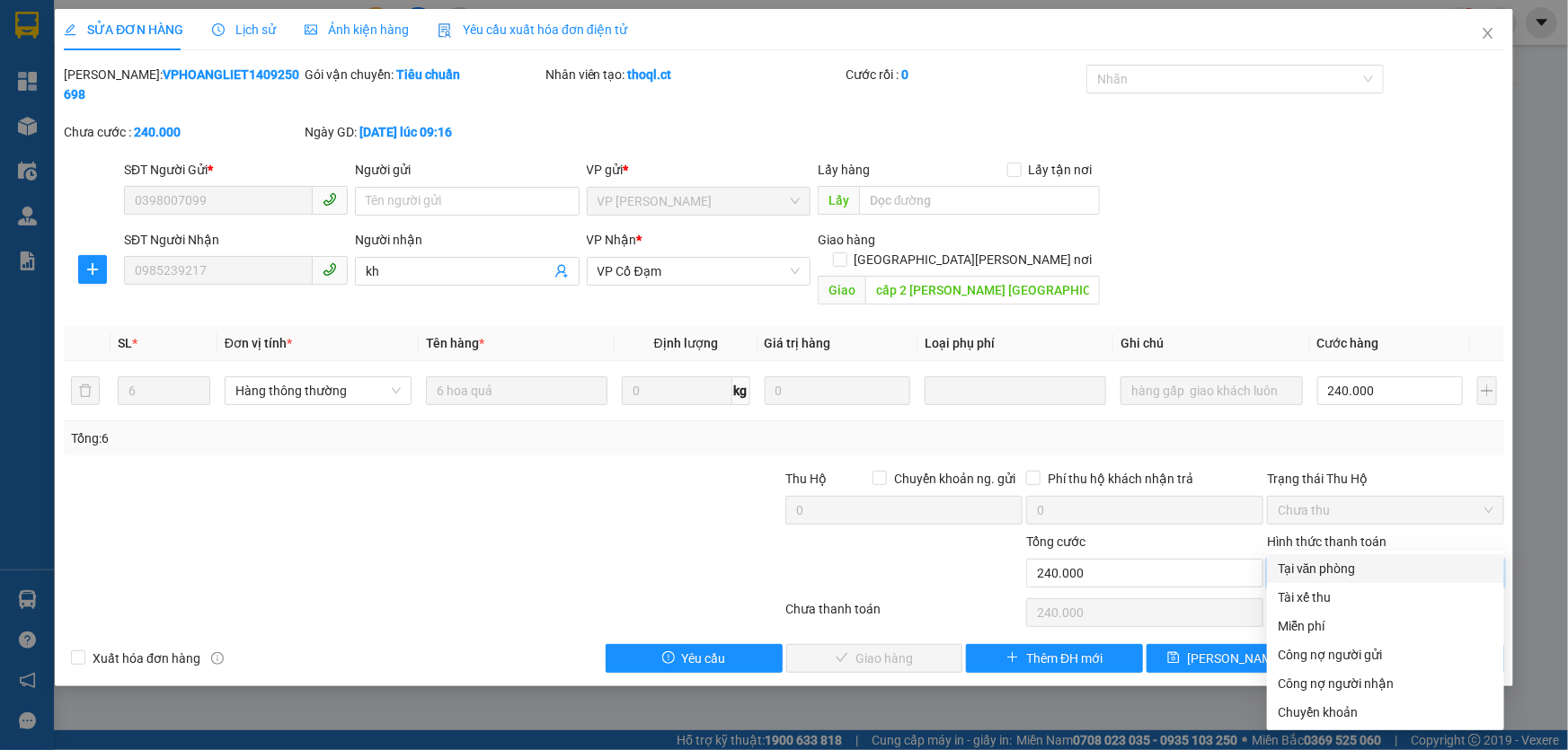
click at [1357, 566] on div "Tại văn phòng" at bounding box center [1385, 569] width 216 height 20
type input "0"
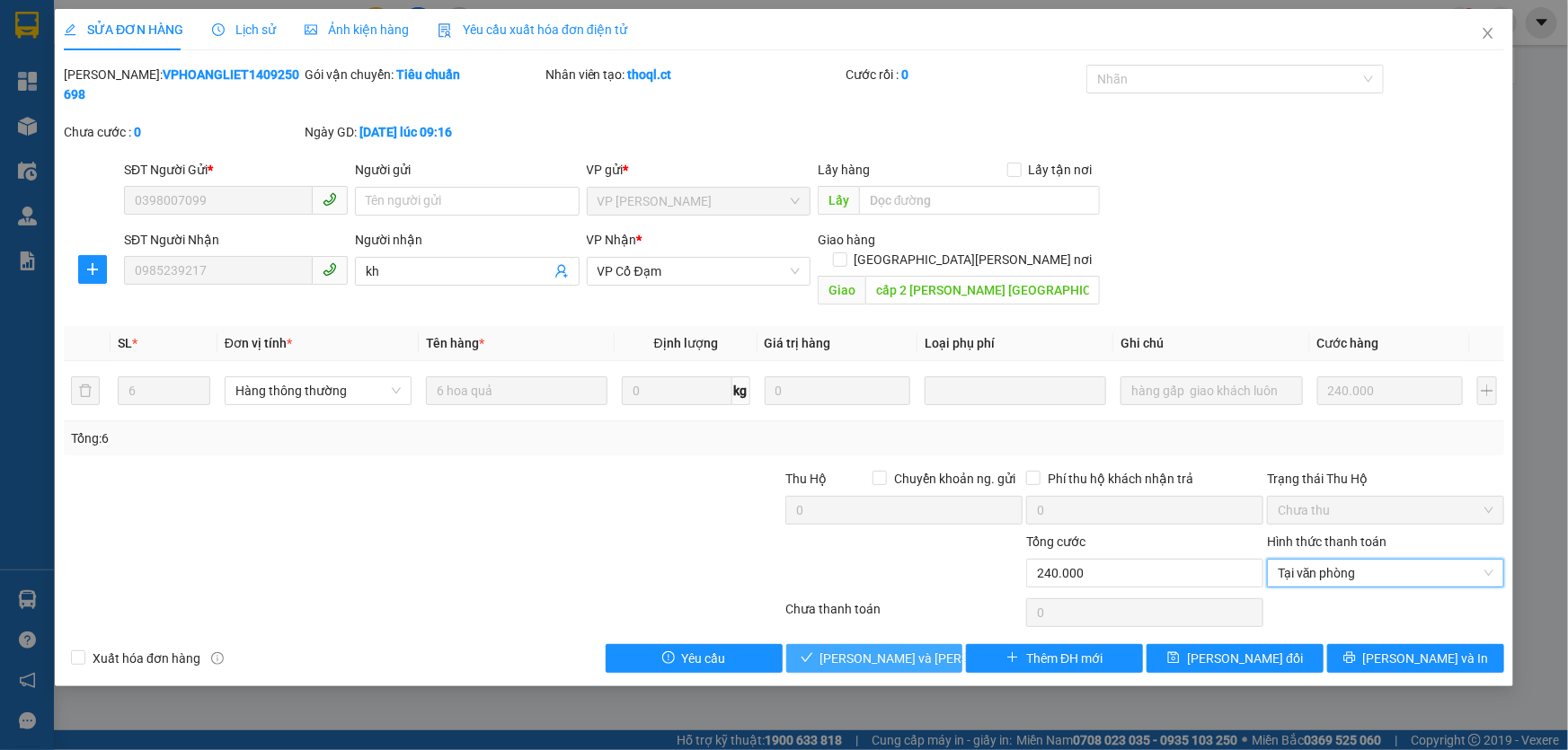
click at [863, 649] on span "[PERSON_NAME] và [PERSON_NAME] hàng" at bounding box center [941, 659] width 243 height 20
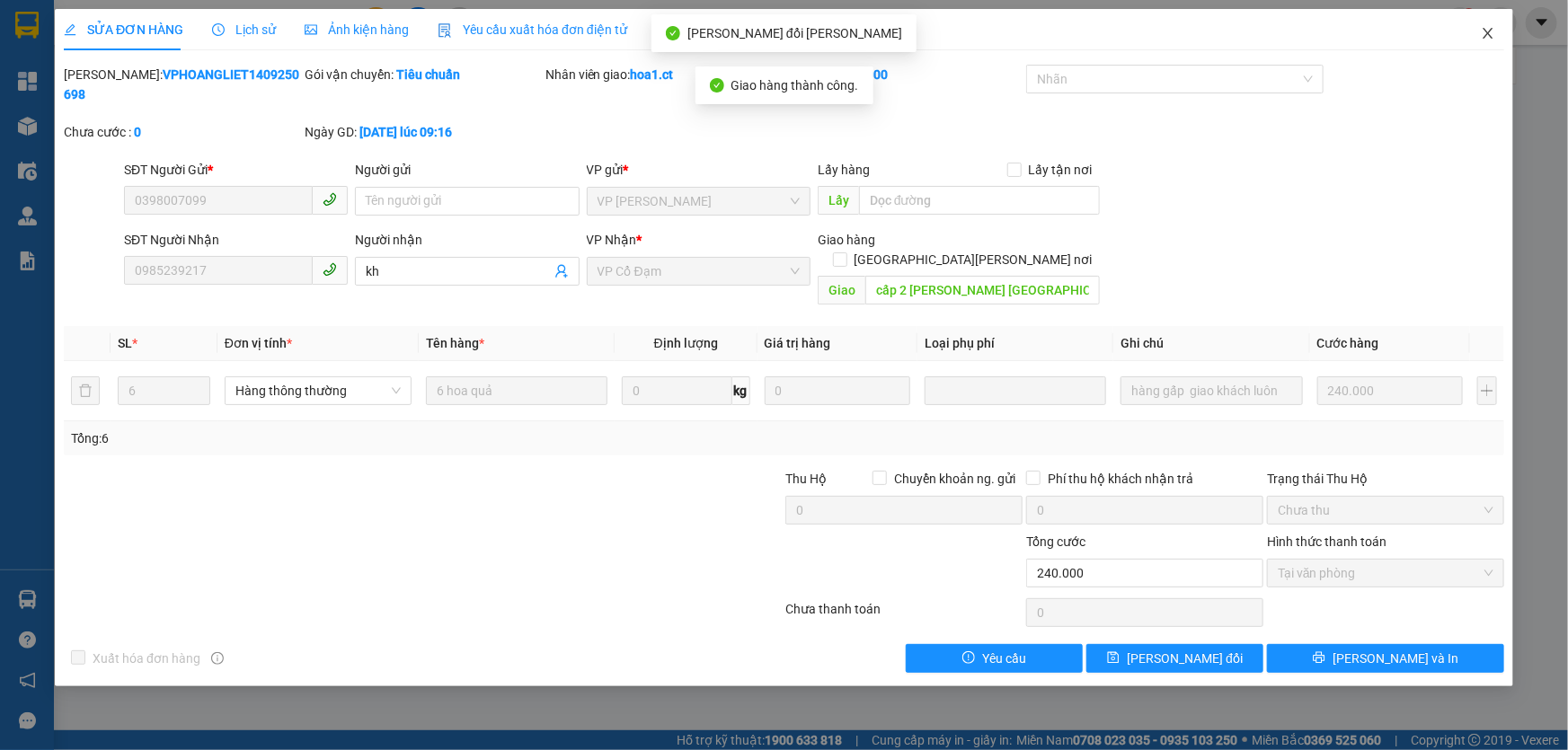
click at [1491, 32] on icon "close" at bounding box center [1488, 33] width 14 height 14
click at [1491, 32] on div at bounding box center [1500, 22] width 31 height 31
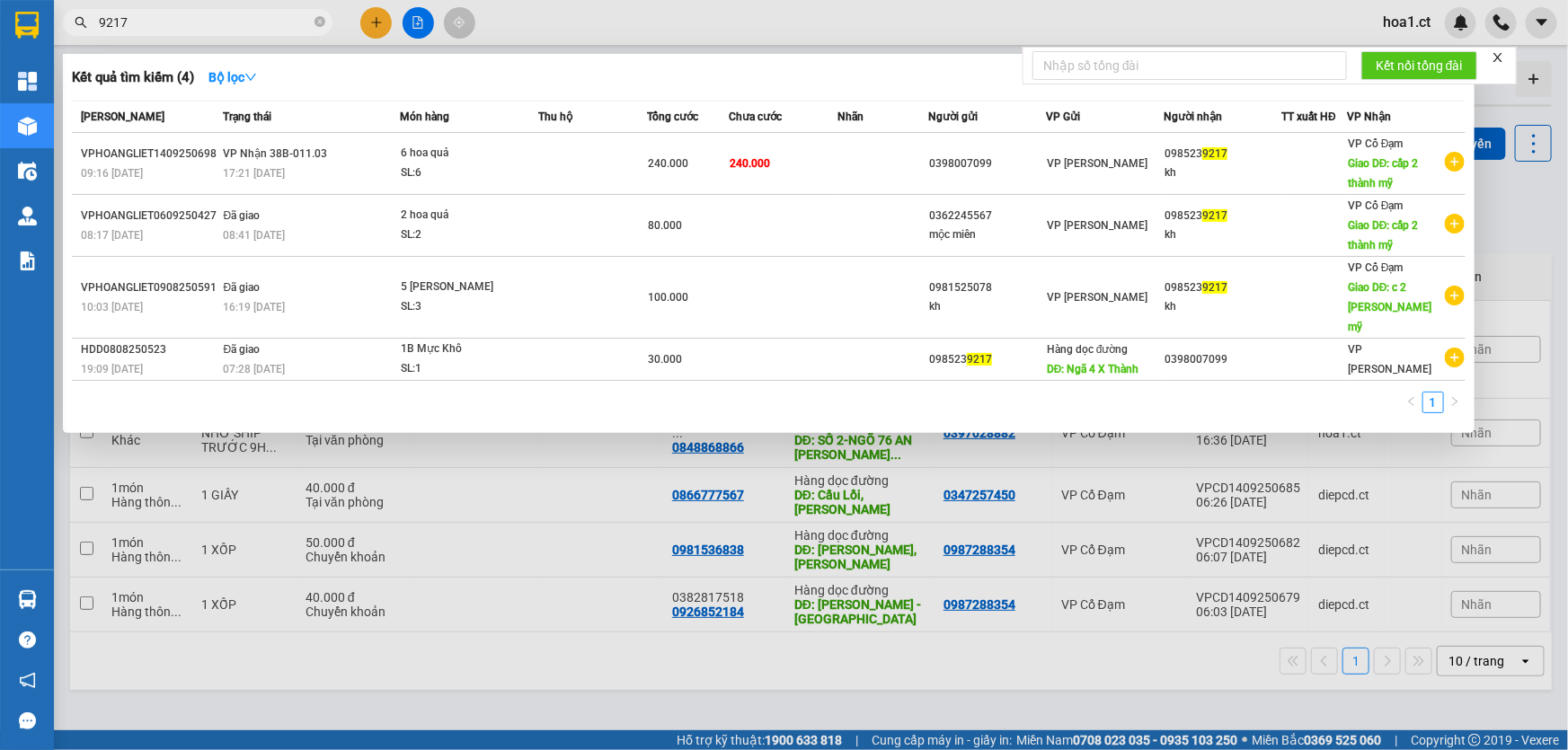
click at [252, 22] on input "9217" at bounding box center [205, 23] width 212 height 20
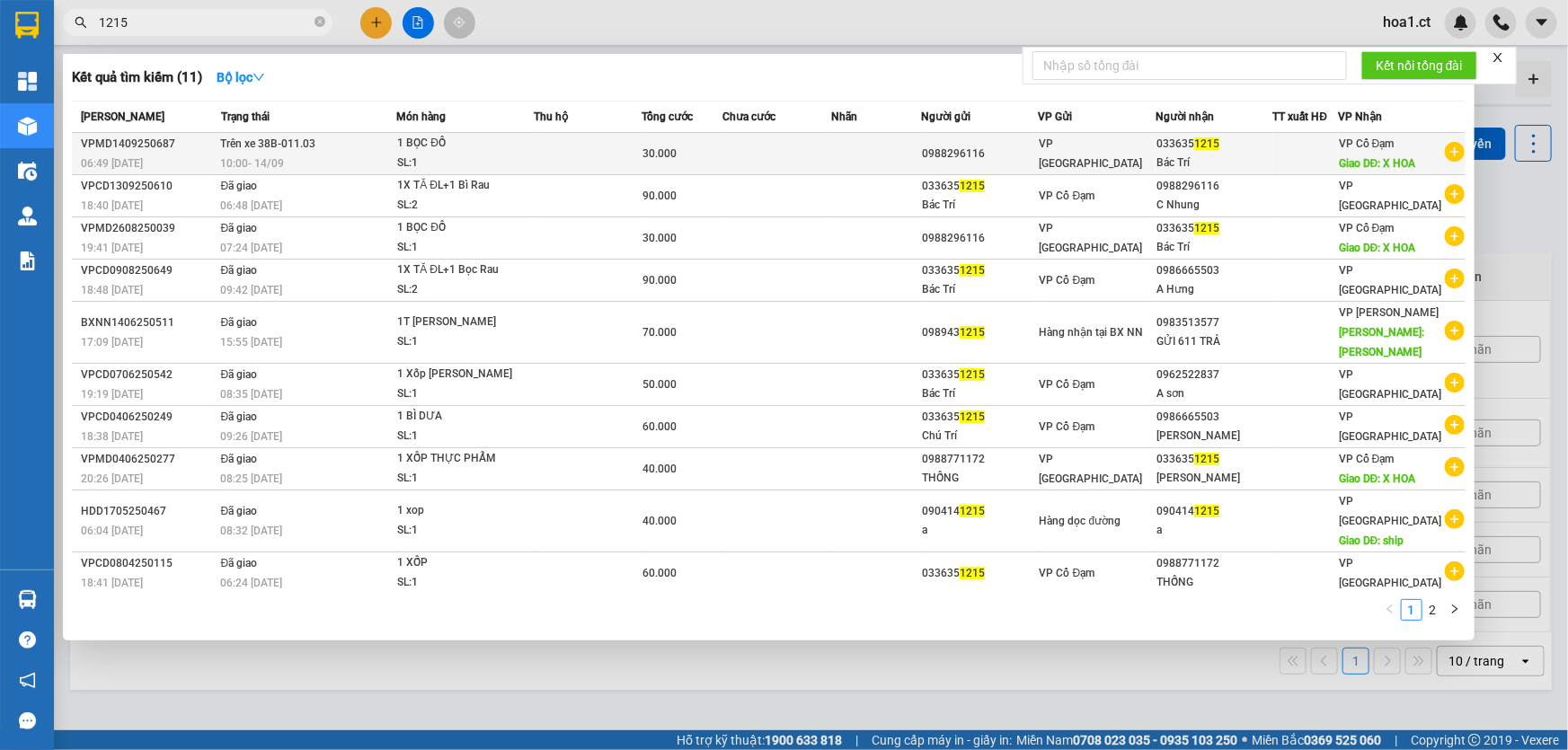
type input "1215"
click at [386, 159] on div "10:00 [DATE]" at bounding box center [308, 164] width 175 height 20
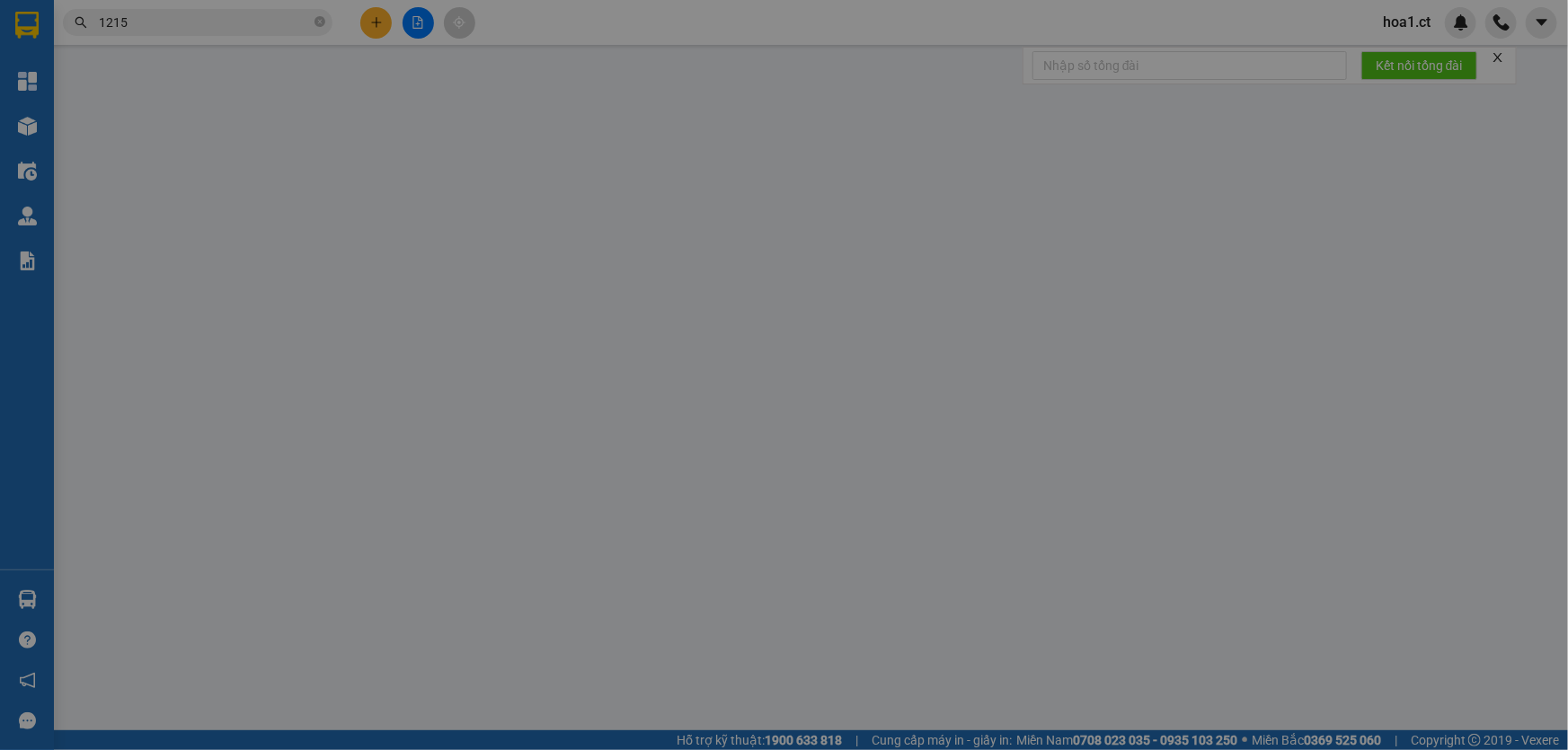
type input "0988296116"
type input "0336351215"
type input "Bác Trí"
type input "X HOA"
type input "30.000"
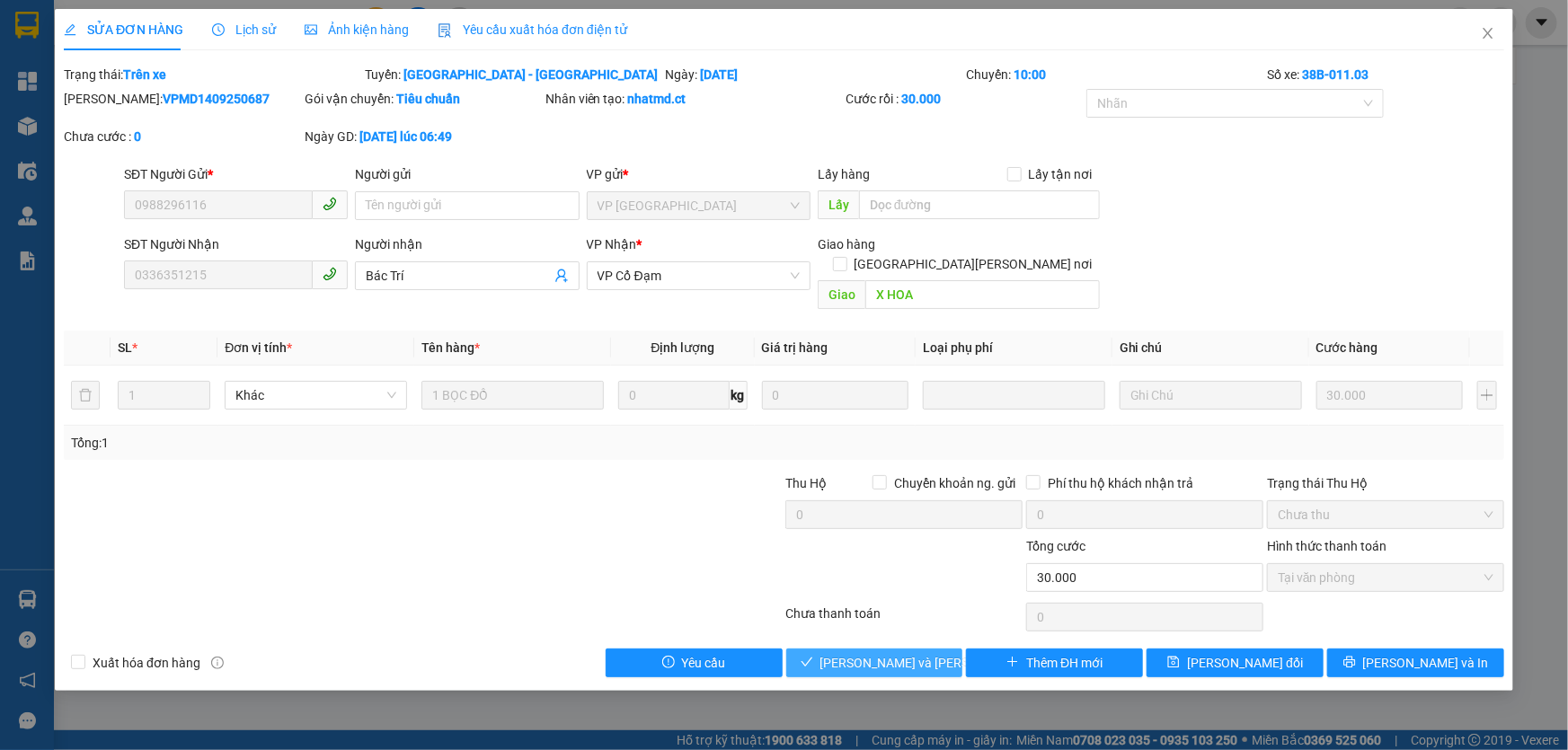
click at [838, 653] on span "[PERSON_NAME] và [PERSON_NAME] hàng" at bounding box center [941, 663] width 243 height 20
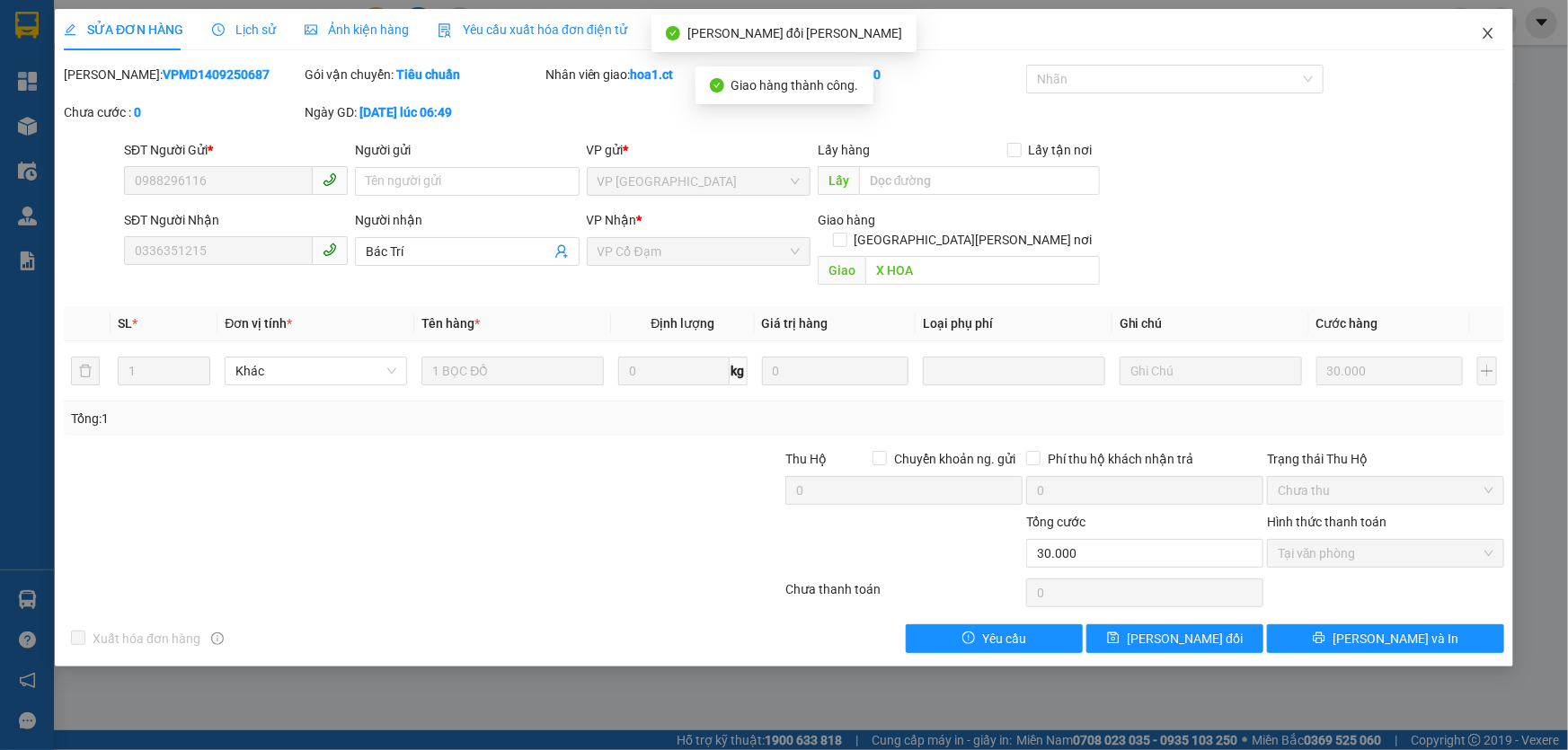
click at [1487, 32] on icon "close" at bounding box center [1487, 33] width 10 height 11
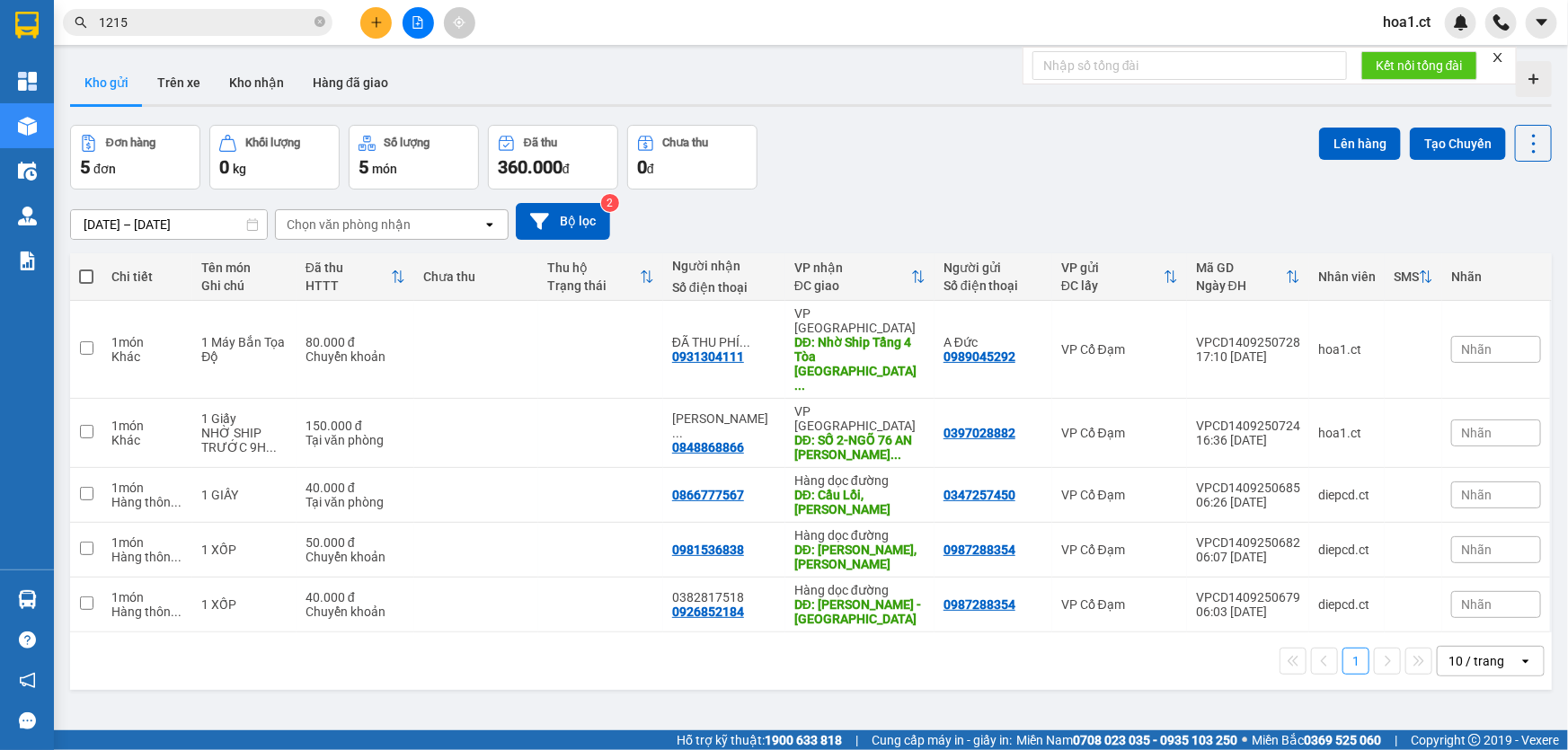
click at [898, 31] on div "Kết quả [PERSON_NAME] ( 11 ) Bộ lọc Mã ĐH Trạng thái Món hàng Thu hộ Tổng [PERS…" at bounding box center [784, 22] width 1568 height 45
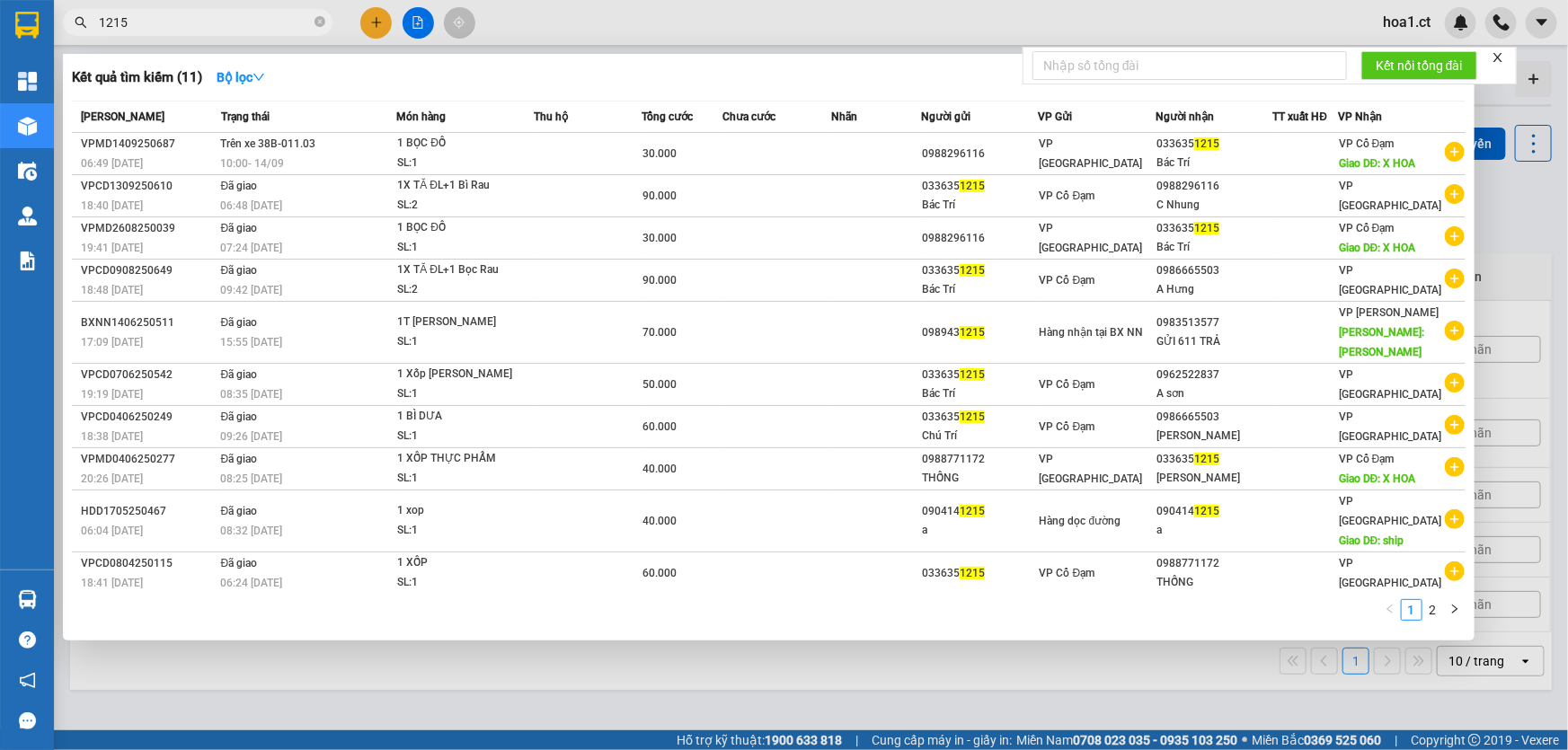
click at [167, 23] on input "1215" at bounding box center [205, 23] width 212 height 20
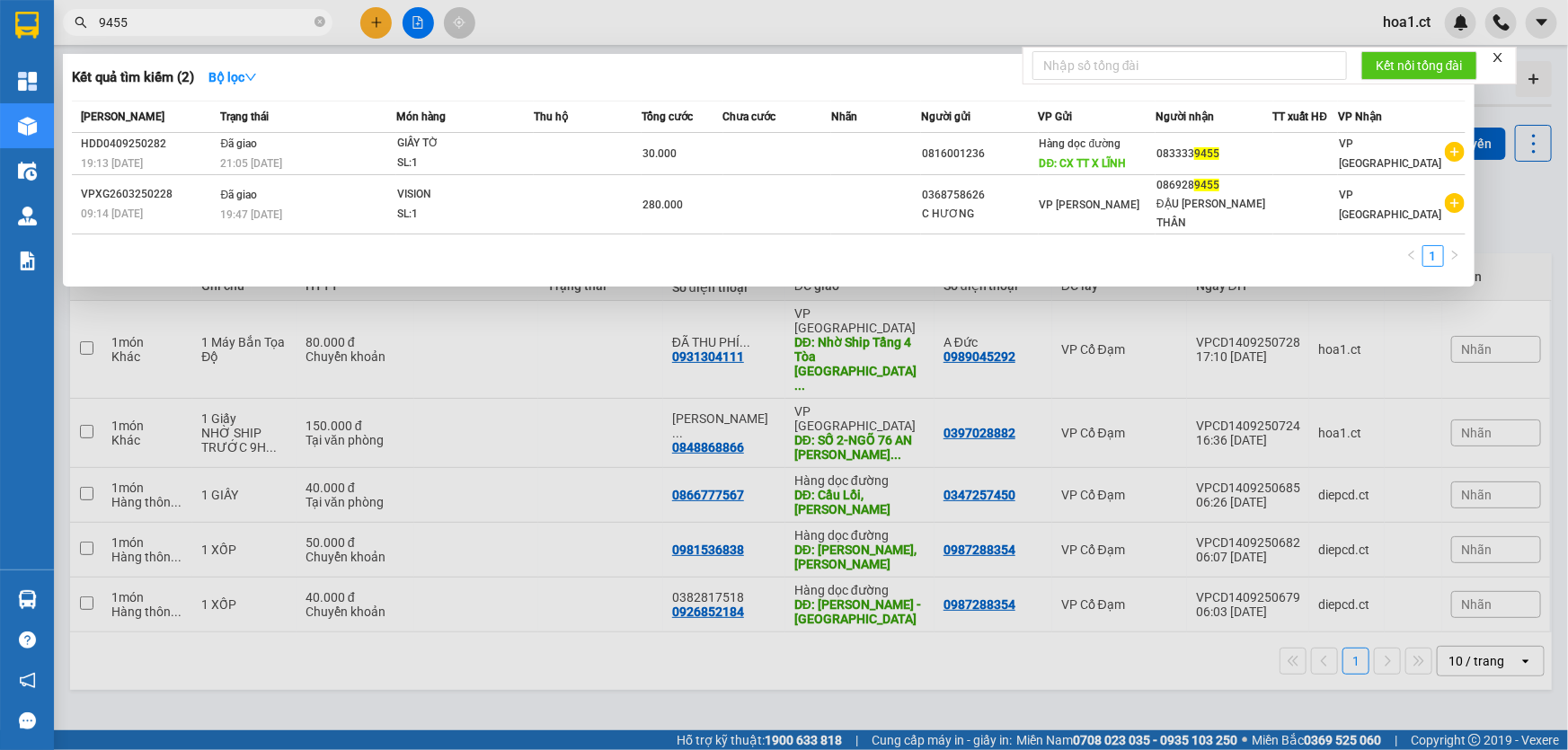
click at [309, 22] on input "9455" at bounding box center [205, 23] width 212 height 20
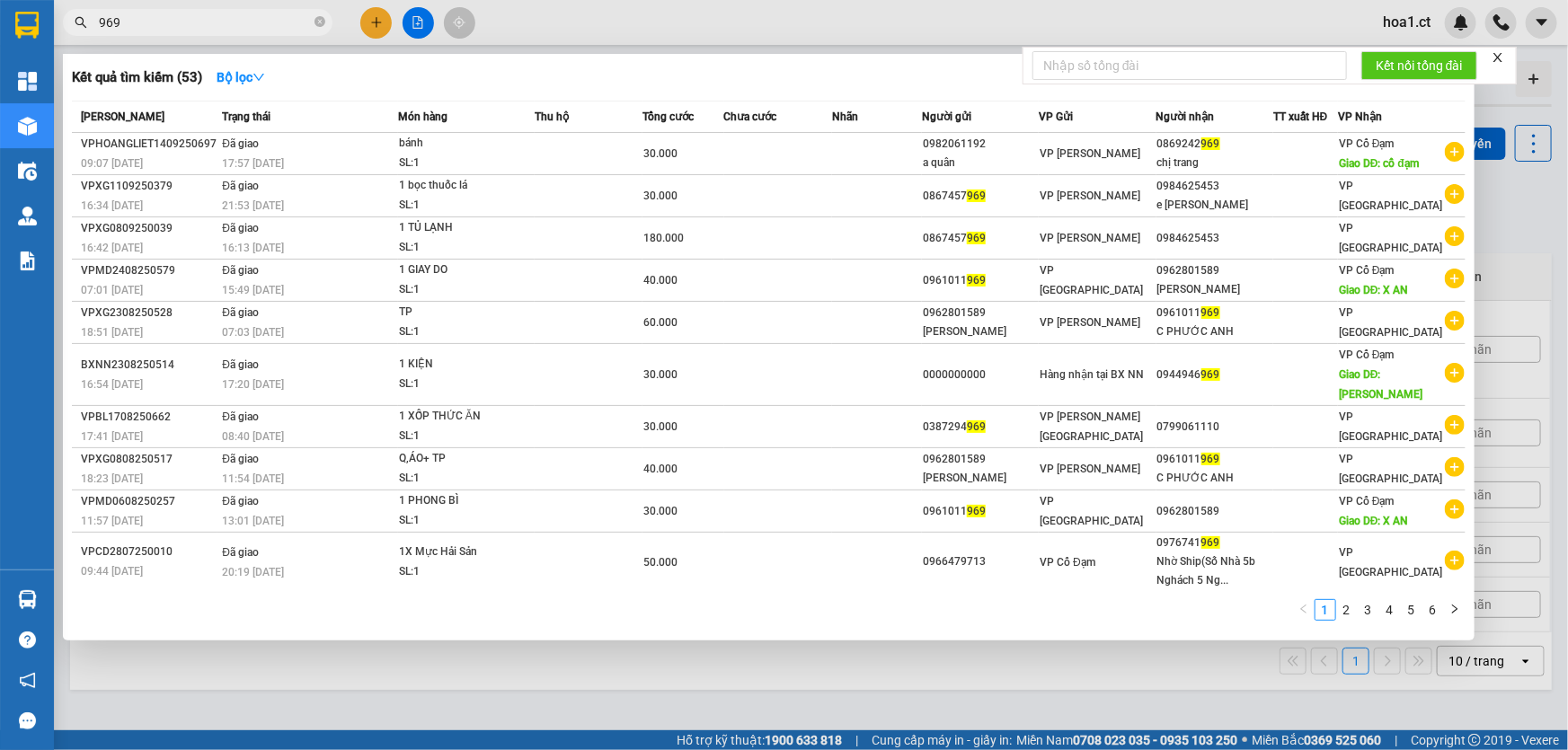
type input "969"
